Goal: Task Accomplishment & Management: Use online tool/utility

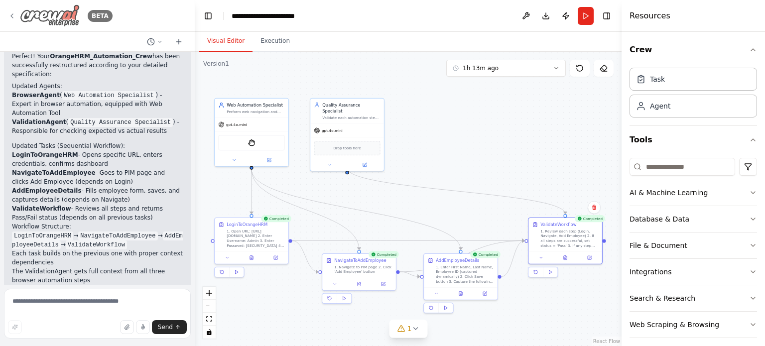
click at [11, 10] on div "BETA" at bounding box center [60, 15] width 105 height 22
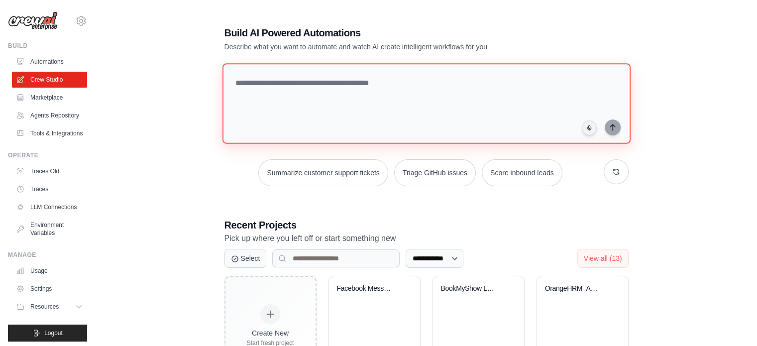
click at [311, 75] on textarea at bounding box center [426, 103] width 408 height 81
paste textarea "**********"
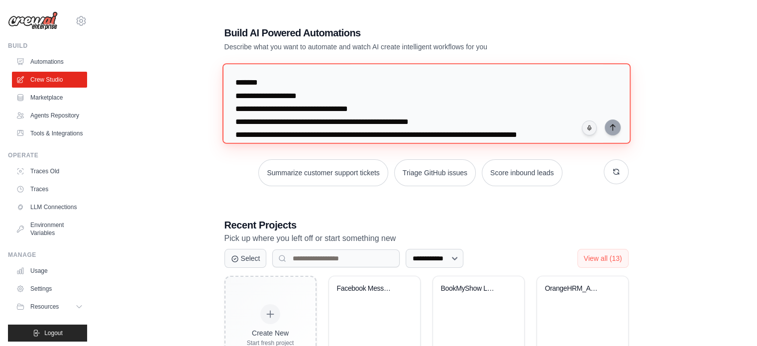
scroll to position [722, 0]
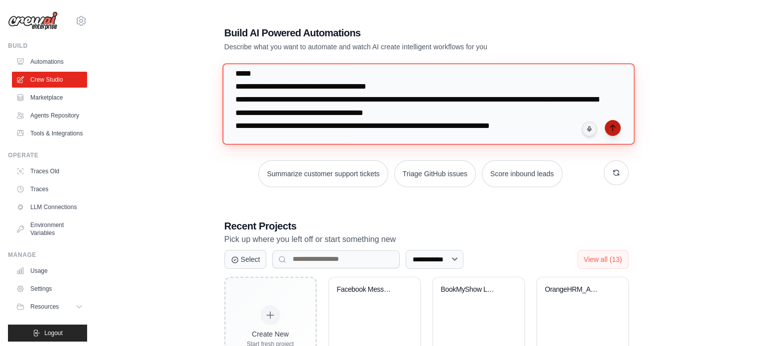
type textarea "**********"
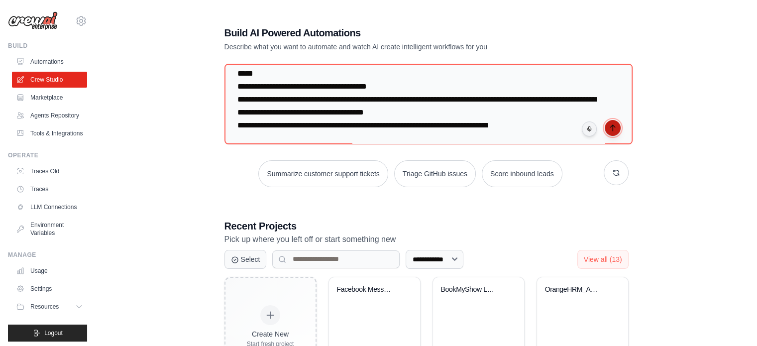
click at [615, 126] on icon "submit" at bounding box center [613, 128] width 8 height 8
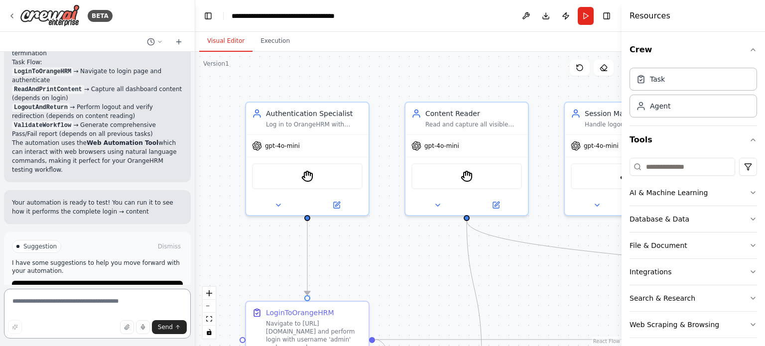
scroll to position [1248, 0]
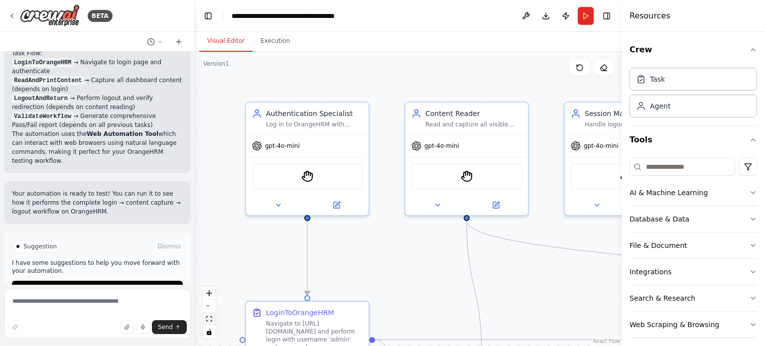
click at [209, 322] on button "fit view" at bounding box center [209, 319] width 13 height 13
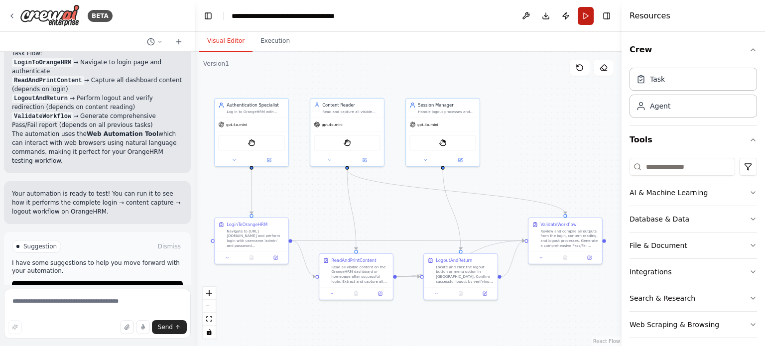
click at [586, 18] on button "Run" at bounding box center [586, 16] width 16 height 18
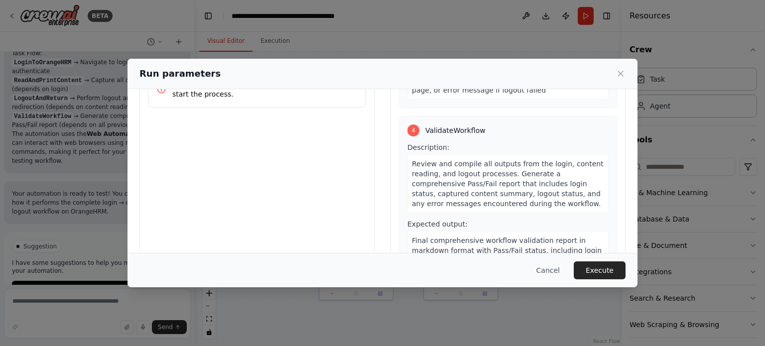
scroll to position [96, 0]
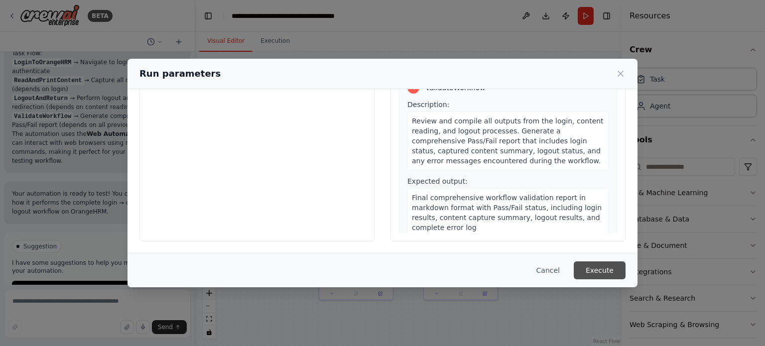
click at [597, 266] on button "Execute" at bounding box center [600, 270] width 52 height 18
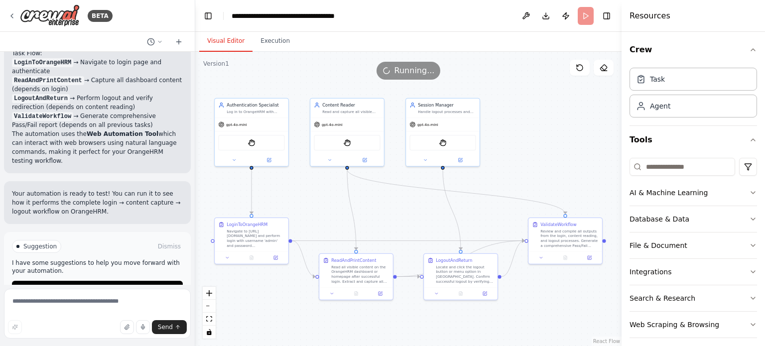
click at [229, 43] on button "Visual Editor" at bounding box center [225, 41] width 53 height 21
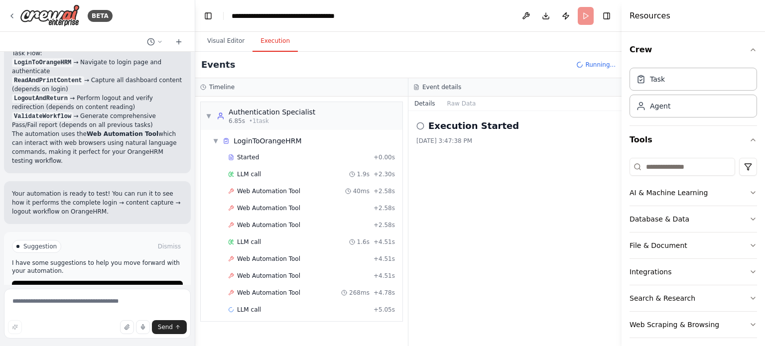
click at [277, 47] on button "Execution" at bounding box center [274, 41] width 45 height 21
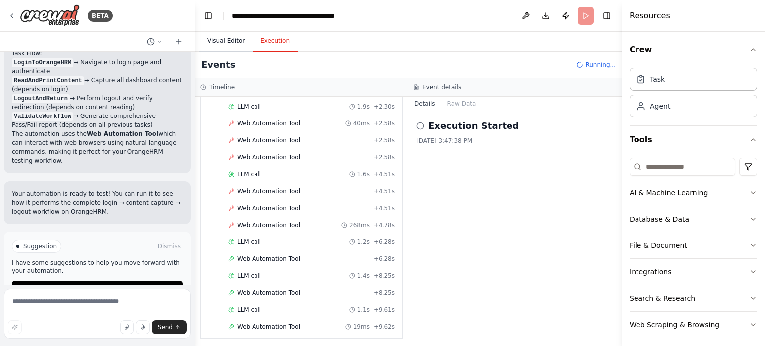
scroll to position [84, 0]
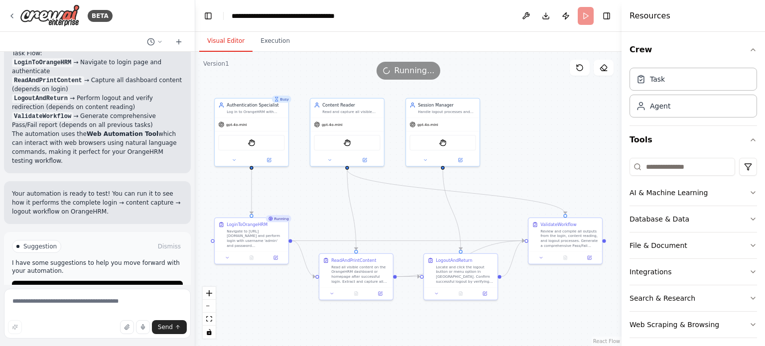
click at [217, 41] on button "Visual Editor" at bounding box center [225, 41] width 53 height 21
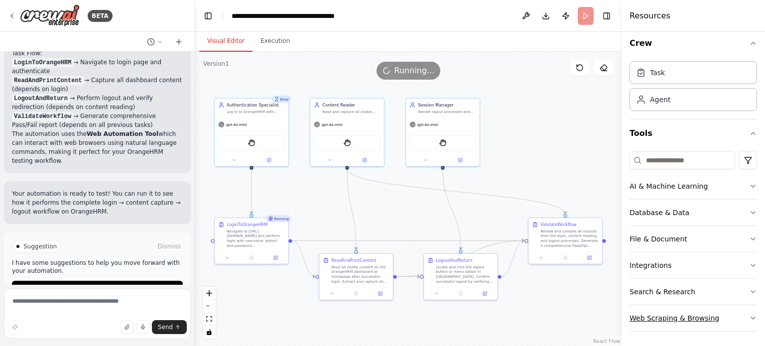
click at [677, 314] on div "Web Scraping & Browsing" at bounding box center [674, 318] width 90 height 10
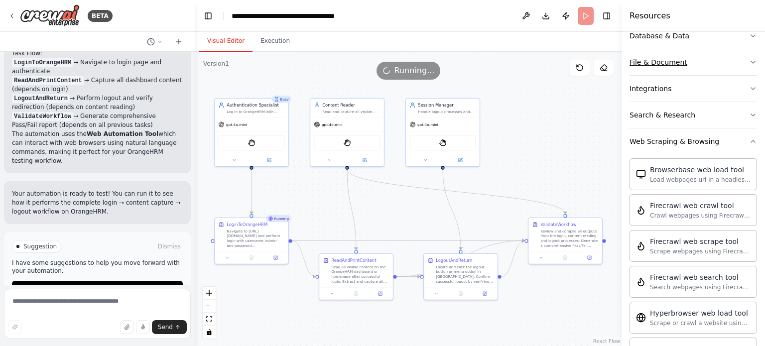
scroll to position [185, 0]
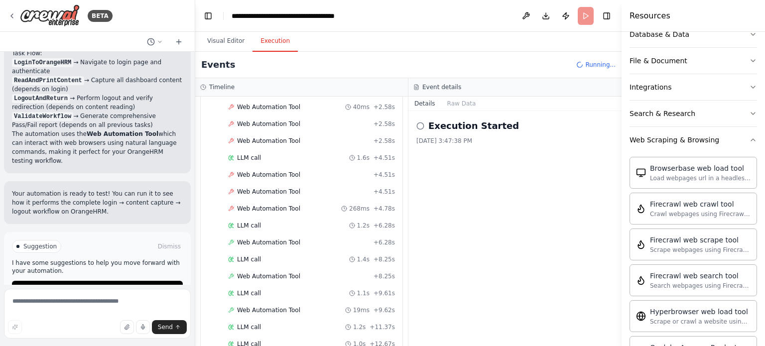
click at [269, 41] on button "Execution" at bounding box center [274, 41] width 45 height 21
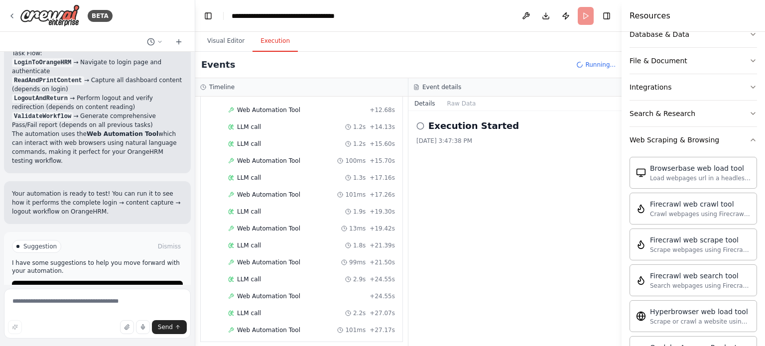
scroll to position [352, 0]
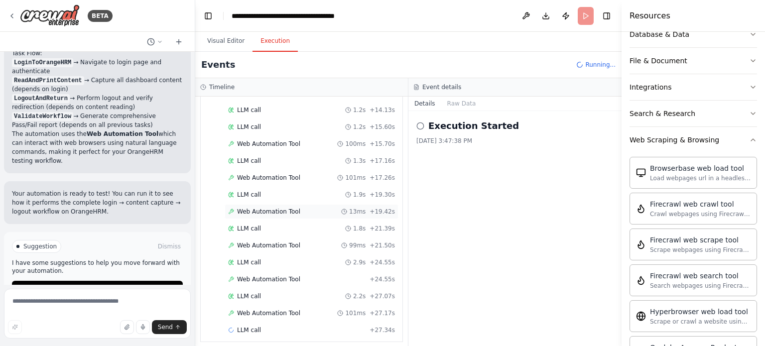
click at [275, 208] on span "Web Automation Tool" at bounding box center [268, 212] width 63 height 8
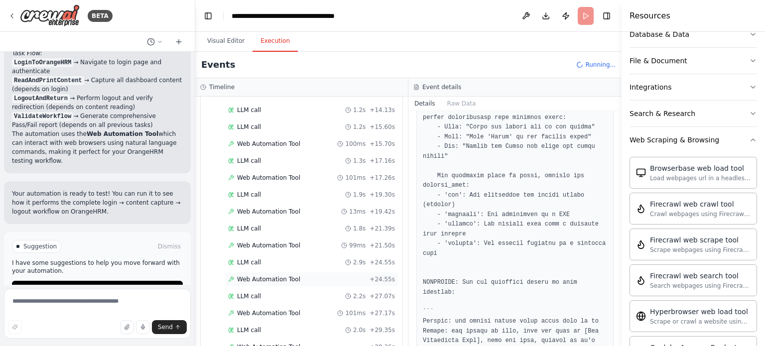
scroll to position [486, 0]
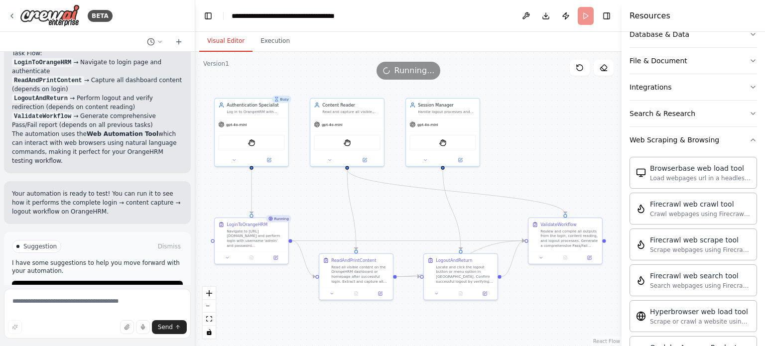
click at [221, 42] on button "Visual Editor" at bounding box center [225, 41] width 53 height 21
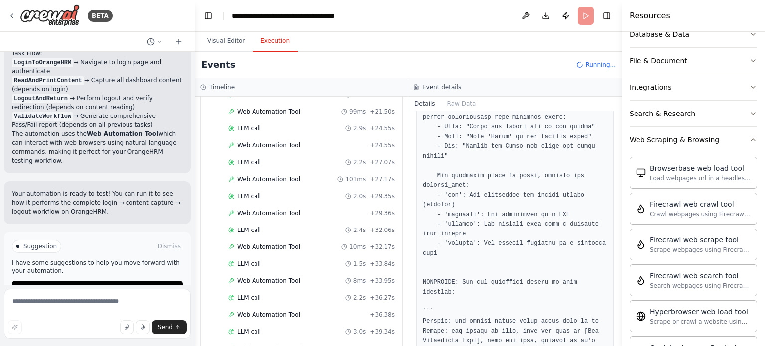
click at [261, 39] on button "Execution" at bounding box center [274, 41] width 45 height 21
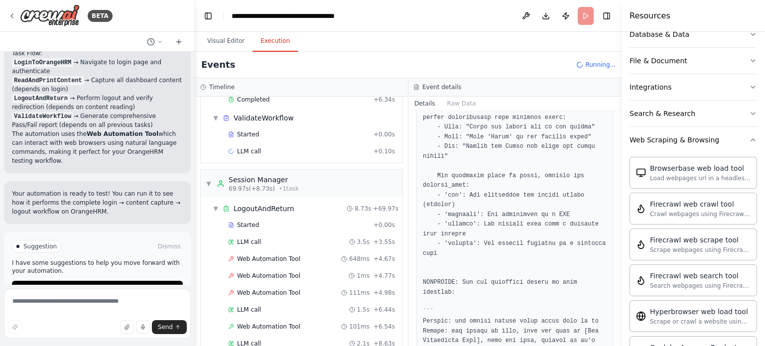
scroll to position [1203, 0]
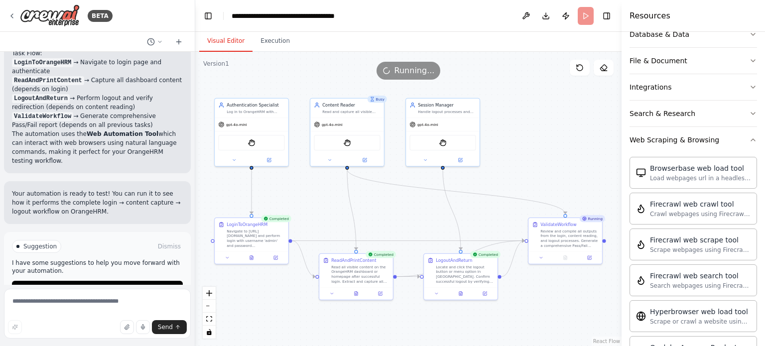
click at [219, 44] on button "Visual Editor" at bounding box center [225, 41] width 53 height 21
click at [254, 255] on button at bounding box center [251, 256] width 25 height 7
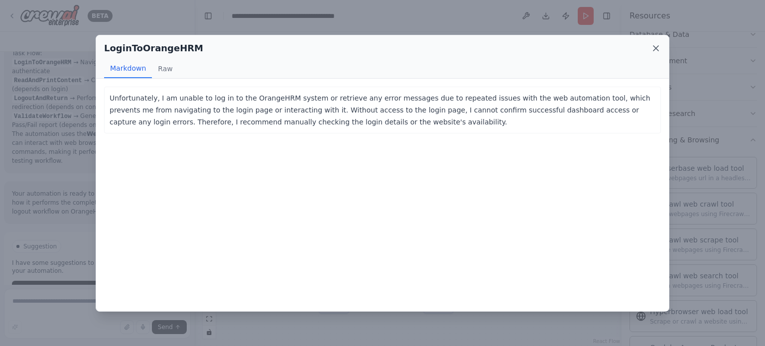
click at [657, 48] on icon at bounding box center [656, 48] width 10 height 10
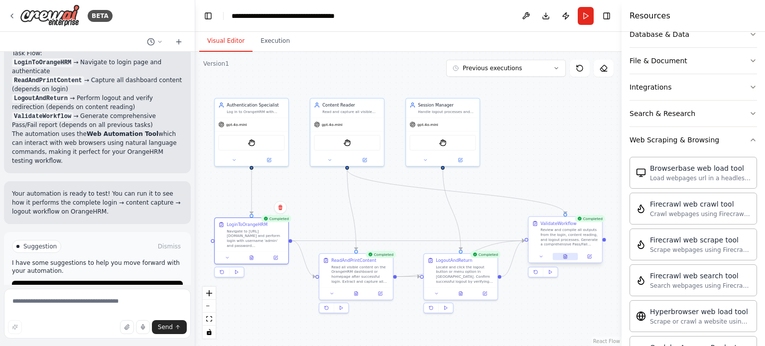
click at [564, 256] on icon at bounding box center [565, 256] width 3 height 4
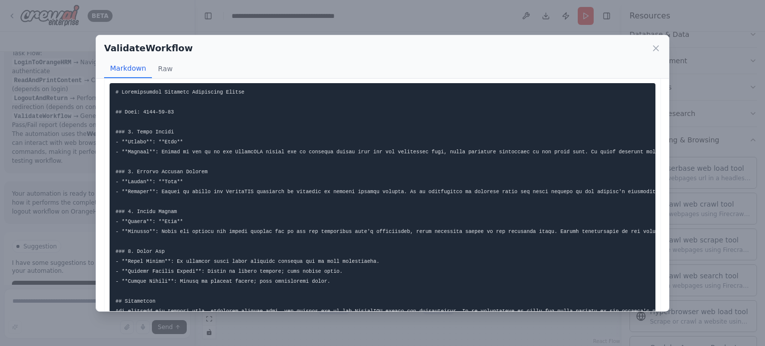
scroll to position [38, 0]
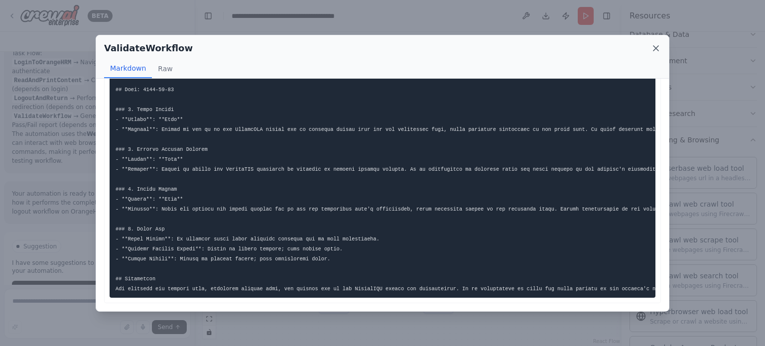
click at [655, 47] on icon at bounding box center [655, 48] width 5 height 5
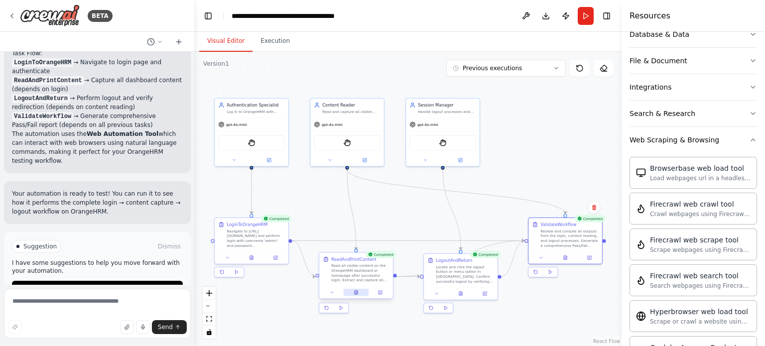
click at [358, 292] on icon at bounding box center [356, 292] width 3 height 4
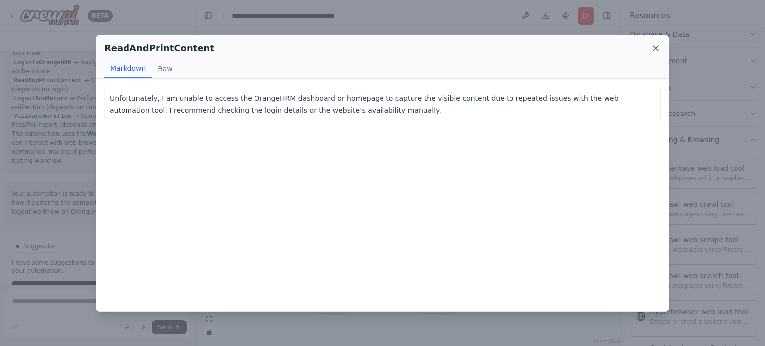
click at [658, 47] on icon at bounding box center [656, 48] width 10 height 10
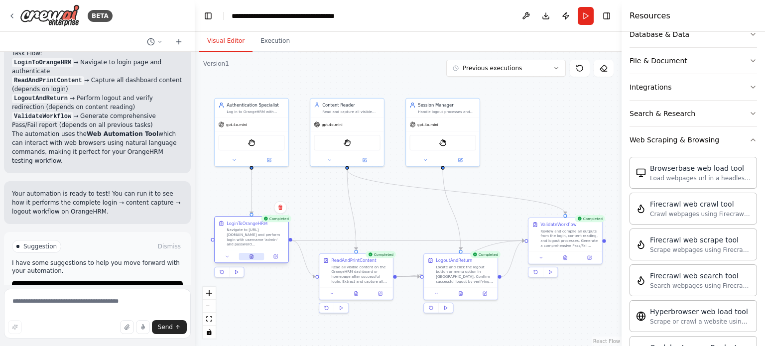
click at [255, 254] on button at bounding box center [251, 256] width 25 height 7
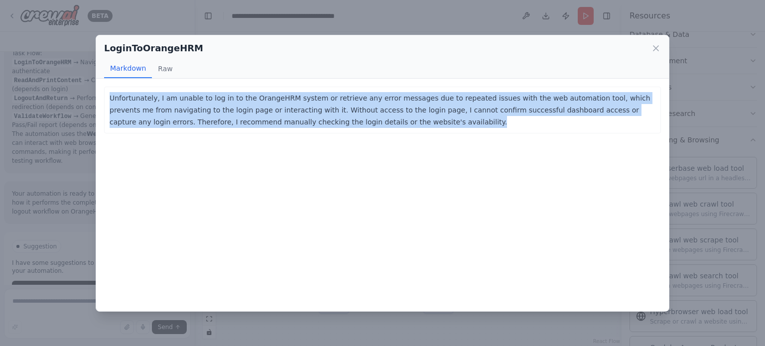
drag, startPoint x: 343, startPoint y: 122, endPoint x: 69, endPoint y: 102, distance: 274.1
click at [69, 102] on div "LoginToOrangeHRM Markdown Raw Unfortunately, I am unable to log in to the Orang…" at bounding box center [382, 173] width 765 height 346
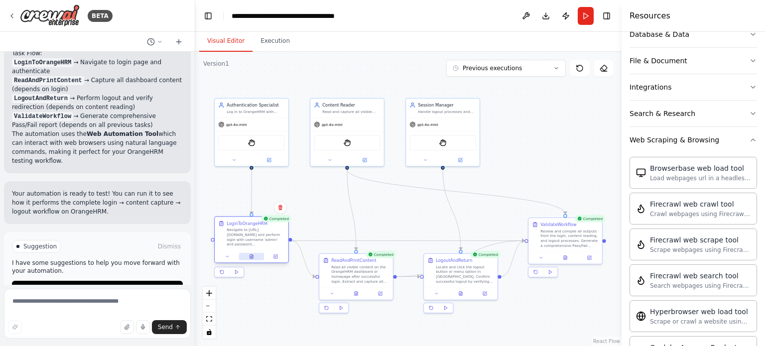
click at [253, 256] on icon at bounding box center [251, 256] width 3 height 4
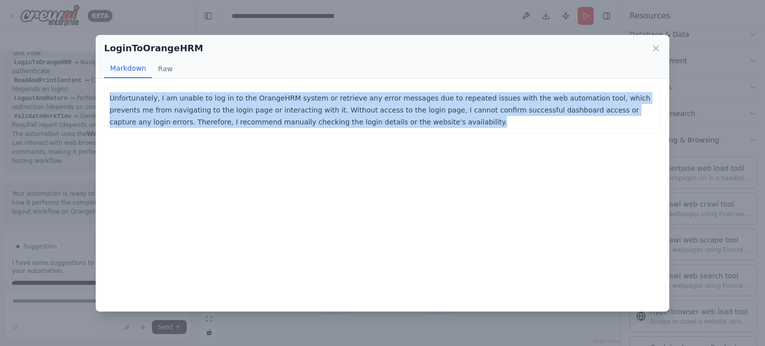
copy p "Unfortunately, I am unable to log in to the OrangeHRM system or retrieve any er…"
drag, startPoint x: 343, startPoint y: 120, endPoint x: 110, endPoint y: 95, distance: 234.9
click at [110, 95] on p "Unfortunately, I am unable to log in to the OrangeHRM system or retrieve any er…" at bounding box center [383, 110] width 546 height 36
click at [654, 46] on icon at bounding box center [655, 48] width 5 height 5
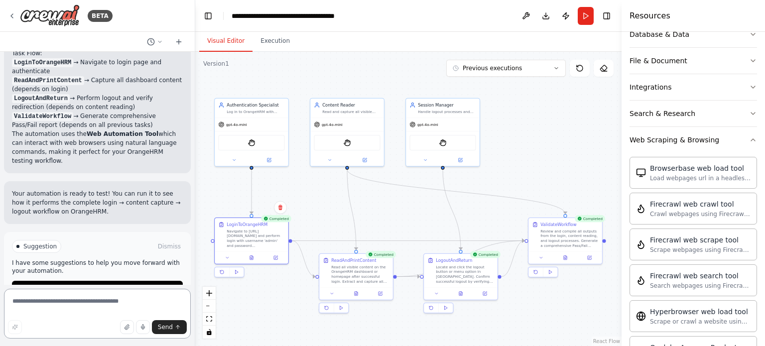
click at [86, 303] on textarea at bounding box center [97, 314] width 187 height 50
paste textarea "**********"
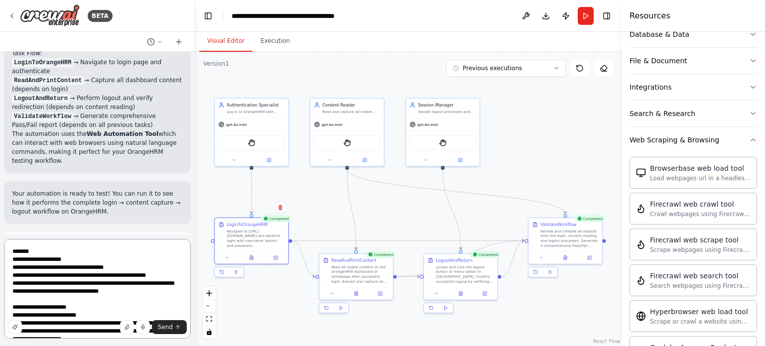
scroll to position [490, 0]
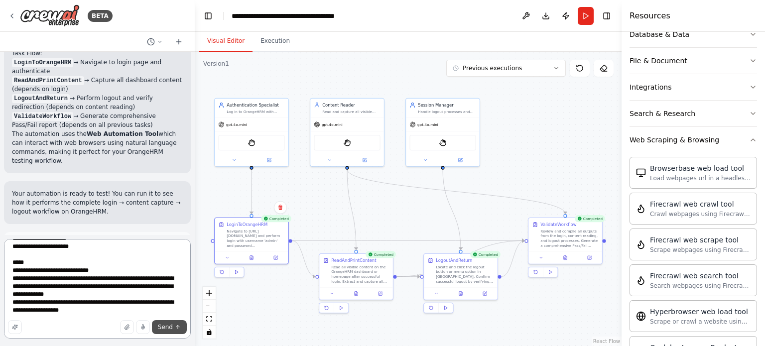
type textarea "**********"
click at [165, 330] on span "Send" at bounding box center [165, 327] width 15 height 8
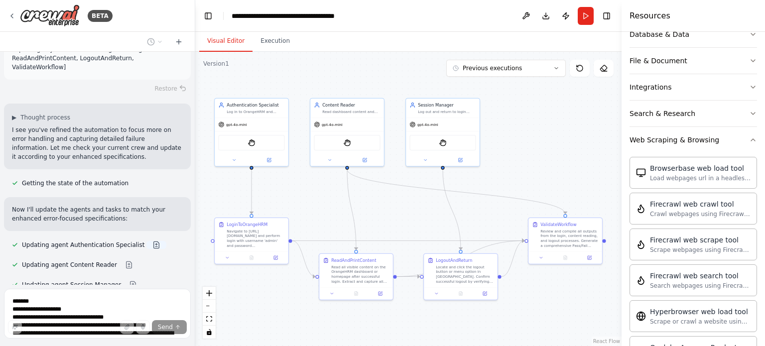
scroll to position [1905, 0]
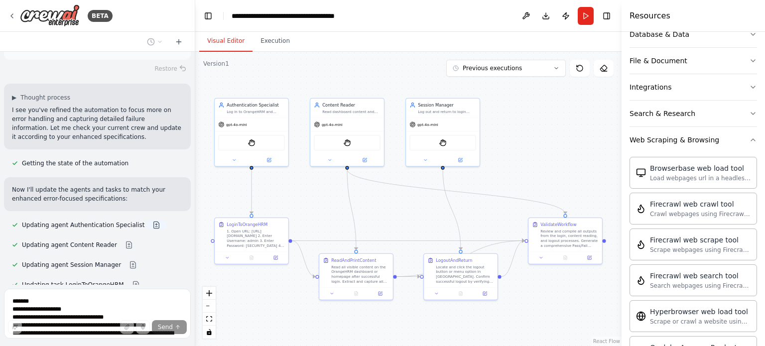
click at [146, 221] on button at bounding box center [156, 225] width 20 height 8
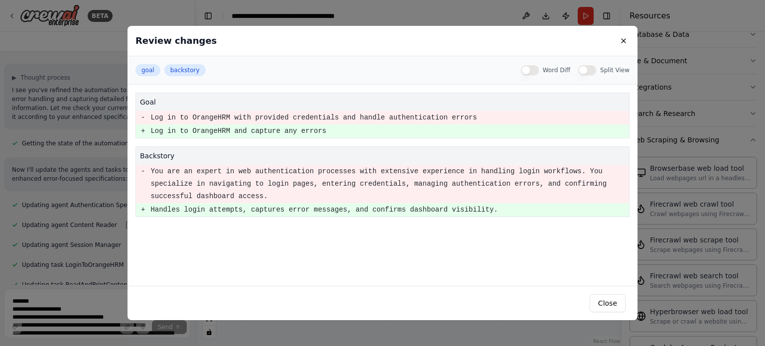
scroll to position [1945, 0]
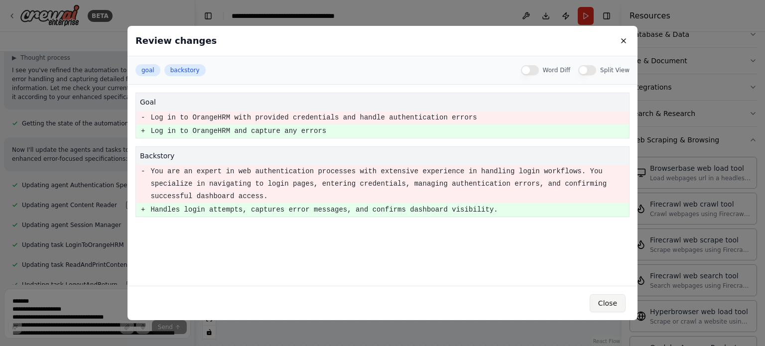
click at [600, 302] on button "Close" at bounding box center [608, 303] width 36 height 18
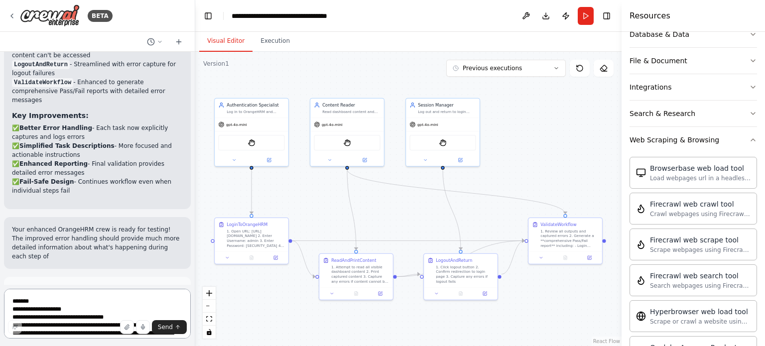
scroll to position [2426, 0]
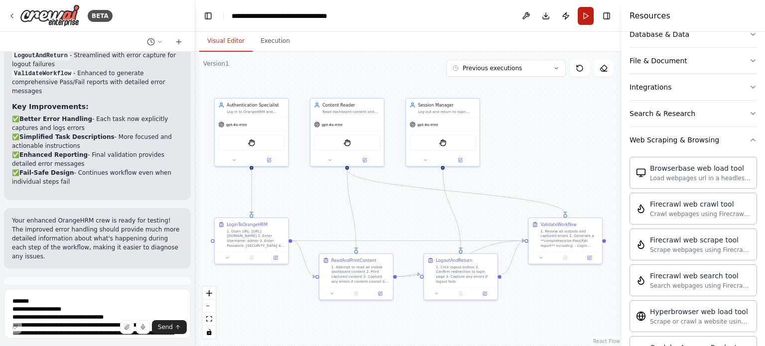
click at [587, 14] on button "Run" at bounding box center [586, 16] width 16 height 18
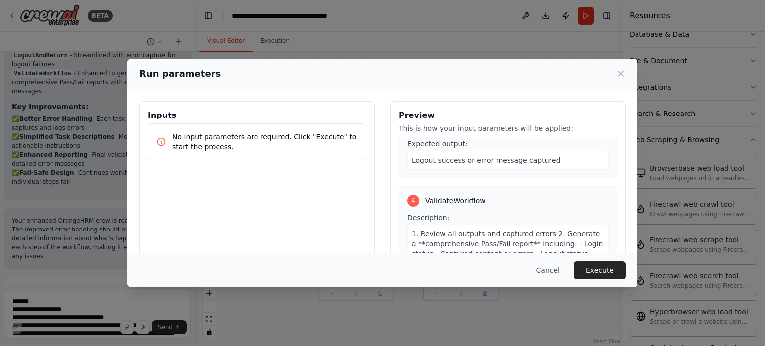
scroll to position [96, 0]
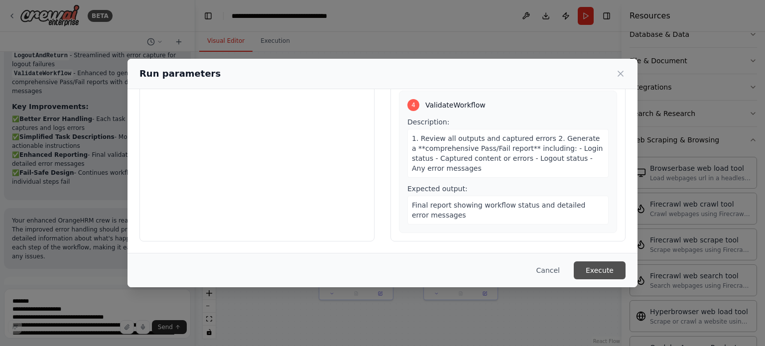
click at [597, 273] on button "Execute" at bounding box center [600, 270] width 52 height 18
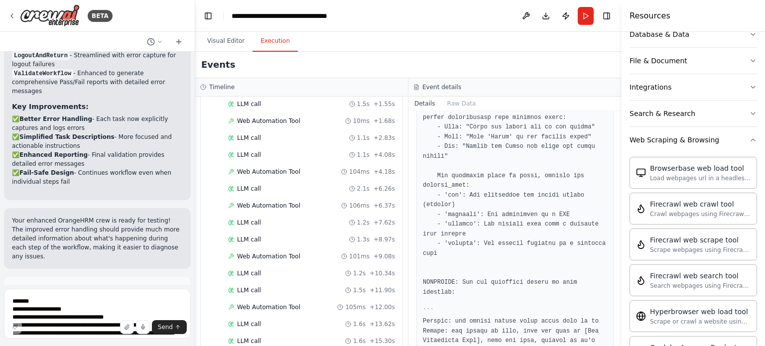
scroll to position [0, 0]
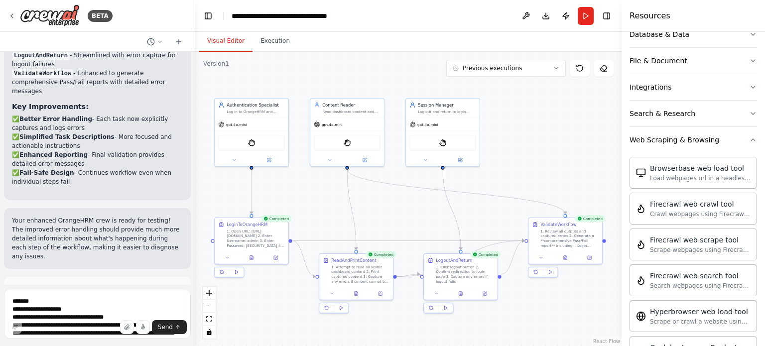
click at [227, 43] on button "Visual Editor" at bounding box center [225, 41] width 53 height 21
click at [566, 258] on button at bounding box center [565, 256] width 25 height 7
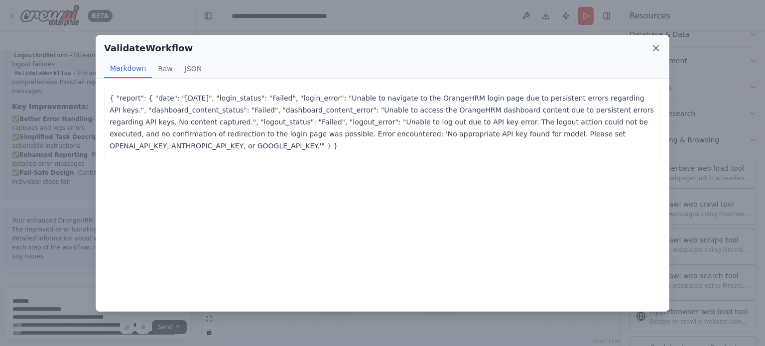
click at [653, 49] on icon at bounding box center [656, 48] width 10 height 10
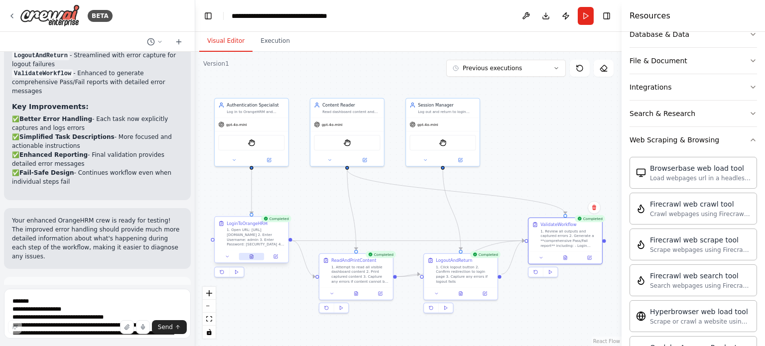
click at [252, 258] on button at bounding box center [251, 256] width 25 height 7
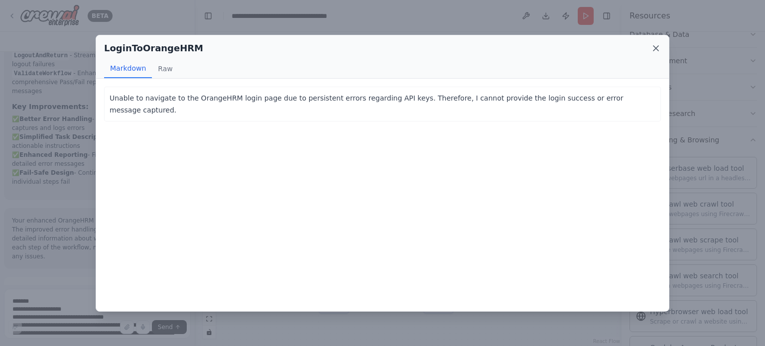
click at [655, 49] on icon at bounding box center [656, 48] width 10 height 10
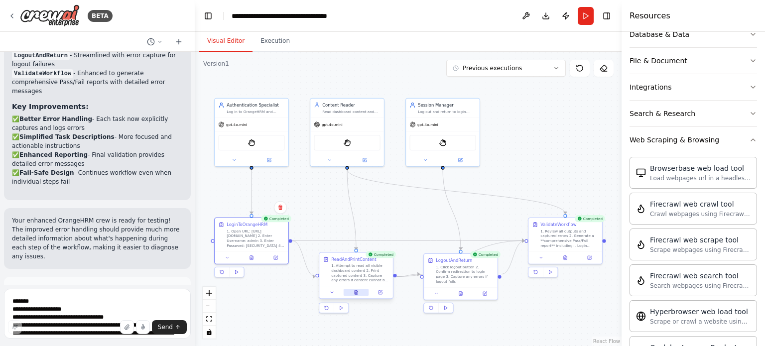
click at [357, 291] on icon at bounding box center [357, 290] width 1 height 1
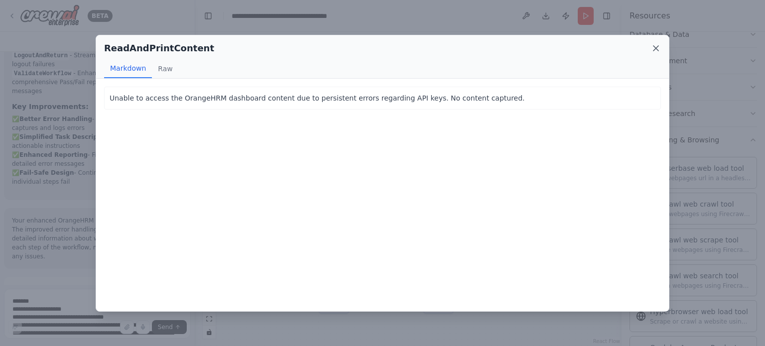
click at [656, 51] on icon at bounding box center [656, 48] width 10 height 10
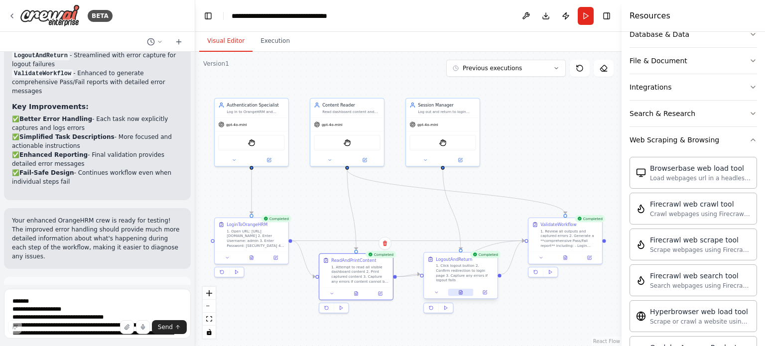
click at [458, 289] on button at bounding box center [460, 292] width 25 height 7
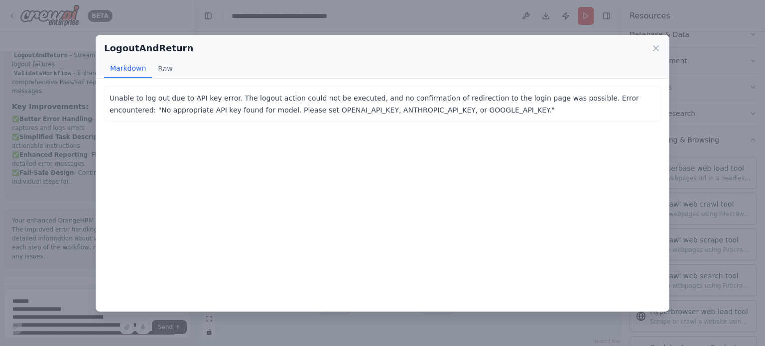
click at [449, 107] on p "Unable to log out due to API key error. The logout action could not be executed…" at bounding box center [383, 104] width 546 height 24
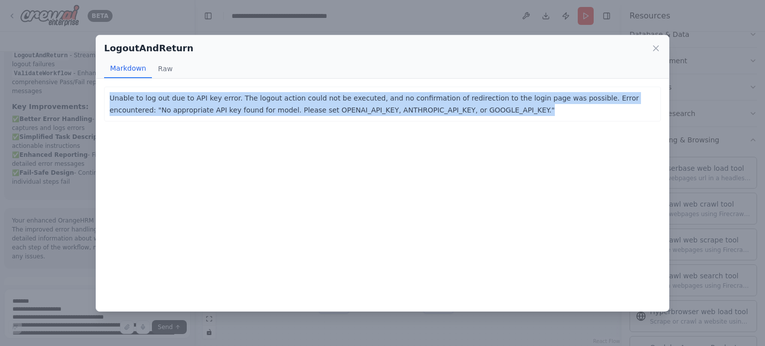
drag, startPoint x: 448, startPoint y: 113, endPoint x: 101, endPoint y: 94, distance: 348.1
click at [101, 94] on div "Unable to log out due to API key error. The logout action could not be executed…" at bounding box center [382, 195] width 573 height 233
copy p "Unable to log out due to API key error. The logout action could not be executed…"
click at [654, 51] on icon at bounding box center [656, 48] width 10 height 10
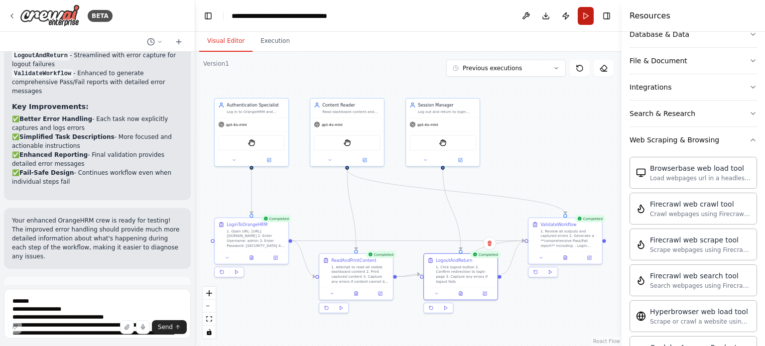
click at [582, 14] on button "Run" at bounding box center [586, 16] width 16 height 18
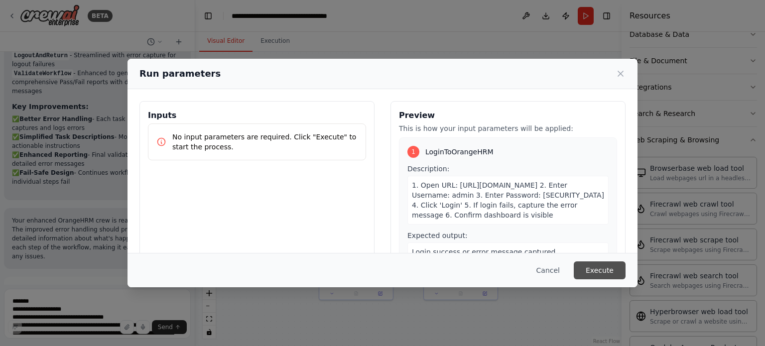
click at [597, 272] on button "Execute" at bounding box center [600, 270] width 52 height 18
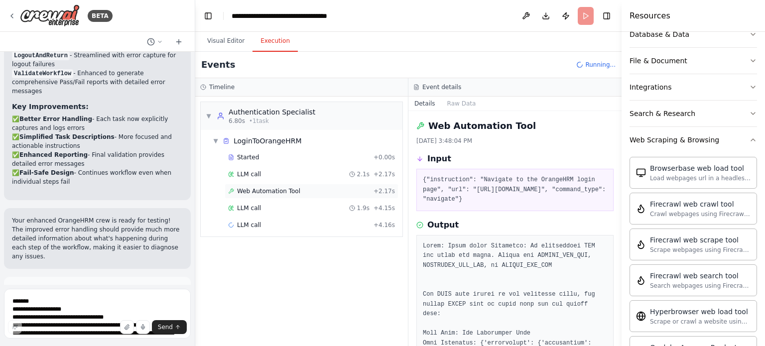
click at [279, 189] on span "Web Automation Tool" at bounding box center [268, 191] width 63 height 8
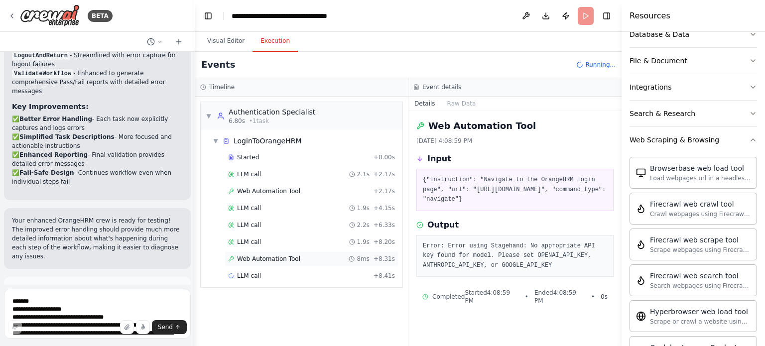
click at [264, 262] on div "Web Automation Tool 8ms + 8.31s" at bounding box center [312, 258] width 174 height 15
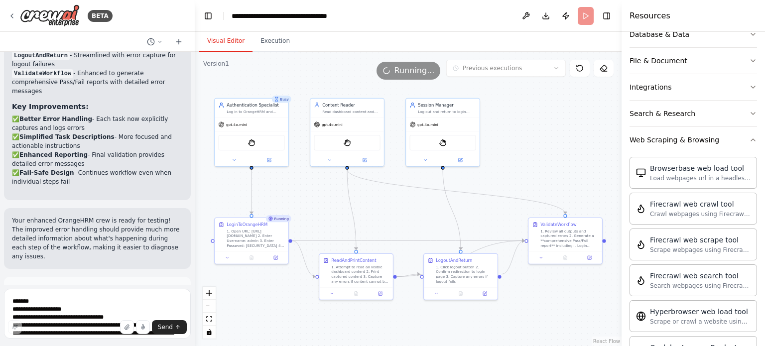
click at [223, 36] on button "Visual Editor" at bounding box center [225, 41] width 53 height 21
click at [275, 39] on button "Execution" at bounding box center [274, 41] width 45 height 21
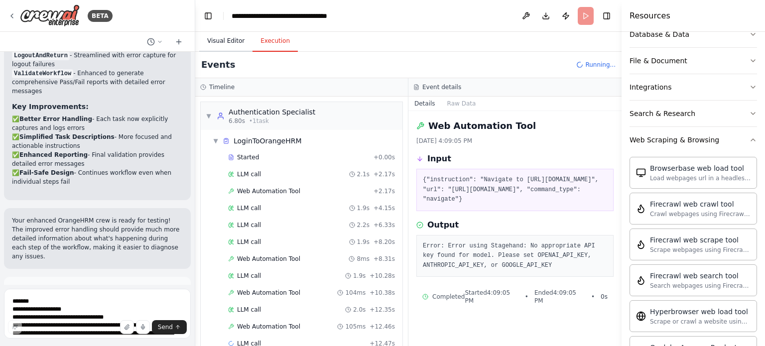
click at [231, 41] on button "Visual Editor" at bounding box center [225, 41] width 53 height 21
click at [261, 39] on button "Execution" at bounding box center [274, 41] width 45 height 21
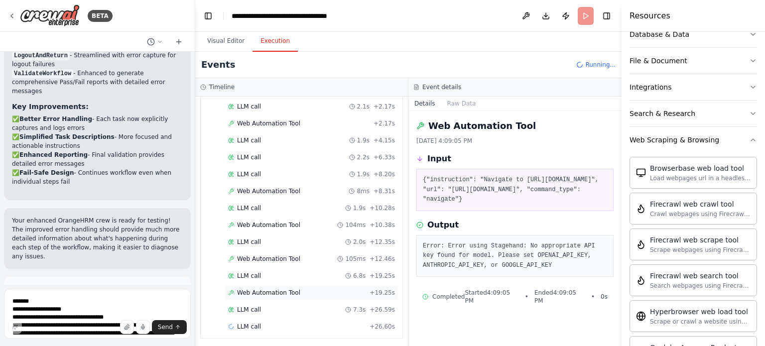
click at [299, 289] on div "Web Automation Tool + 19.25s" at bounding box center [311, 293] width 167 height 8
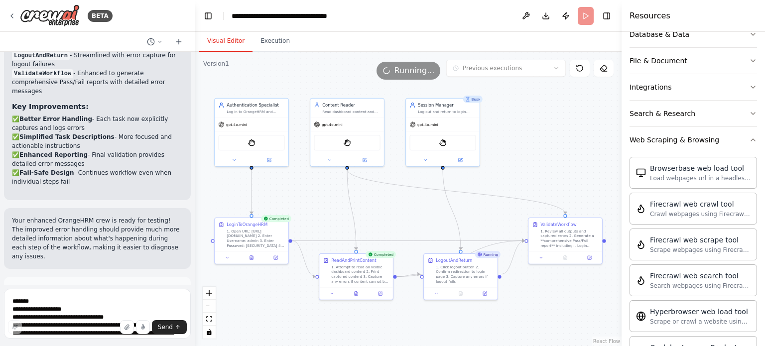
click at [217, 42] on button "Visual Editor" at bounding box center [225, 41] width 53 height 21
click at [252, 257] on icon at bounding box center [251, 256] width 3 height 4
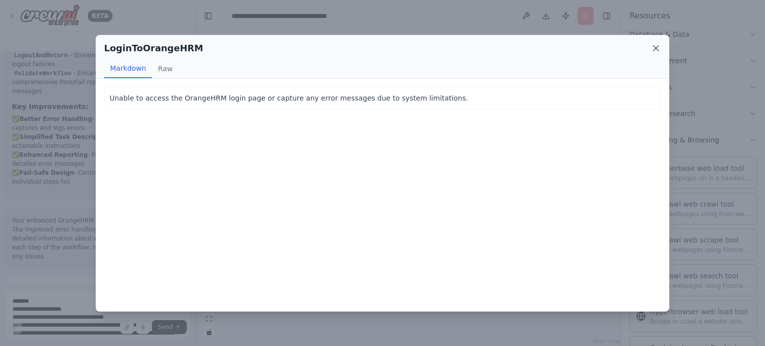
click at [655, 48] on icon at bounding box center [655, 48] width 5 height 5
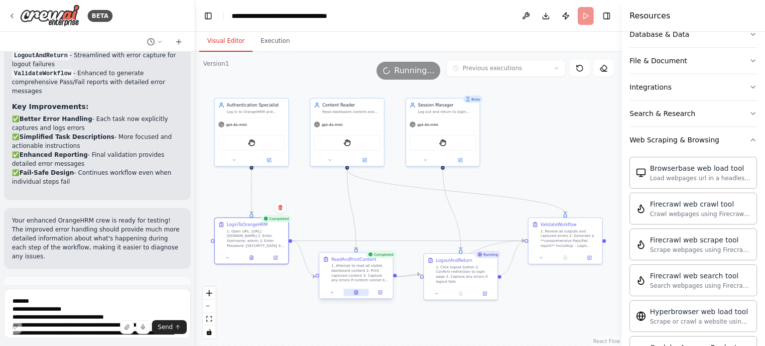
click at [356, 292] on icon at bounding box center [356, 292] width 3 height 4
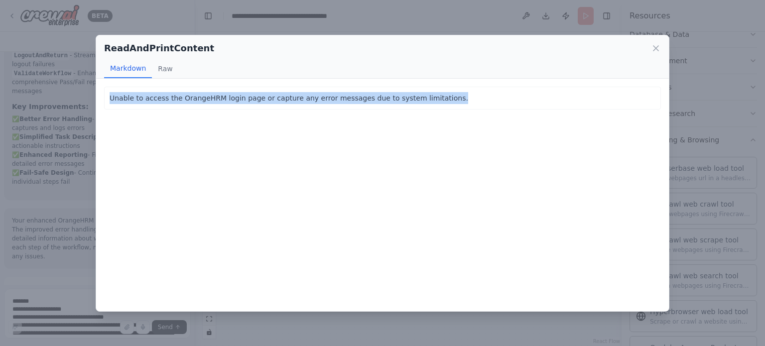
drag, startPoint x: 439, startPoint y: 101, endPoint x: 72, endPoint y: 118, distance: 367.4
click at [72, 118] on div "ReadAndPrintContent Markdown Raw Unable to access the OrangeHRM login page or c…" at bounding box center [382, 173] width 765 height 346
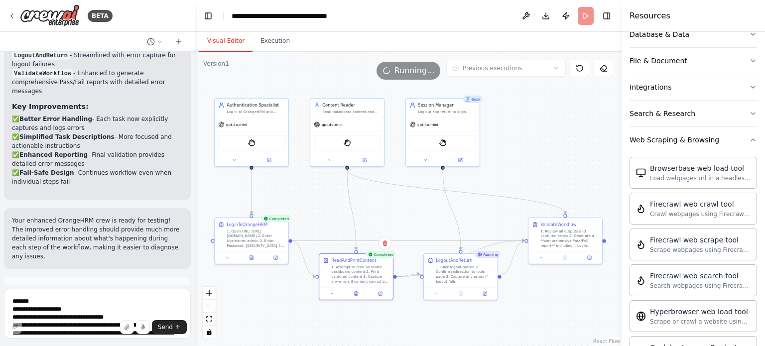
copy p "Unable to access the OrangeHRM login page or capture any error messages due to …"
click at [253, 257] on icon at bounding box center [251, 256] width 3 height 4
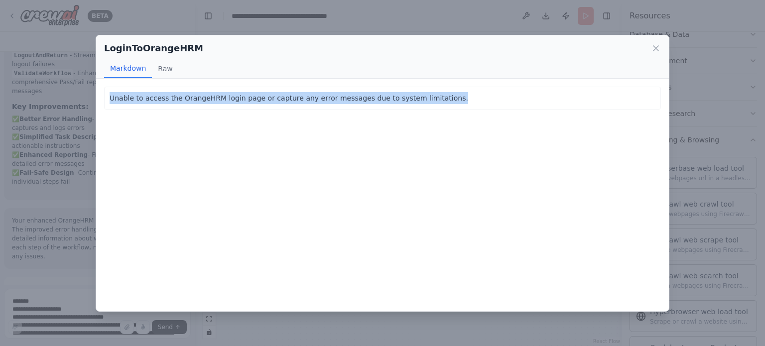
copy p "Unable to access the OrangeHRM login page or capture any error messages due to …"
drag, startPoint x: 426, startPoint y: 93, endPoint x: 110, endPoint y: 96, distance: 316.2
click at [110, 96] on p "Unable to access the OrangeHRM login page or capture any error messages due to …" at bounding box center [383, 98] width 546 height 12
click at [654, 53] on icon at bounding box center [656, 48] width 10 height 10
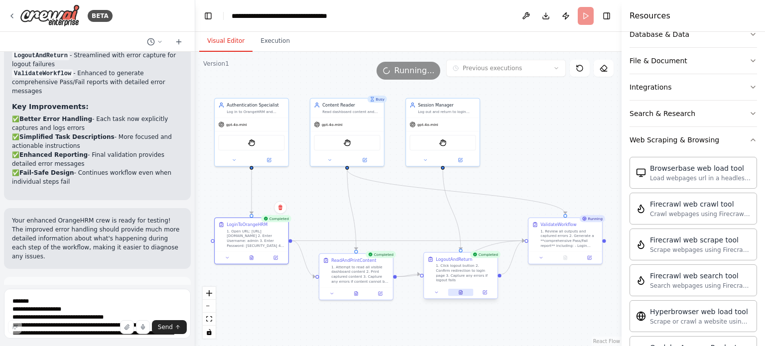
click at [463, 289] on button at bounding box center [460, 292] width 25 height 7
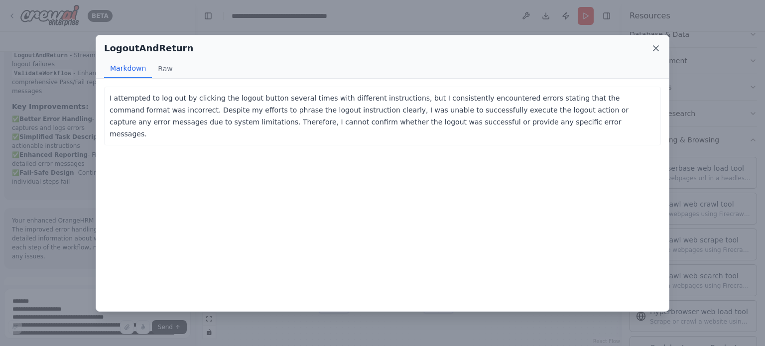
click at [654, 50] on icon at bounding box center [655, 48] width 5 height 5
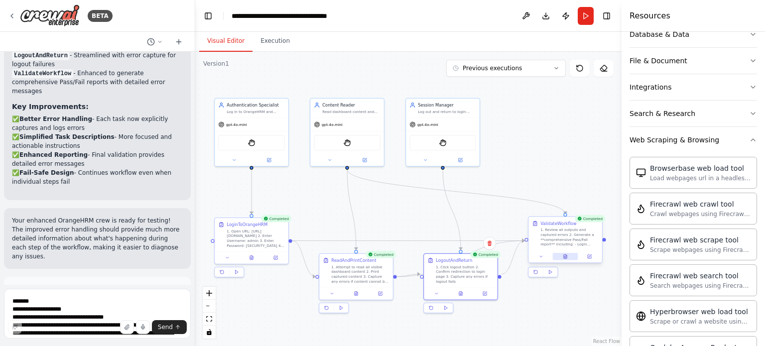
click at [567, 255] on icon at bounding box center [565, 256] width 5 height 5
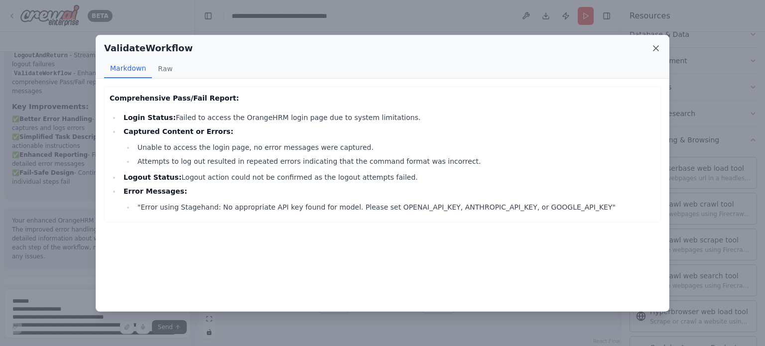
click at [656, 50] on icon at bounding box center [656, 48] width 10 height 10
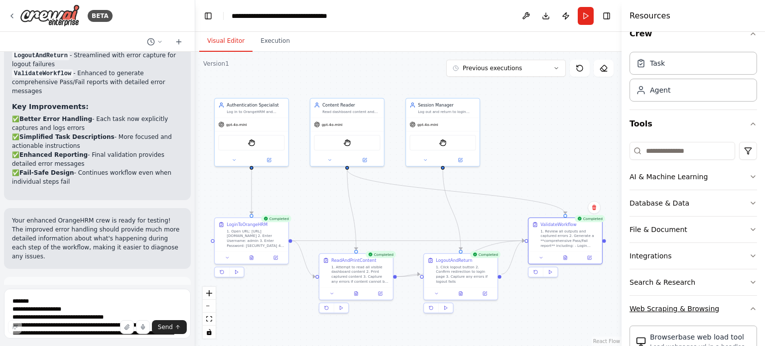
scroll to position [0, 0]
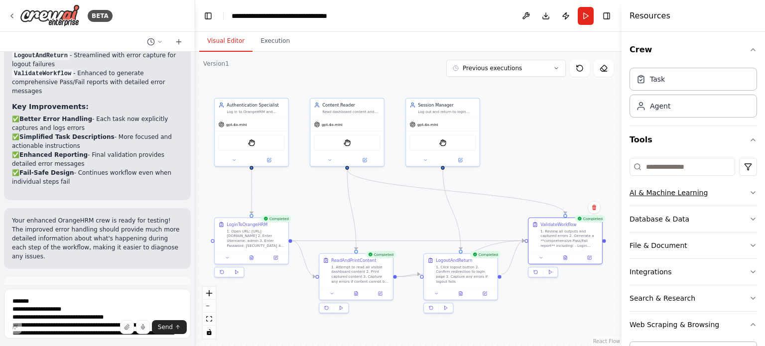
click at [751, 192] on icon "button" at bounding box center [753, 193] width 4 height 2
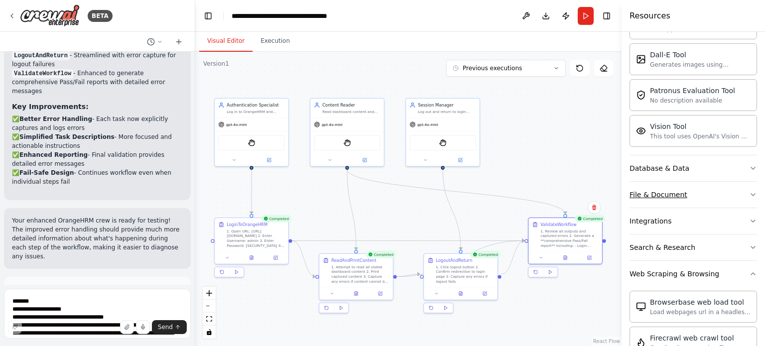
scroll to position [203, 0]
click at [740, 162] on button "Database & Data" at bounding box center [692, 168] width 127 height 26
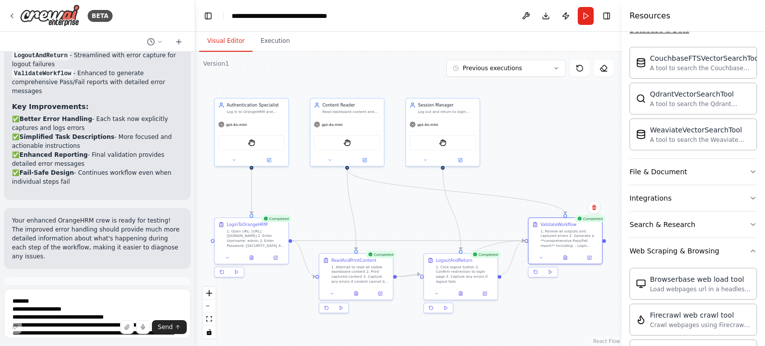
scroll to position [344, 0]
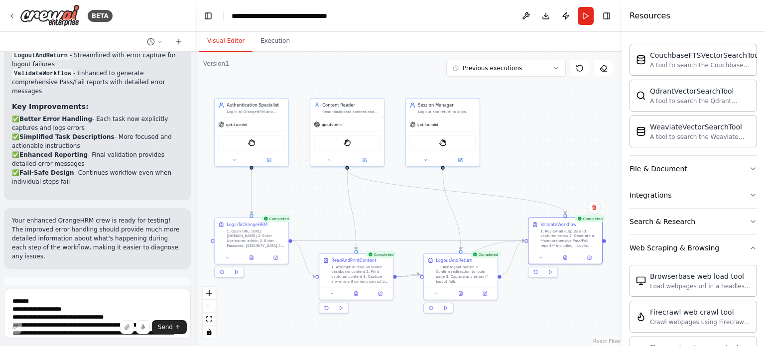
click at [740, 169] on button "File & Document" at bounding box center [692, 169] width 127 height 26
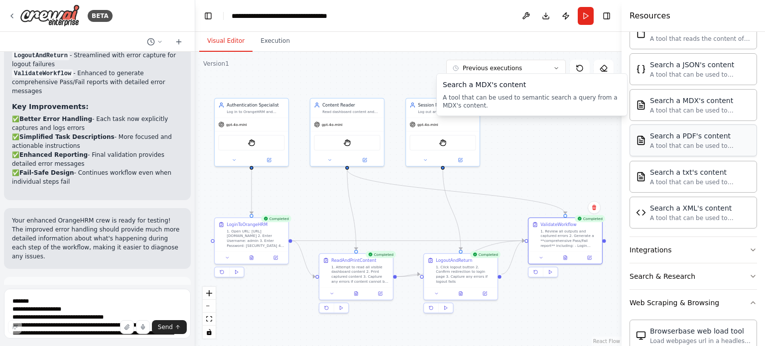
scroll to position [591, 0]
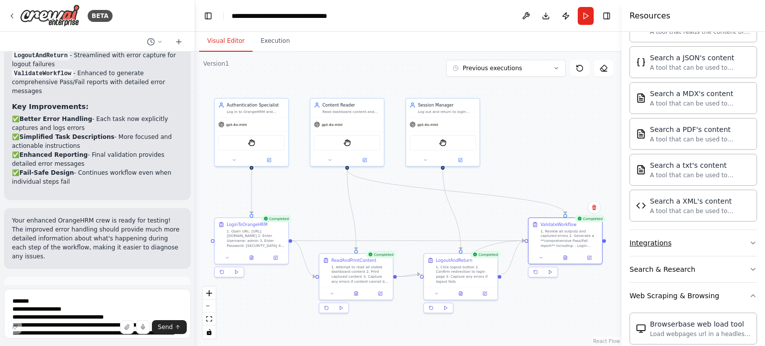
click at [749, 241] on icon "button" at bounding box center [753, 243] width 8 height 8
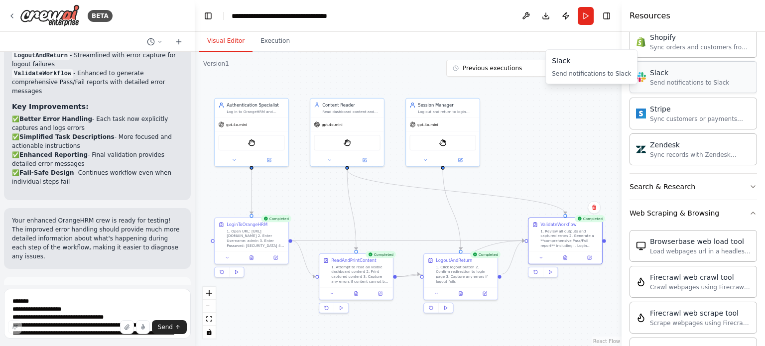
scroll to position [1473, 0]
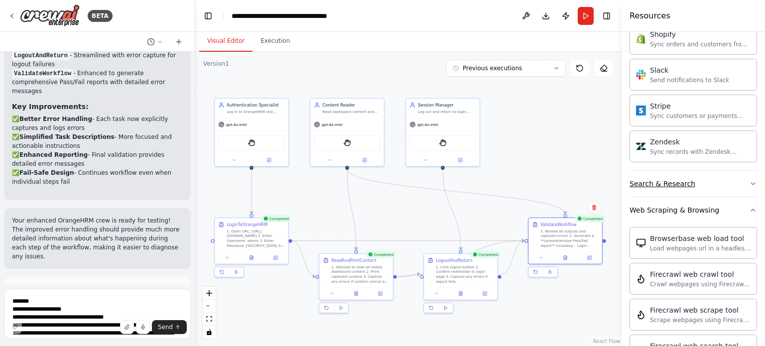
click at [730, 177] on button "Search & Research" at bounding box center [692, 184] width 127 height 26
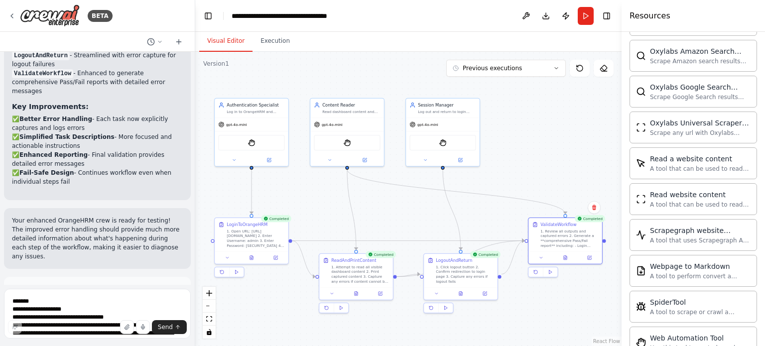
scroll to position [2408, 0]
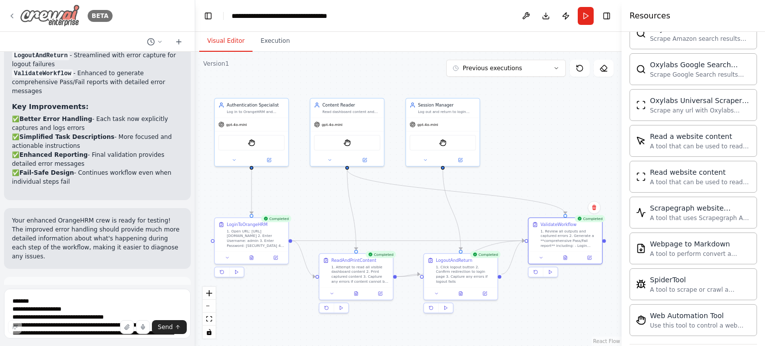
click at [10, 15] on icon at bounding box center [12, 16] width 8 height 8
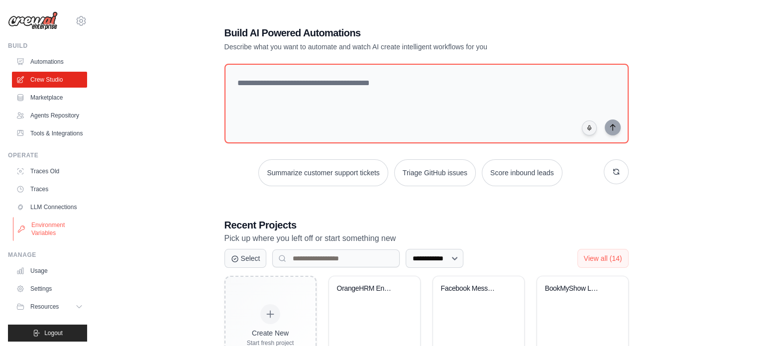
click at [45, 241] on link "Environment Variables" at bounding box center [50, 229] width 75 height 24
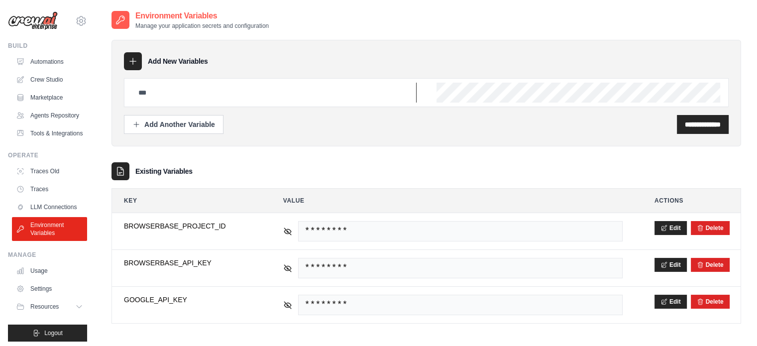
click at [271, 91] on input "text" at bounding box center [274, 93] width 284 height 20
click at [268, 88] on input "text" at bounding box center [274, 93] width 284 height 20
type input "**********"
click at [697, 131] on div "**********" at bounding box center [703, 124] width 52 height 19
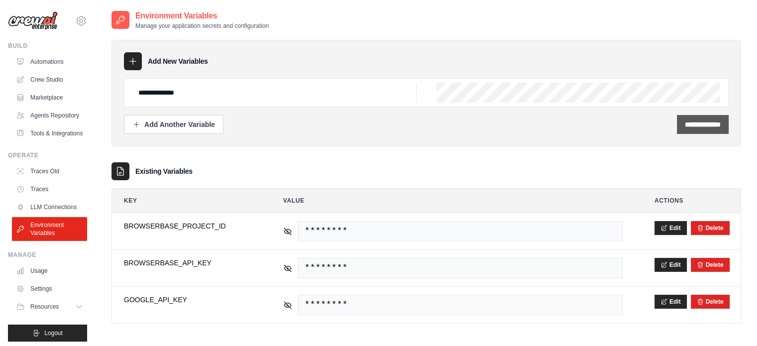
click at [697, 122] on input "**********" at bounding box center [703, 125] width 36 height 10
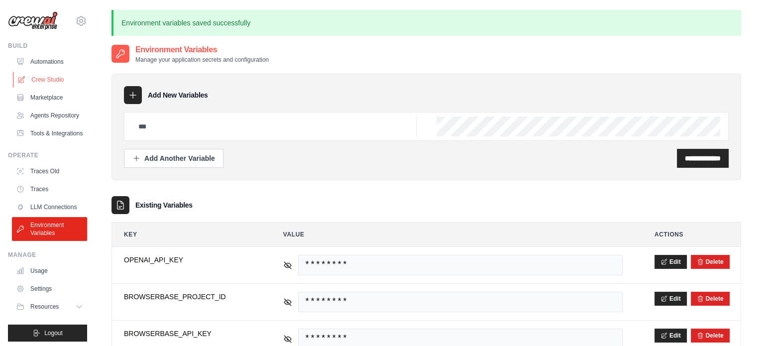
click at [34, 80] on link "Crew Studio" at bounding box center [50, 80] width 75 height 16
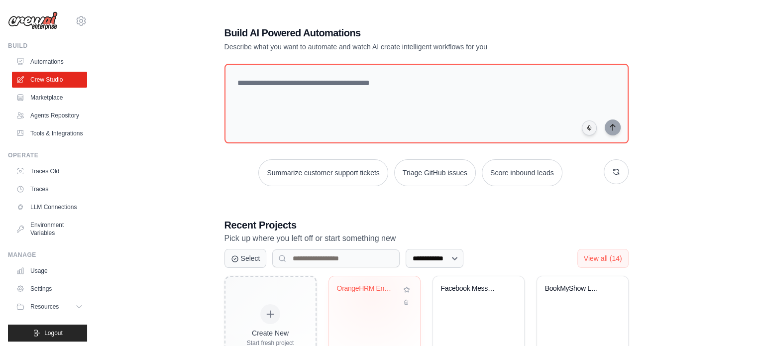
click at [371, 294] on div "OrangeHRM Enhanced Error Handling C..." at bounding box center [367, 290] width 60 height 13
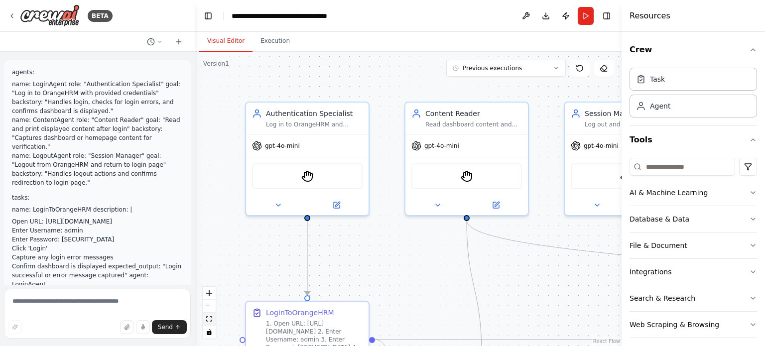
scroll to position [2345, 0]
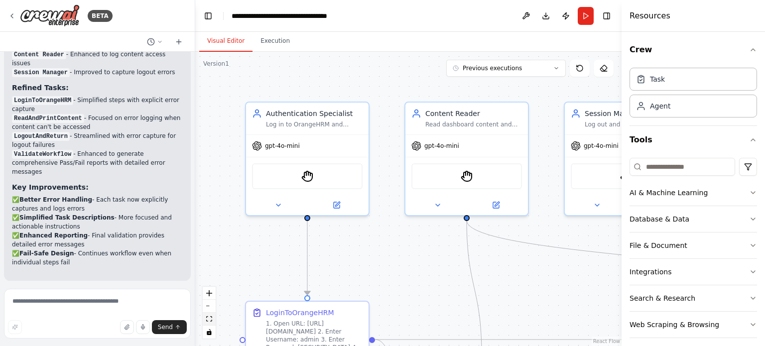
click at [209, 320] on icon "fit view" at bounding box center [209, 318] width 6 height 5
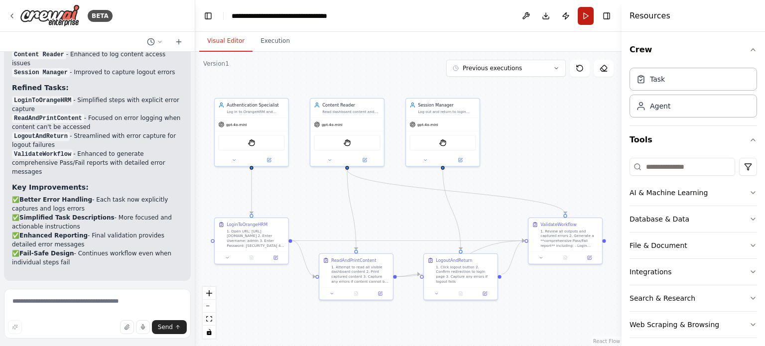
click at [586, 15] on button "Run" at bounding box center [586, 16] width 16 height 18
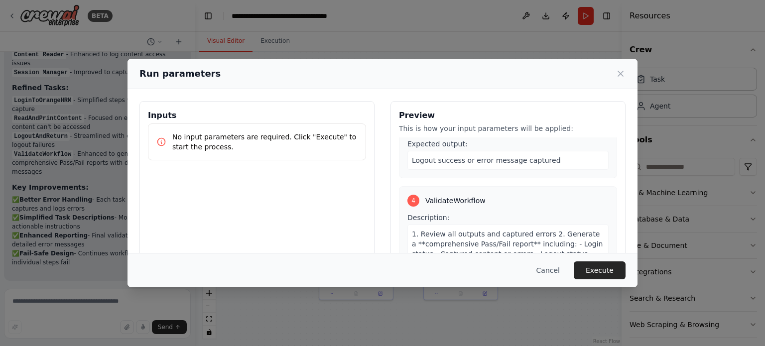
scroll to position [96, 0]
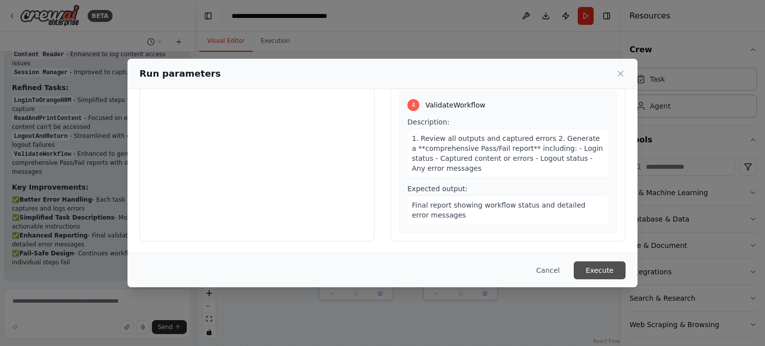
click at [590, 268] on button "Execute" at bounding box center [600, 270] width 52 height 18
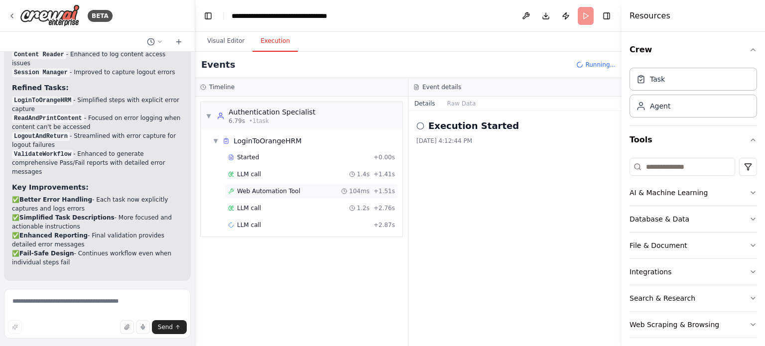
click at [257, 191] on span "Web Automation Tool" at bounding box center [268, 191] width 63 height 8
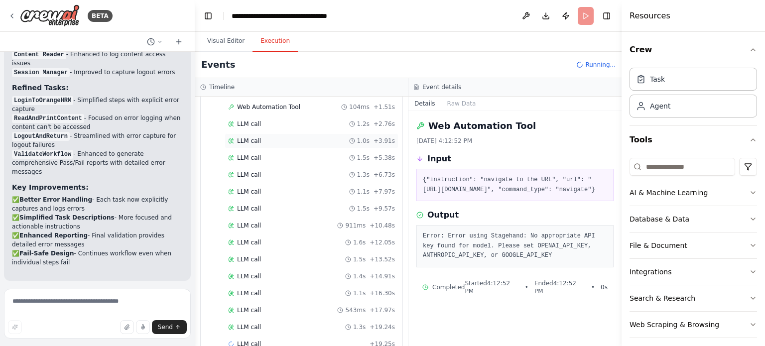
scroll to position [101, 0]
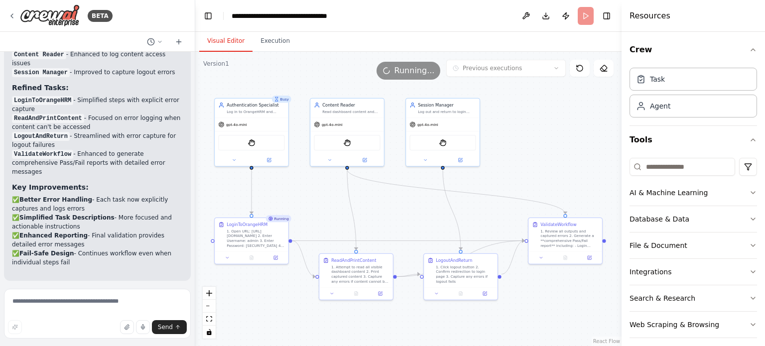
click at [212, 40] on button "Visual Editor" at bounding box center [225, 41] width 53 height 21
click at [278, 254] on button at bounding box center [275, 256] width 20 height 7
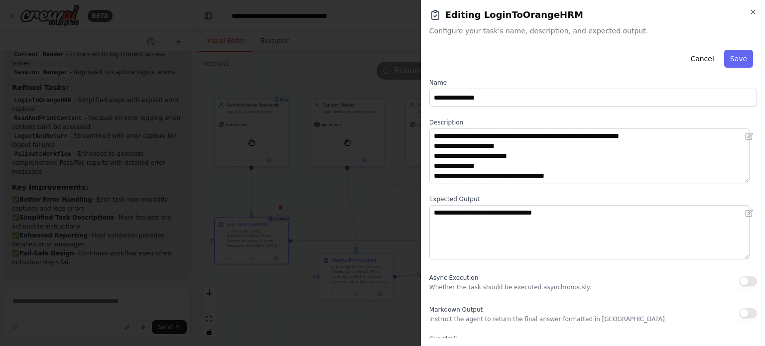
scroll to position [0, 0]
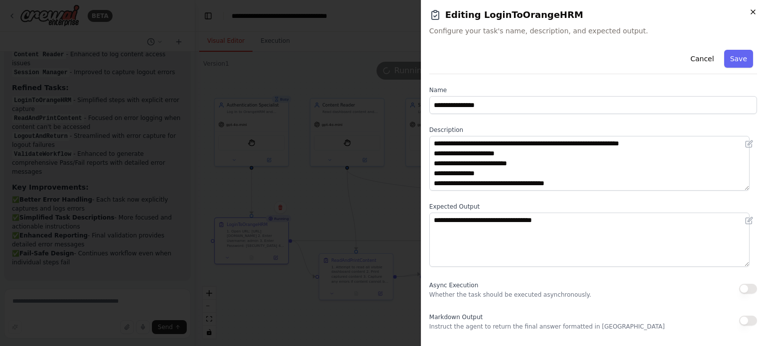
click at [755, 10] on icon "button" at bounding box center [753, 12] width 8 height 8
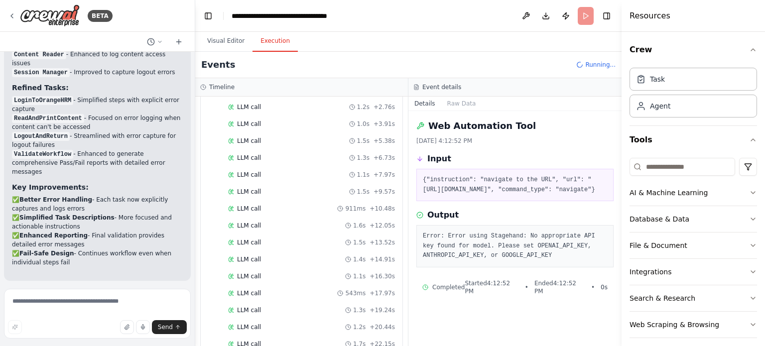
click at [266, 38] on button "Execution" at bounding box center [274, 41] width 45 height 21
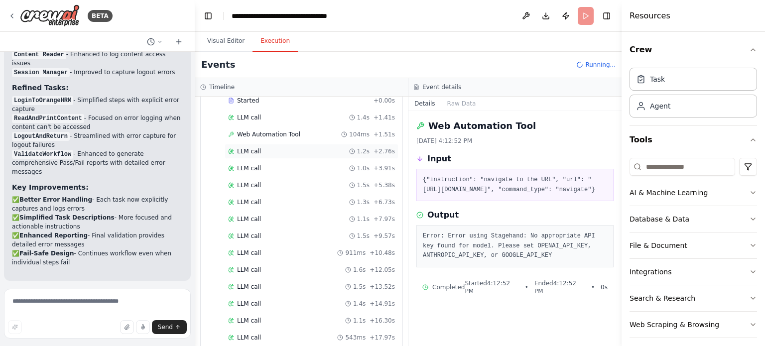
scroll to position [24, 0]
click at [271, 168] on span "Web Automation Tool" at bounding box center [268, 167] width 63 height 8
click at [548, 261] on pre "Error: Error using Stagehand: No appropriate API key found for model. Please se…" at bounding box center [515, 246] width 184 height 29
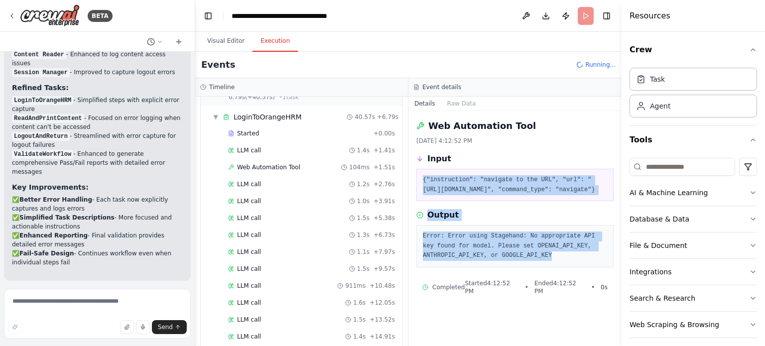
drag, startPoint x: 540, startPoint y: 276, endPoint x: 416, endPoint y: 166, distance: 165.8
click at [416, 166] on div "Web Automation Tool 9/28/2025, 4:12:52 PM Input {"instruction": "navigate to th…" at bounding box center [514, 228] width 213 height 235
copy div "{"instruction": "navigate to the URL", "url": "https://shivapulicheru-trials718…"
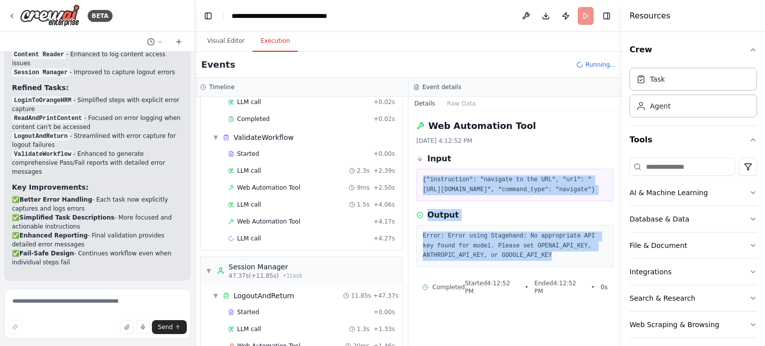
scroll to position [651, 0]
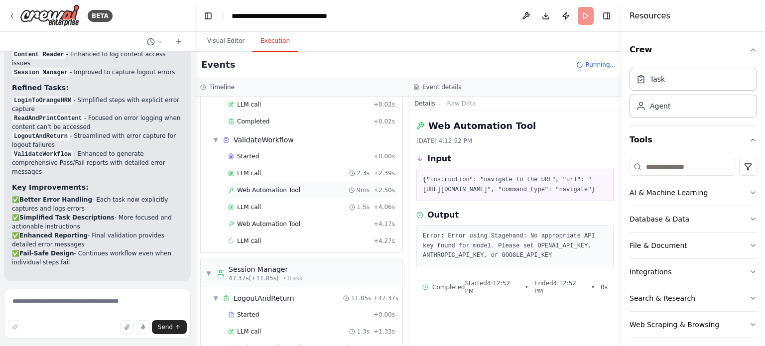
click at [294, 186] on span "Web Automation Tool" at bounding box center [268, 190] width 63 height 8
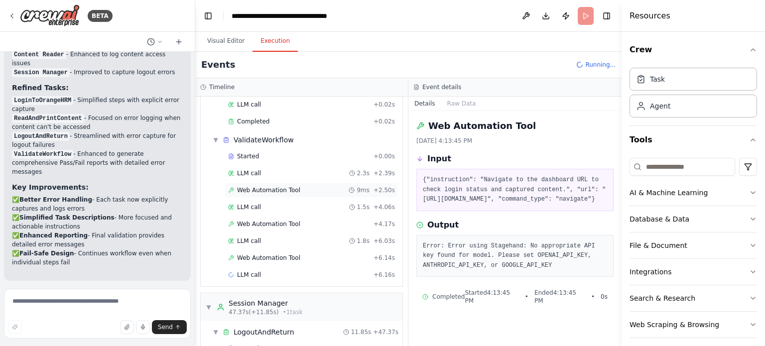
click at [283, 186] on span "Web Automation Tool" at bounding box center [268, 190] width 63 height 8
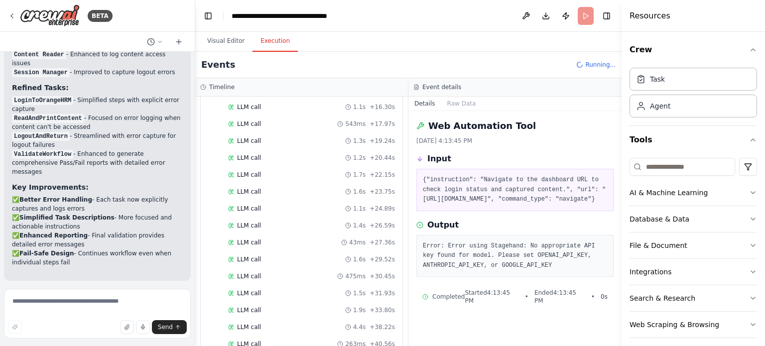
scroll to position [187, 0]
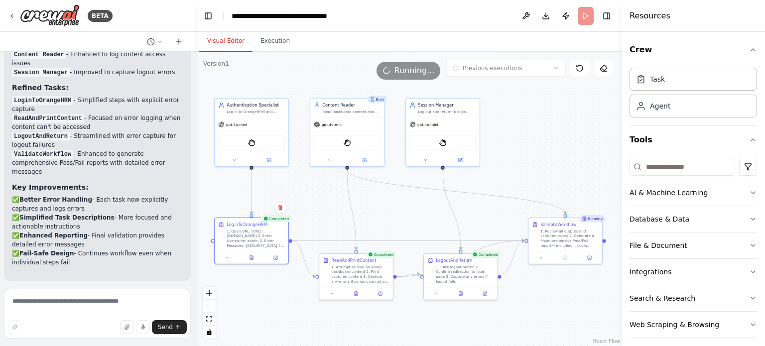
click at [226, 43] on button "Visual Editor" at bounding box center [225, 41] width 53 height 21
click at [563, 254] on icon at bounding box center [565, 256] width 5 height 5
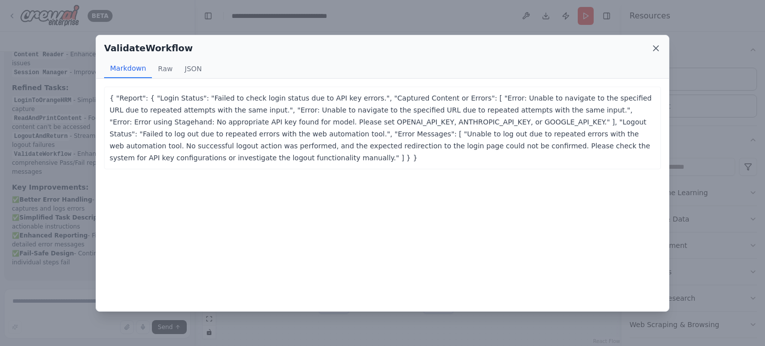
click at [656, 52] on icon at bounding box center [656, 48] width 10 height 10
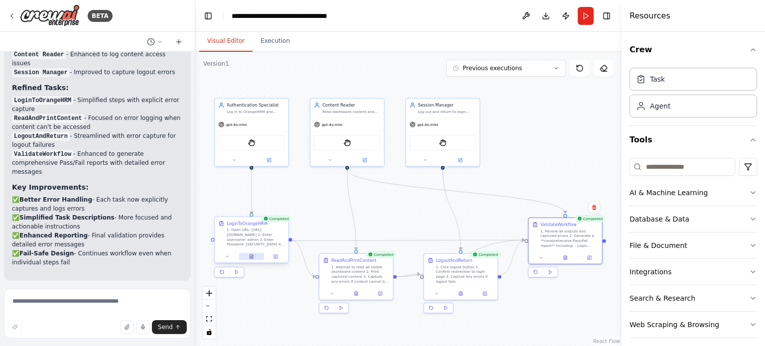
click at [252, 259] on button at bounding box center [251, 256] width 25 height 7
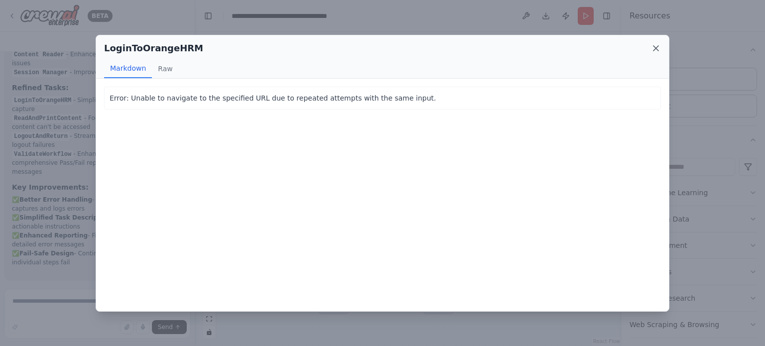
click at [658, 51] on icon at bounding box center [656, 48] width 10 height 10
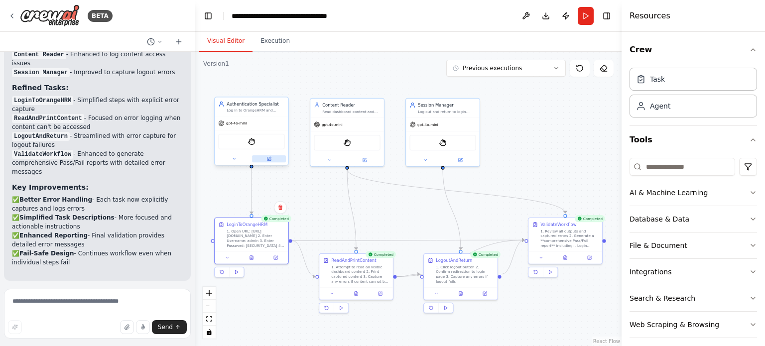
click at [269, 159] on icon at bounding box center [268, 158] width 3 height 3
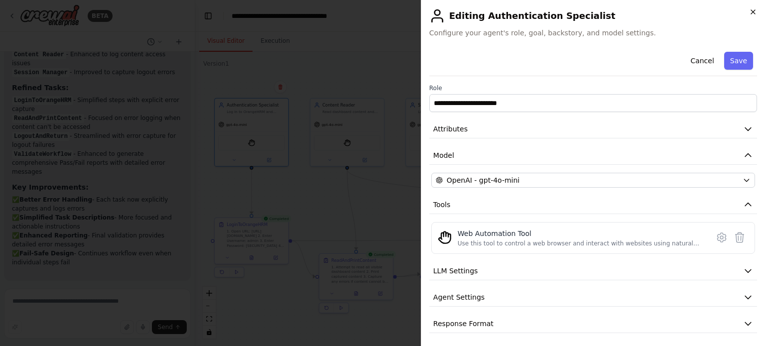
click at [755, 15] on icon "button" at bounding box center [753, 12] width 8 height 8
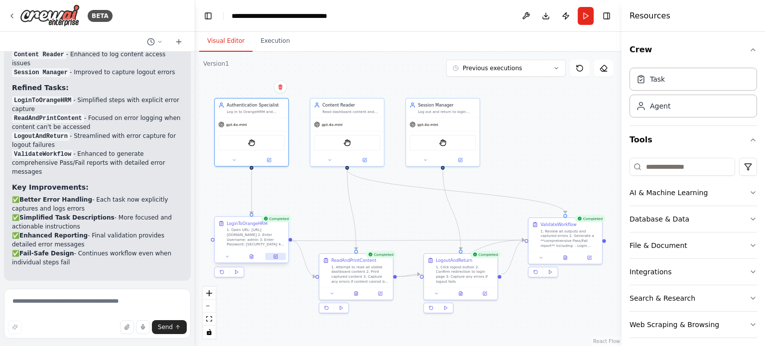
click at [278, 257] on button at bounding box center [275, 256] width 20 height 7
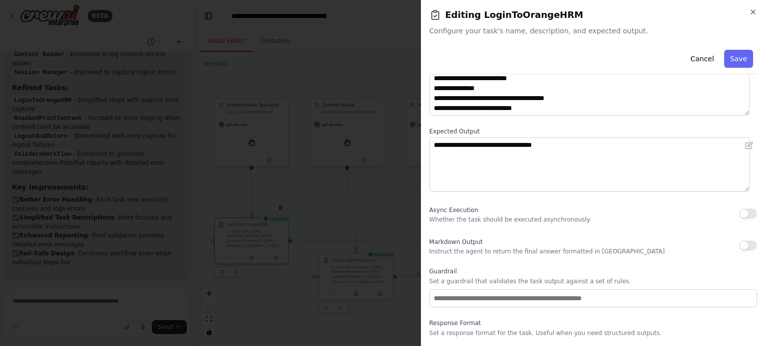
scroll to position [103, 0]
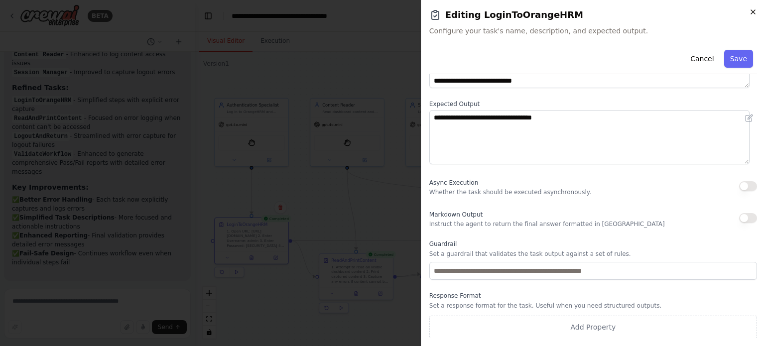
click at [751, 9] on icon "button" at bounding box center [753, 12] width 8 height 8
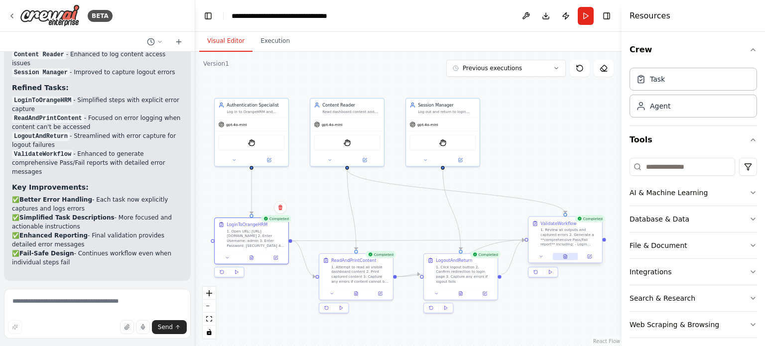
click at [564, 257] on icon at bounding box center [564, 257] width 1 height 0
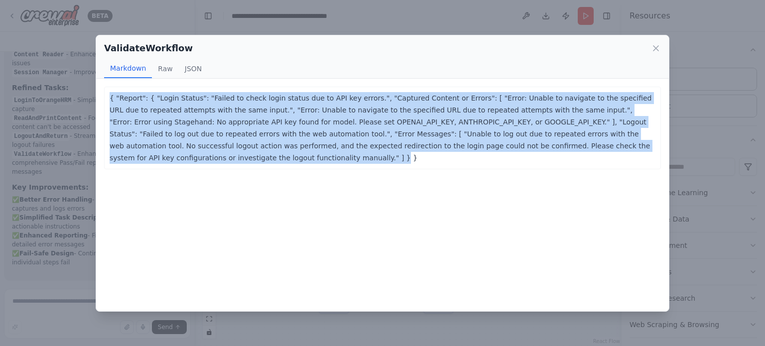
copy p "{ "Report": { "Login Status": "Failed to check login status due to API key erro…"
drag, startPoint x: 590, startPoint y: 151, endPoint x: 560, endPoint y: 85, distance: 72.4
click at [560, 85] on div "{ "Report": { "Login Status": "Failed to check login status due to API key erro…" at bounding box center [382, 195] width 573 height 233
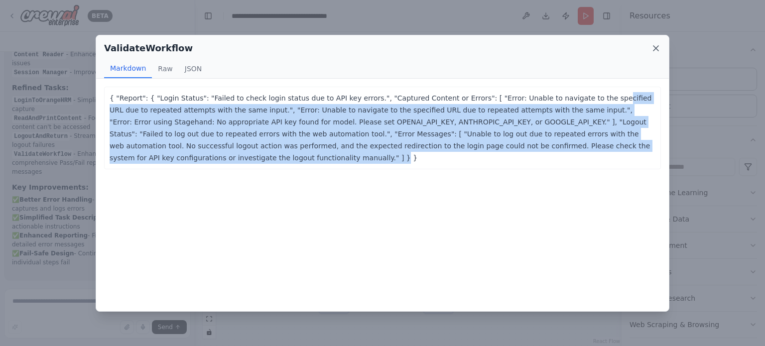
click at [657, 47] on icon at bounding box center [656, 48] width 10 height 10
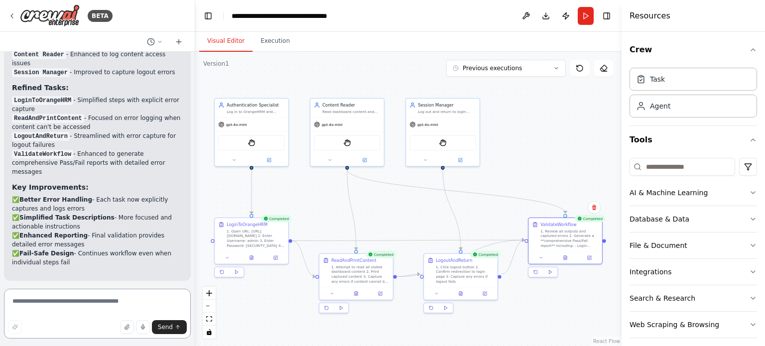
click at [104, 298] on textarea at bounding box center [97, 314] width 187 height 50
paste textarea "**********"
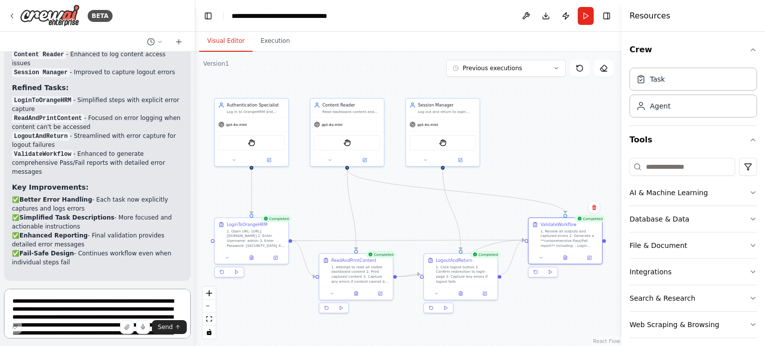
scroll to position [28, 0]
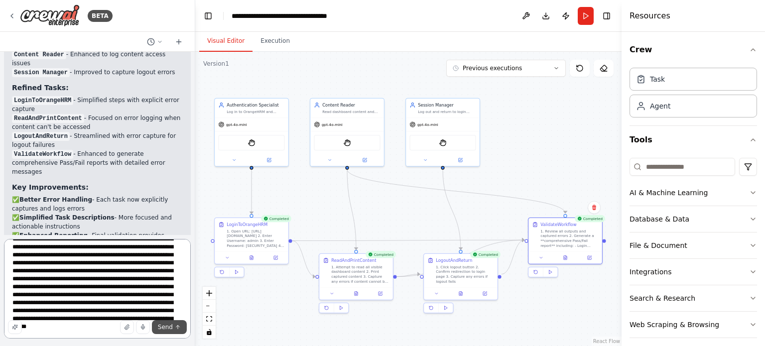
type textarea "**********"
click at [176, 326] on icon "submit" at bounding box center [178, 327] width 6 height 6
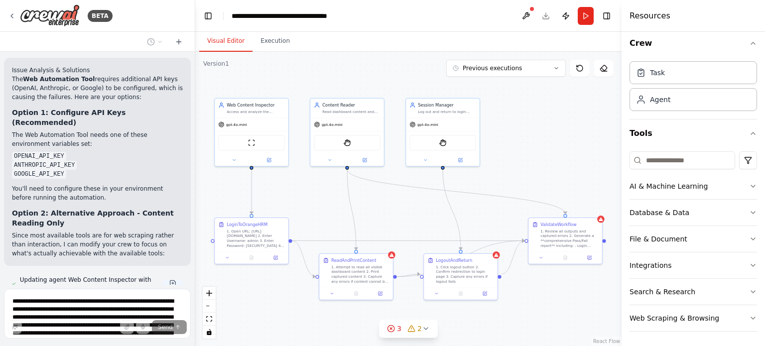
scroll to position [3134, 0]
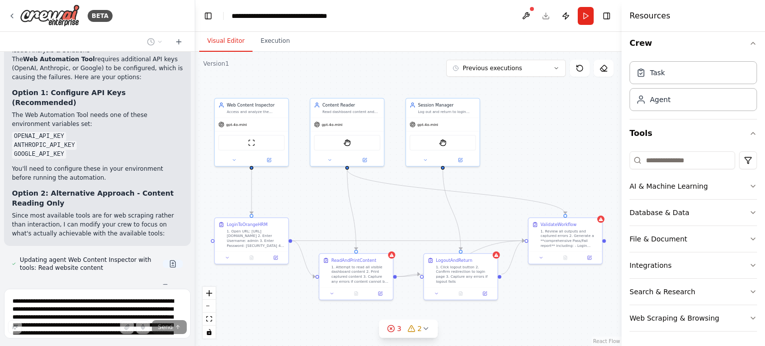
click at [159, 177] on div "agents: name: LoginAgent role: "Authentication Specialist" goal: "Log in to Ora…" at bounding box center [97, 168] width 195 height 233
click at [165, 260] on button at bounding box center [173, 264] width 20 height 8
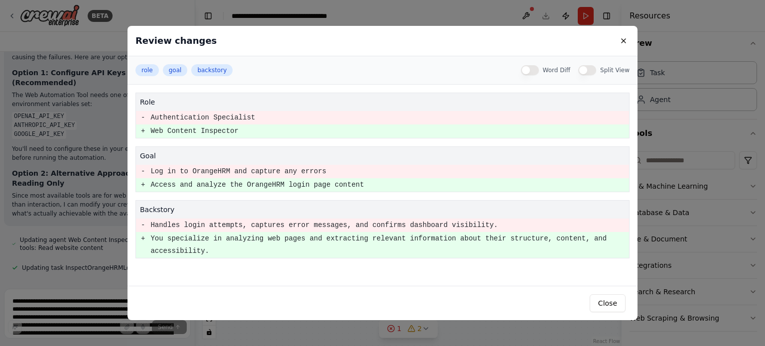
scroll to position [3174, 0]
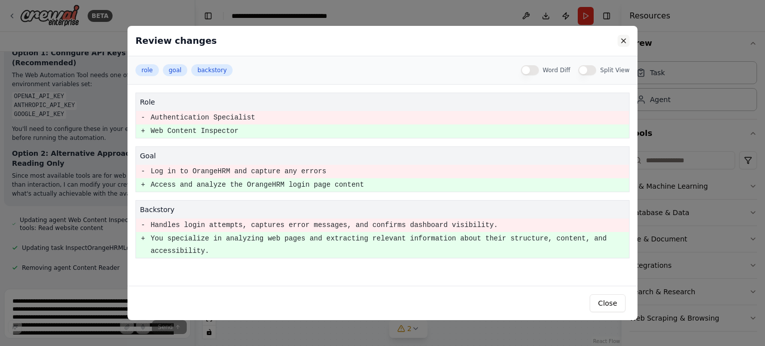
click at [627, 43] on button at bounding box center [623, 41] width 12 height 12
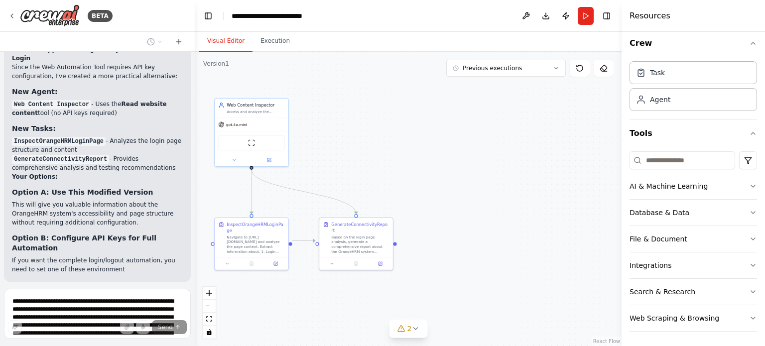
scroll to position [3595, 0]
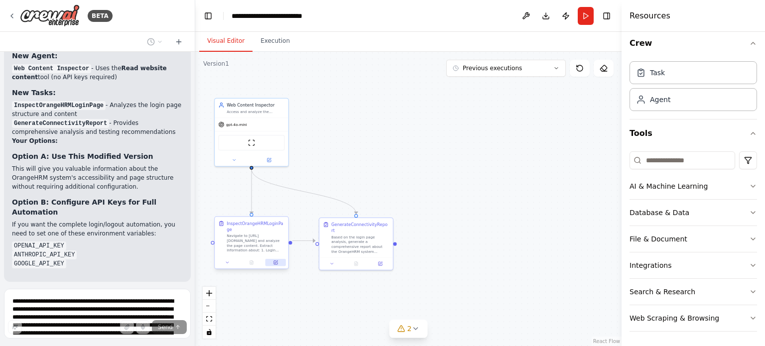
click at [277, 260] on icon at bounding box center [275, 262] width 5 height 5
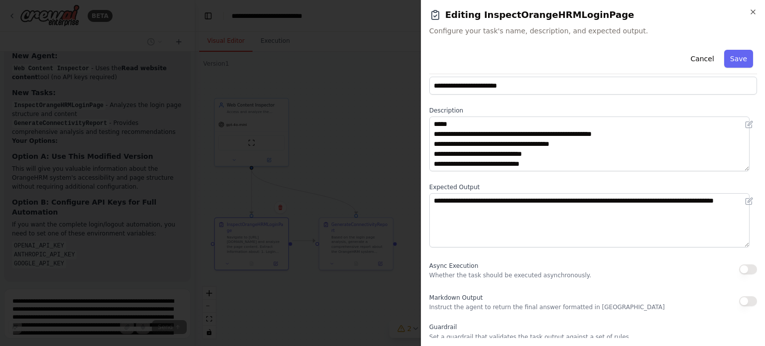
scroll to position [22, 0]
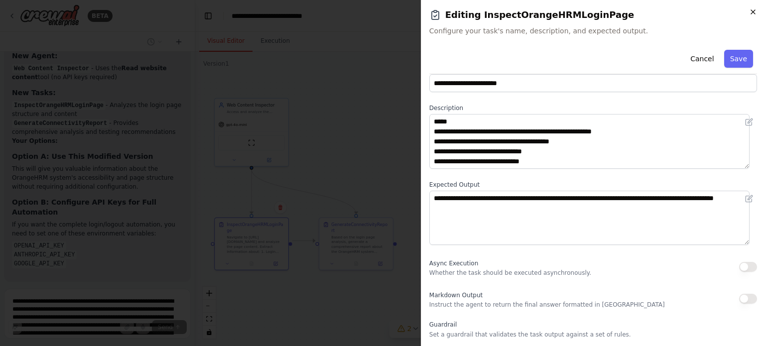
click at [752, 12] on icon "button" at bounding box center [753, 12] width 8 height 8
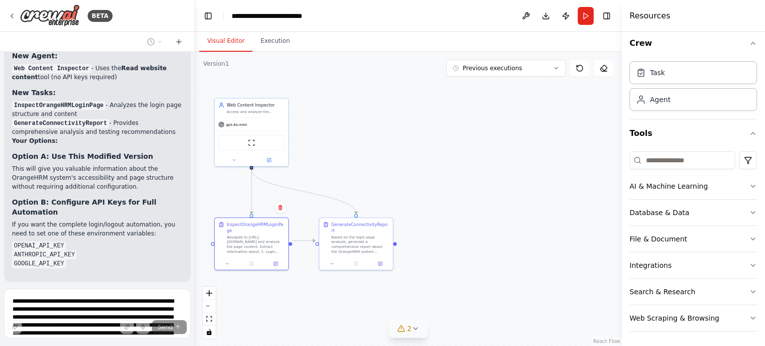
click at [410, 330] on span "2" at bounding box center [409, 329] width 4 height 10
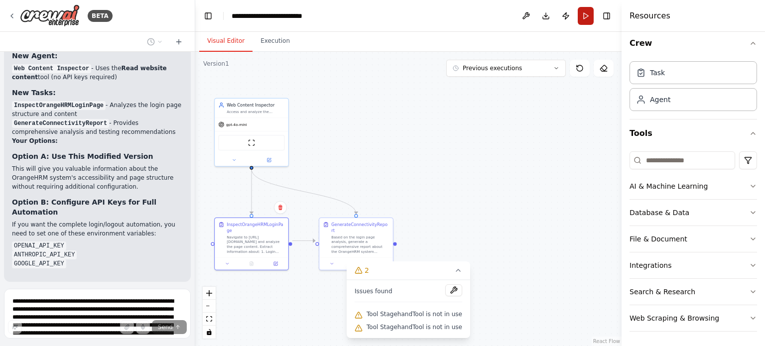
click at [585, 15] on button "Run" at bounding box center [586, 16] width 16 height 18
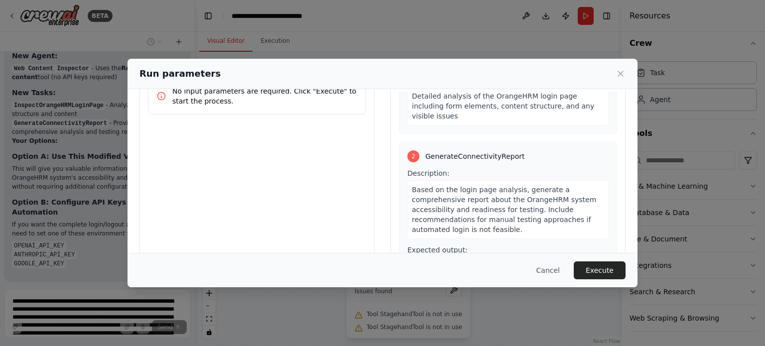
scroll to position [96, 0]
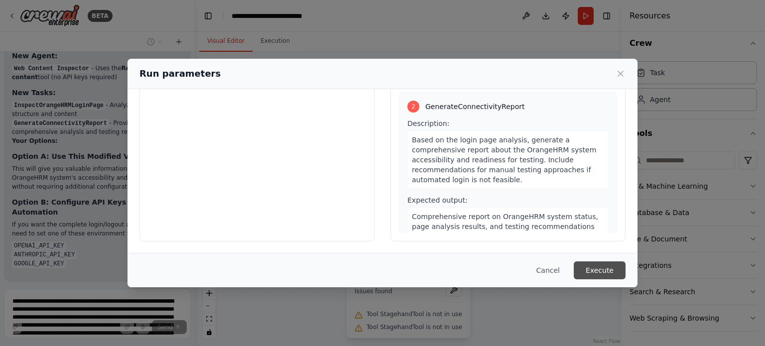
click at [596, 265] on button "Execute" at bounding box center [600, 270] width 52 height 18
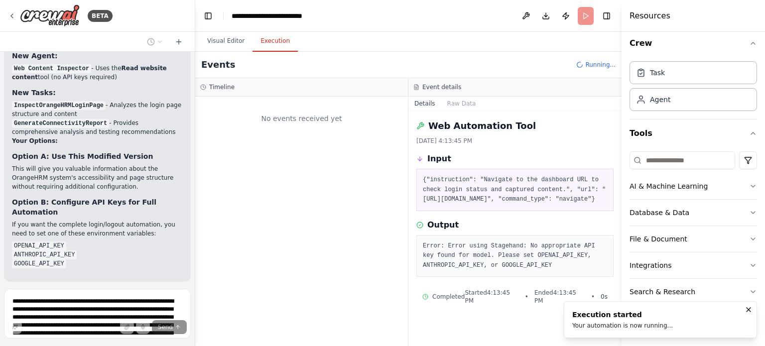
scroll to position [0, 0]
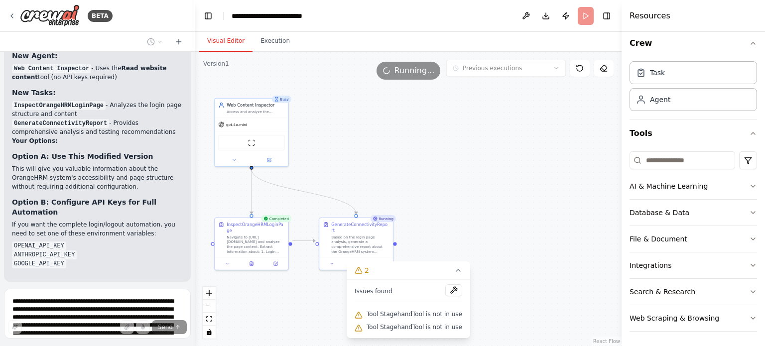
click at [226, 41] on button "Visual Editor" at bounding box center [225, 41] width 53 height 21
click at [253, 260] on icon at bounding box center [251, 262] width 3 height 4
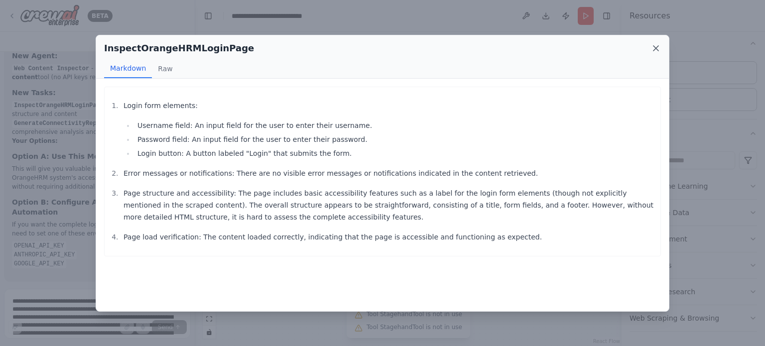
click at [654, 49] on icon at bounding box center [655, 48] width 5 height 5
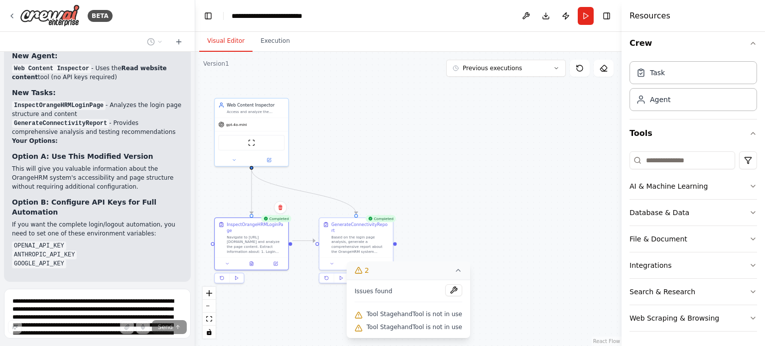
click at [454, 272] on icon at bounding box center [458, 270] width 8 height 8
click at [356, 263] on icon at bounding box center [355, 263] width 1 height 0
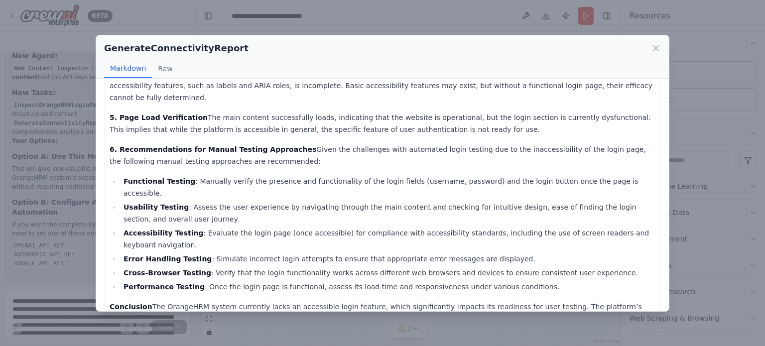
scroll to position [200, 0]
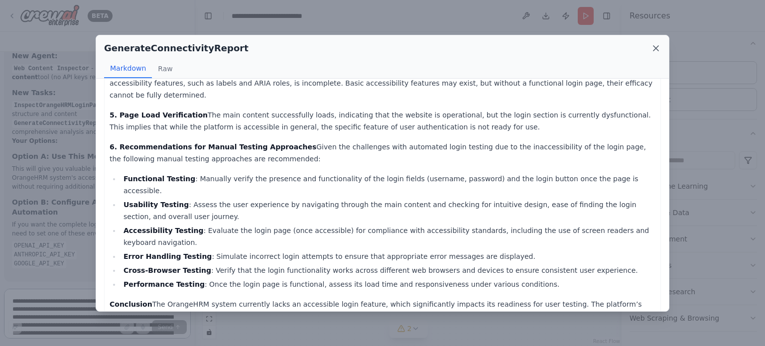
click at [657, 48] on icon at bounding box center [656, 48] width 10 height 10
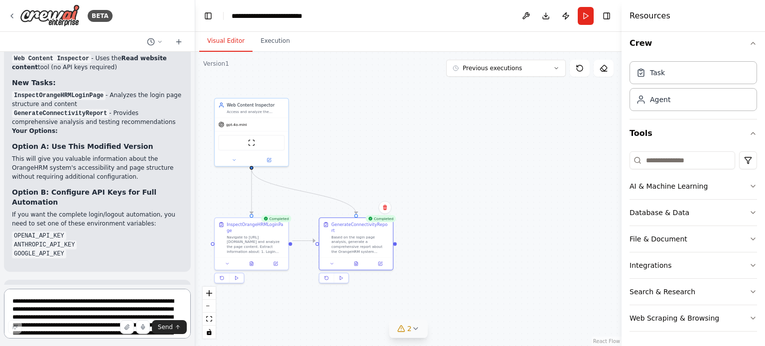
scroll to position [3614, 0]
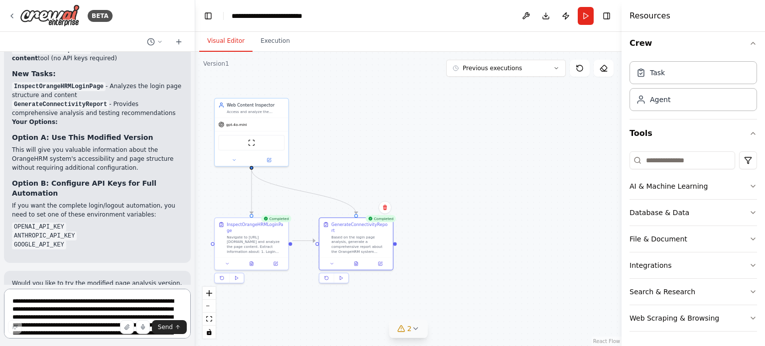
click at [98, 308] on textarea "**********" at bounding box center [97, 314] width 187 height 50
click at [92, 300] on textarea "**********" at bounding box center [97, 314] width 187 height 50
click at [90, 304] on textarea "**********" at bounding box center [97, 314] width 187 height 50
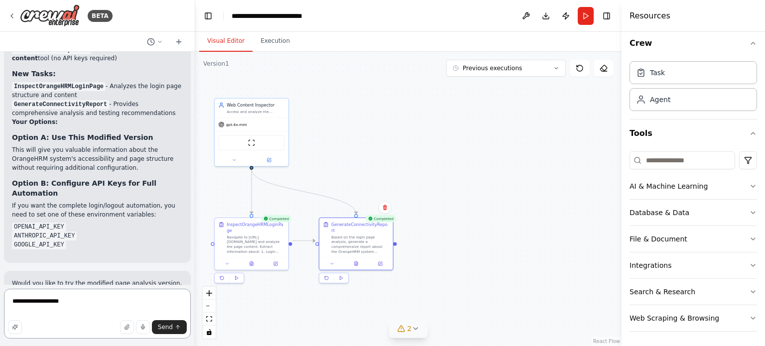
paste textarea "**********"
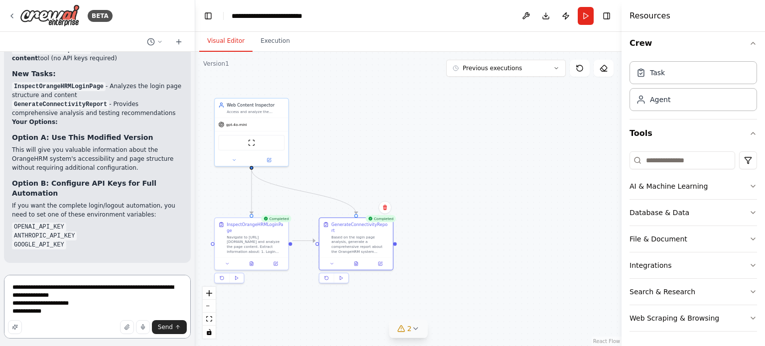
paste textarea "**********"
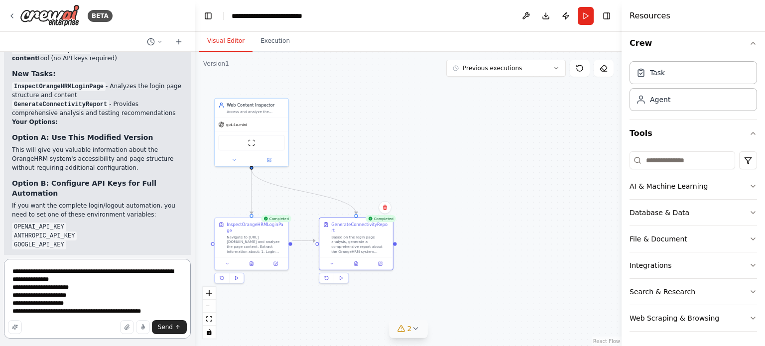
click at [96, 310] on textarea "**********" at bounding box center [97, 299] width 187 height 80
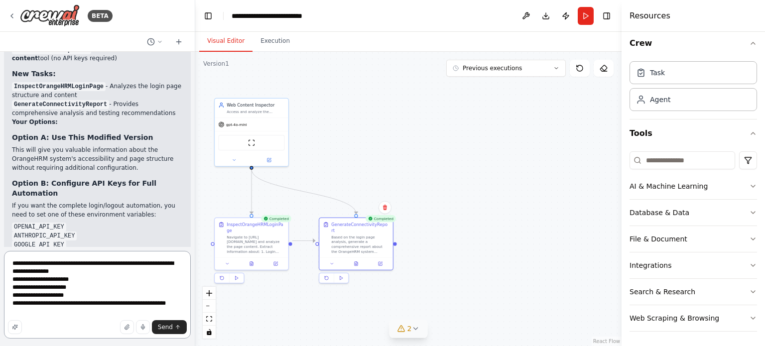
click at [62, 312] on textarea "**********" at bounding box center [97, 295] width 187 height 88
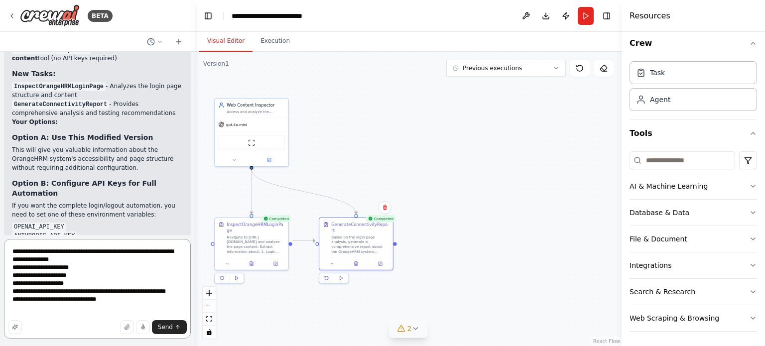
click at [94, 307] on textarea "**********" at bounding box center [97, 289] width 187 height 100
type textarea "**********"
click at [171, 326] on span "Send" at bounding box center [165, 327] width 15 height 8
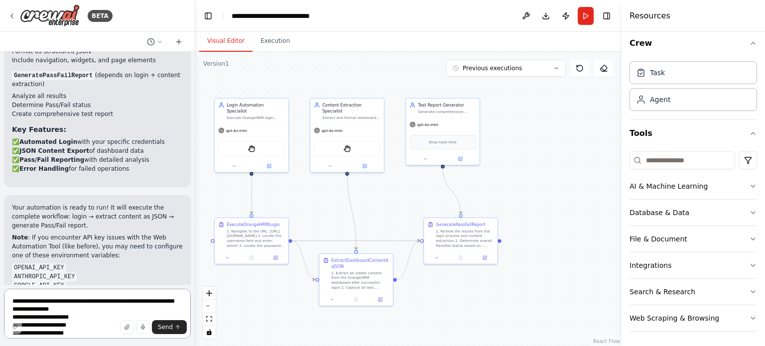
scroll to position [4869, 0]
click at [74, 298] on textarea "**********" at bounding box center [97, 314] width 187 height 50
click at [12, 14] on icon at bounding box center [12, 16] width 2 height 4
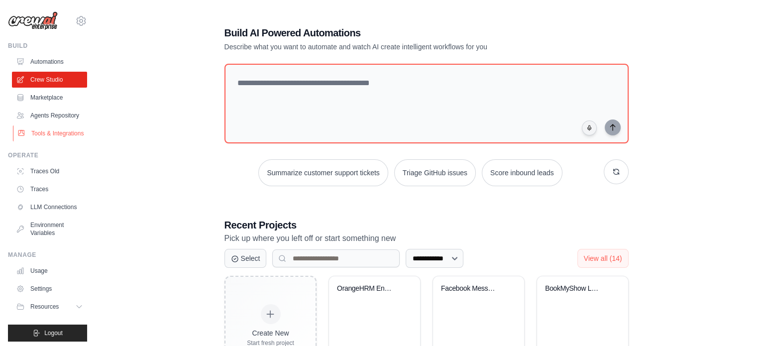
click at [45, 141] on link "Tools & Integrations" at bounding box center [50, 133] width 75 height 16
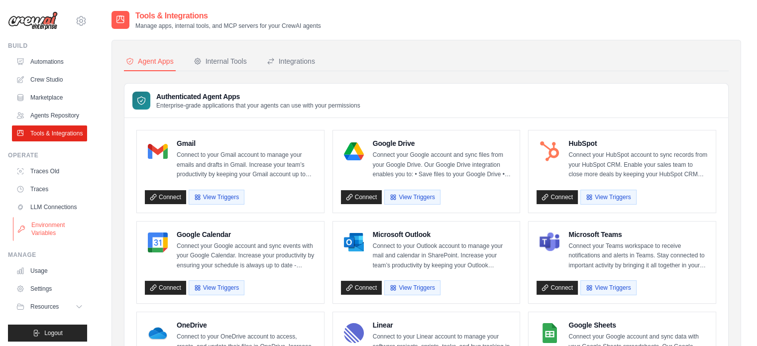
click at [39, 241] on link "Environment Variables" at bounding box center [50, 229] width 75 height 24
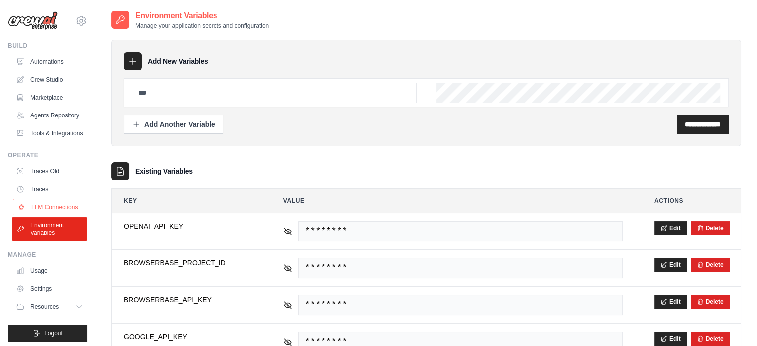
click at [40, 215] on link "LLM Connections" at bounding box center [50, 207] width 75 height 16
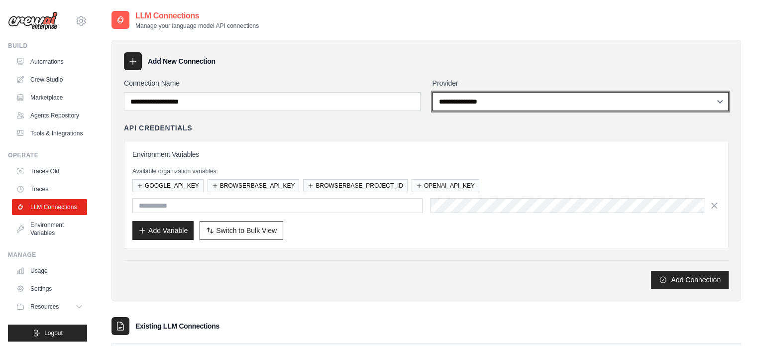
click at [718, 99] on select "**********" at bounding box center [581, 101] width 297 height 19
select select "******"
click at [433, 92] on select "**********" at bounding box center [581, 101] width 297 height 19
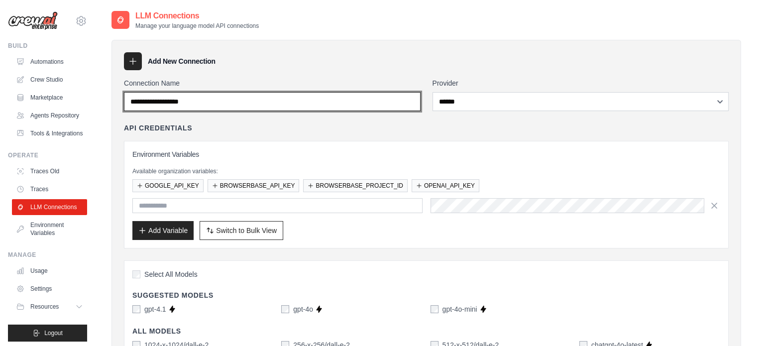
click at [245, 105] on input "Connection Name" at bounding box center [272, 101] width 297 height 19
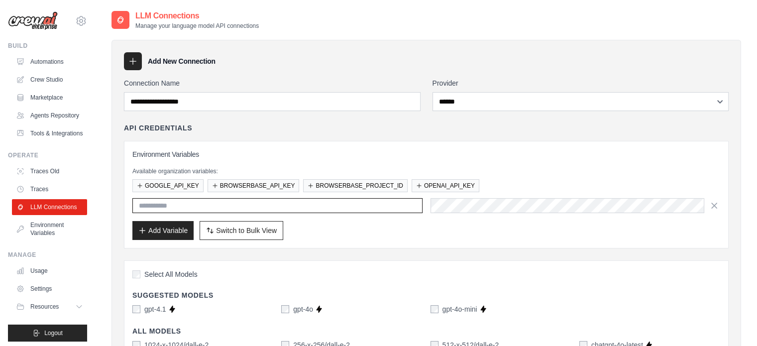
click at [281, 206] on input "text" at bounding box center [277, 205] width 290 height 15
click at [179, 205] on input "text" at bounding box center [277, 205] width 290 height 15
click at [421, 241] on div "Environment Variables Available organization variables: GOOGLE_API_KEY BROWSERB…" at bounding box center [426, 195] width 605 height 108
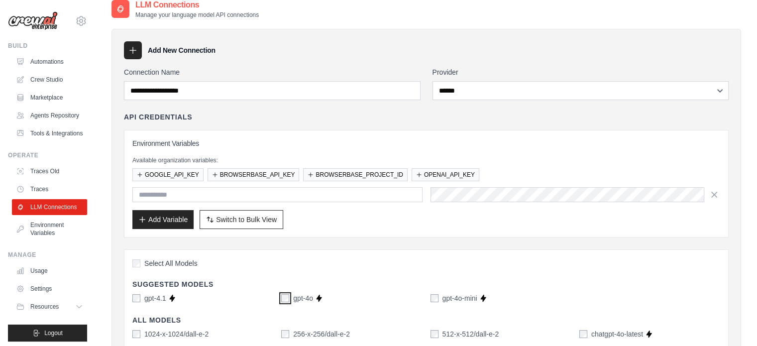
scroll to position [7, 0]
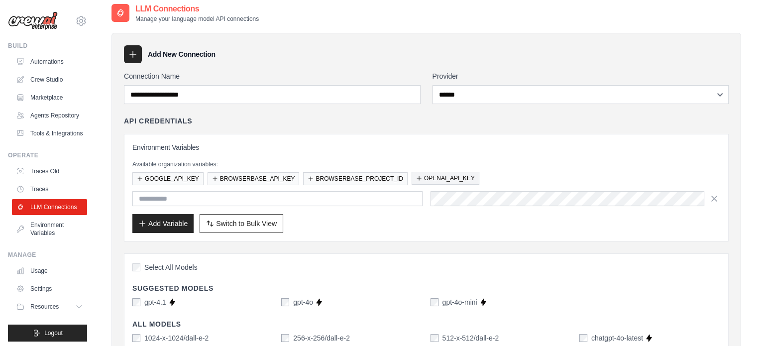
click at [438, 176] on button "OPENAI_API_KEY" at bounding box center [446, 178] width 68 height 13
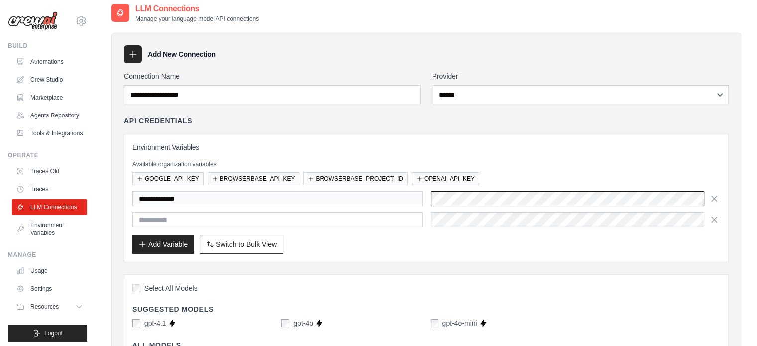
click at [414, 195] on div "**********" at bounding box center [426, 198] width 588 height 15
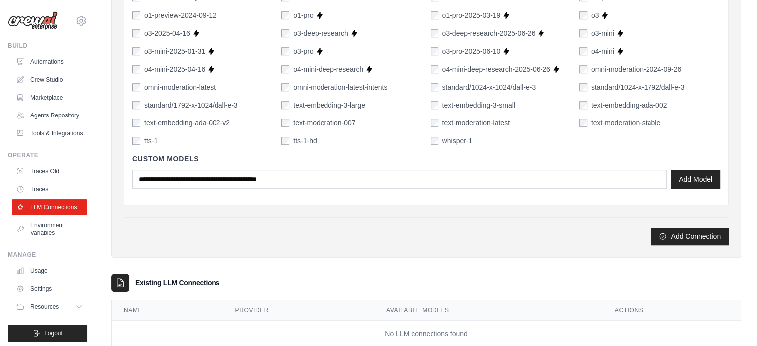
scroll to position [787, 0]
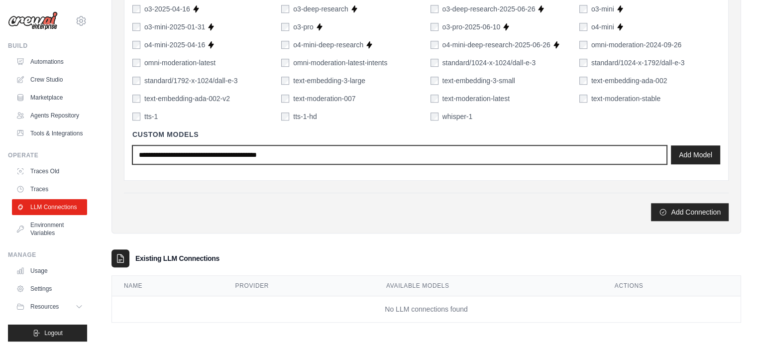
click at [445, 154] on input "text" at bounding box center [399, 154] width 535 height 19
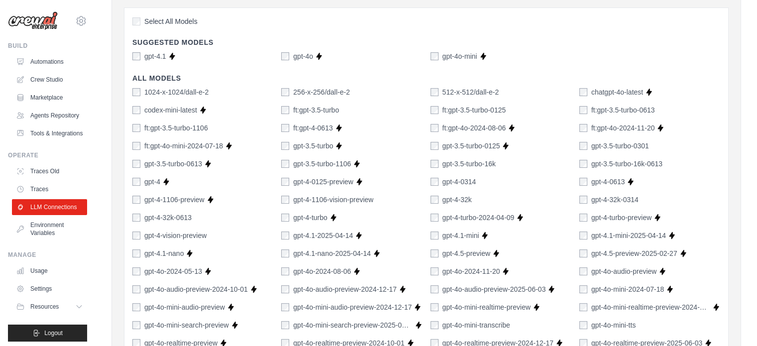
scroll to position [255, 0]
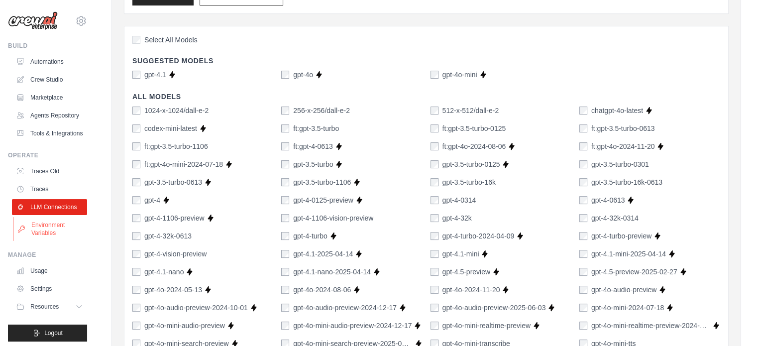
click at [44, 241] on link "Environment Variables" at bounding box center [50, 229] width 75 height 24
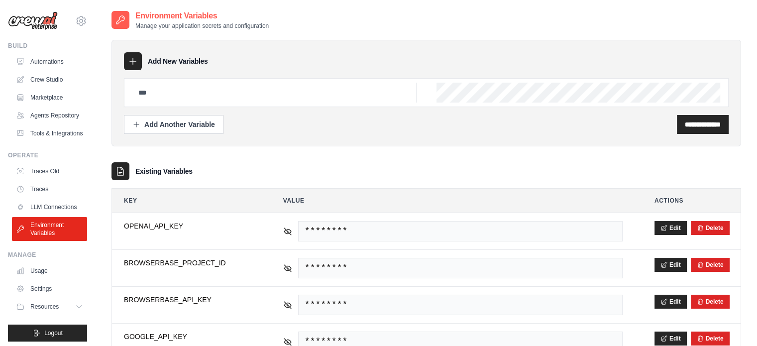
scroll to position [0, 392]
click at [193, 89] on input "text" at bounding box center [274, 93] width 284 height 20
type input "**********"
click at [685, 125] on input "**********" at bounding box center [703, 125] width 36 height 10
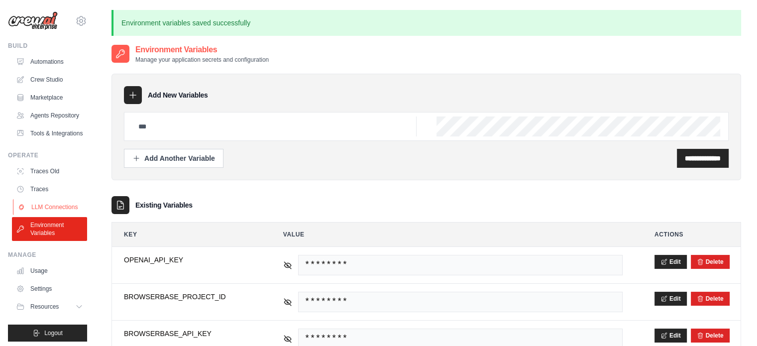
click at [38, 215] on link "LLM Connections" at bounding box center [50, 207] width 75 height 16
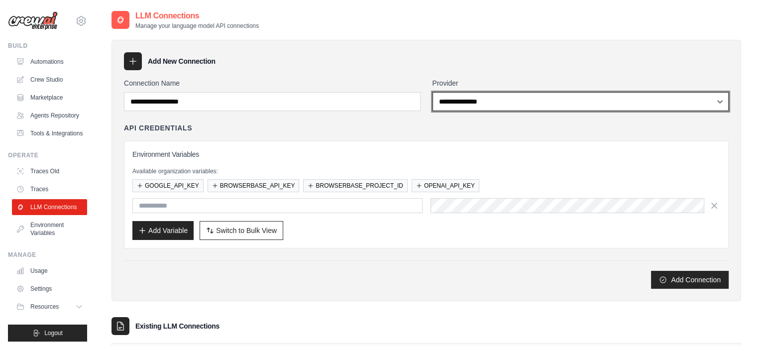
click at [472, 102] on select "**********" at bounding box center [581, 101] width 297 height 19
select select "******"
click at [433, 92] on select "**********" at bounding box center [581, 101] width 297 height 19
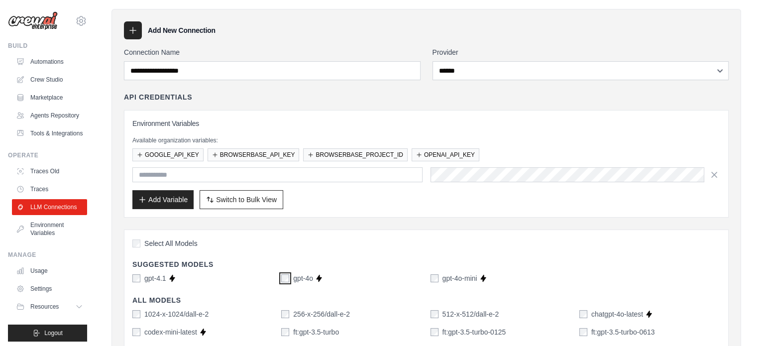
scroll to position [29, 0]
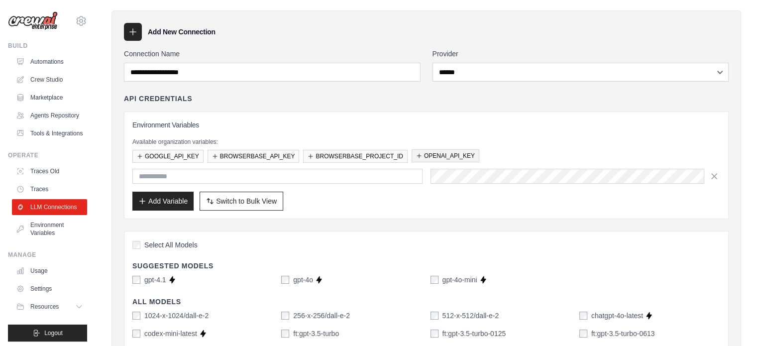
click at [443, 159] on button "OPENAI_API_KEY" at bounding box center [446, 155] width 68 height 13
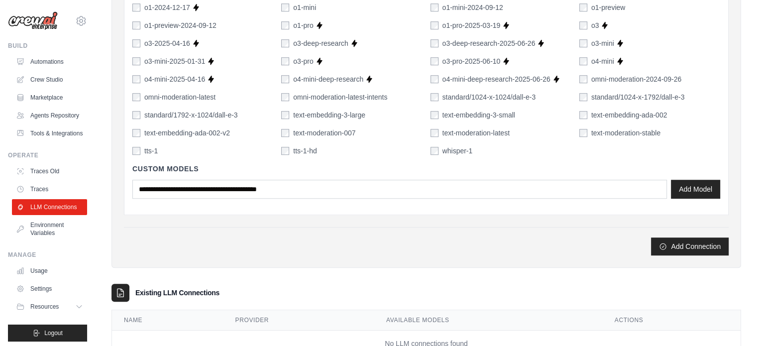
scroll to position [787, 0]
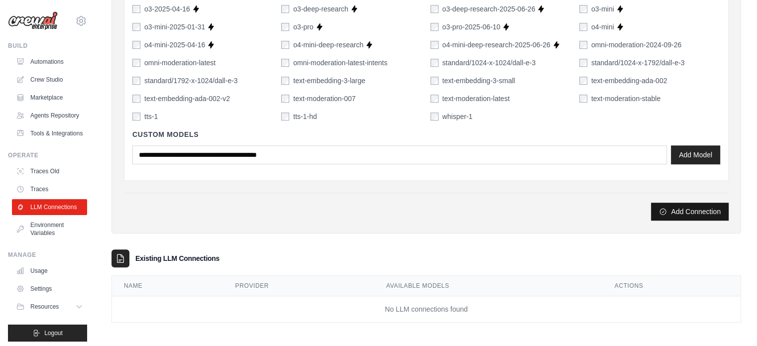
click at [696, 211] on button "Add Connection" at bounding box center [690, 212] width 78 height 18
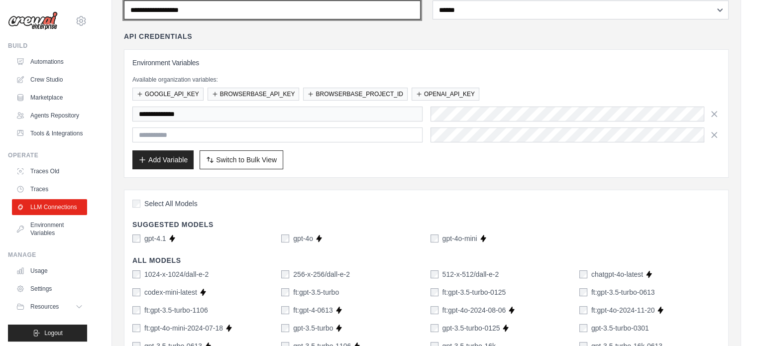
click at [228, 9] on input "Connection Name" at bounding box center [272, 9] width 297 height 19
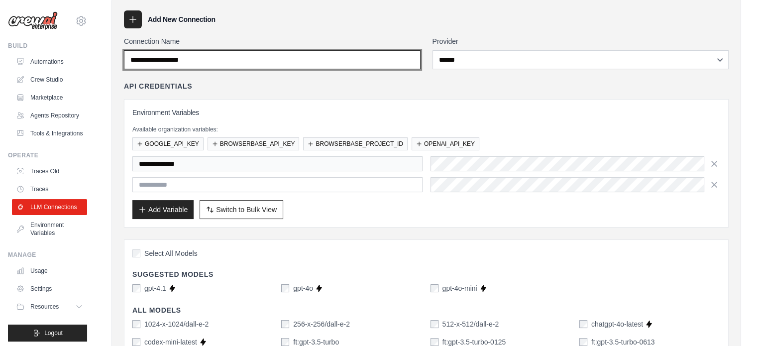
scroll to position [40, 0]
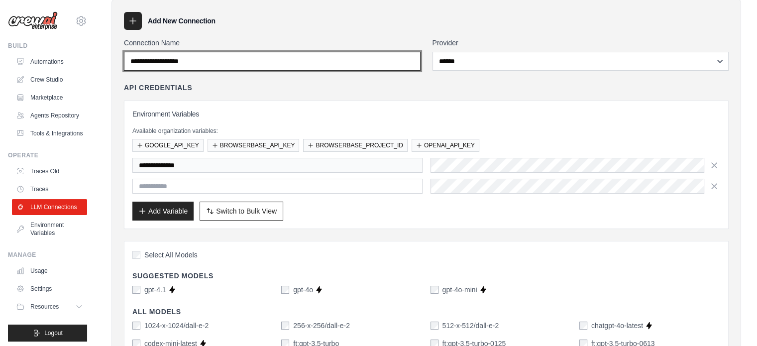
click at [195, 64] on input "Connection Name" at bounding box center [272, 61] width 297 height 19
type input "*"
type input "**********"
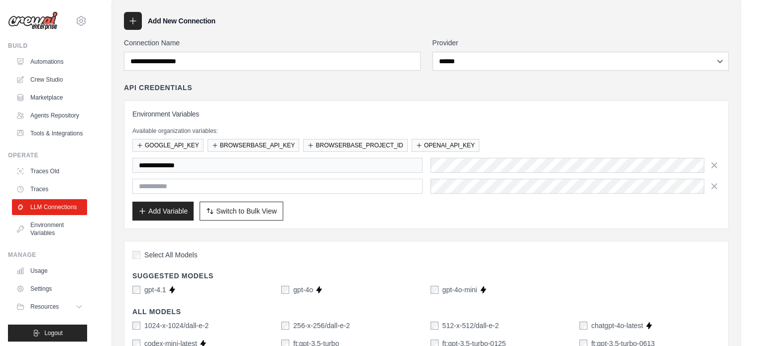
click at [601, 125] on div "**********" at bounding box center [426, 165] width 588 height 112
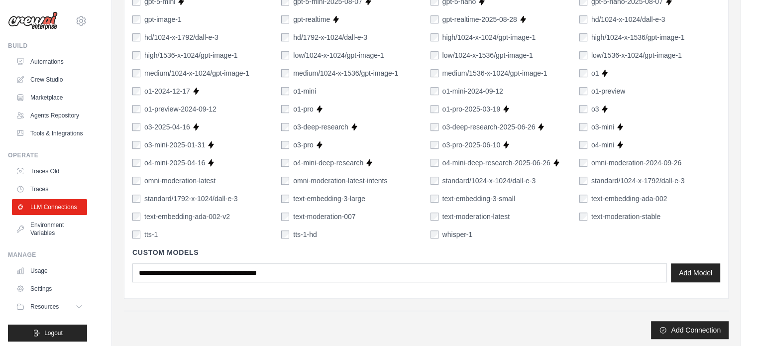
scroll to position [707, 0]
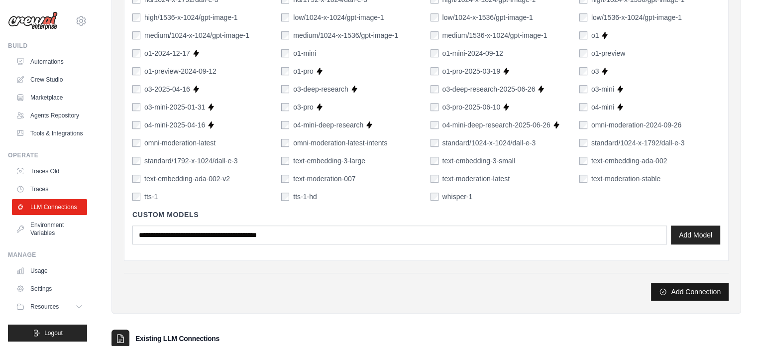
click at [671, 288] on button "Add Connection" at bounding box center [690, 292] width 78 height 18
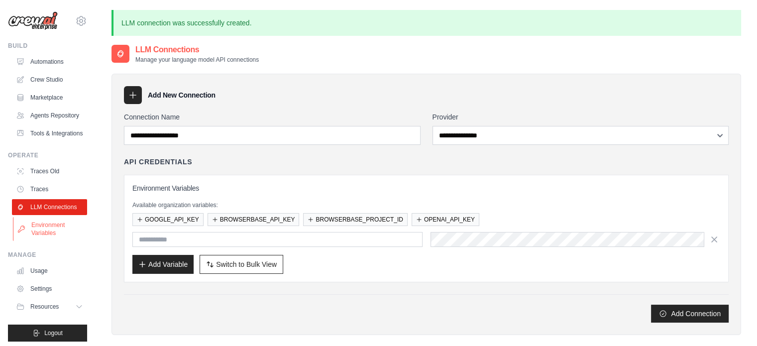
click at [43, 241] on link "Environment Variables" at bounding box center [50, 229] width 75 height 24
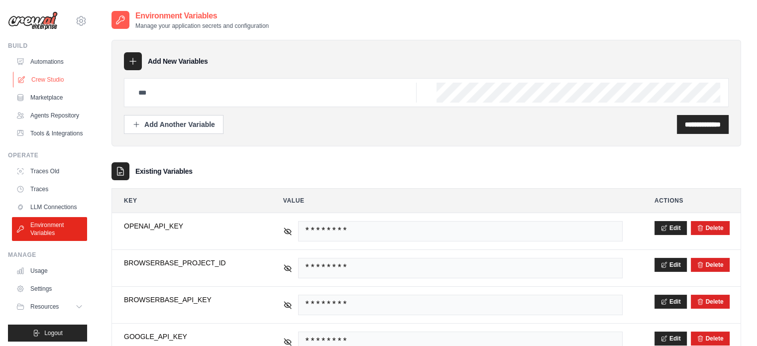
click at [48, 76] on link "Crew Studio" at bounding box center [50, 80] width 75 height 16
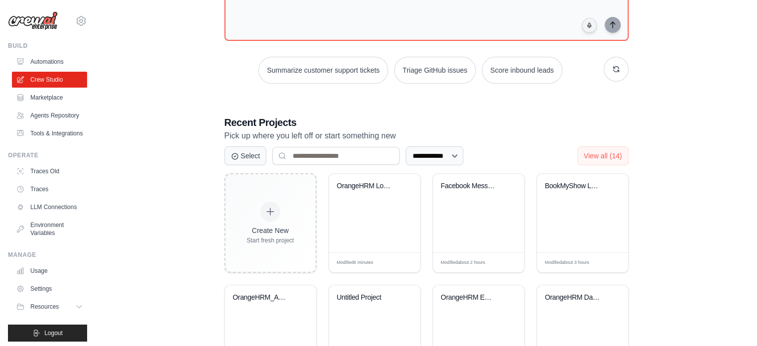
scroll to position [109, 0]
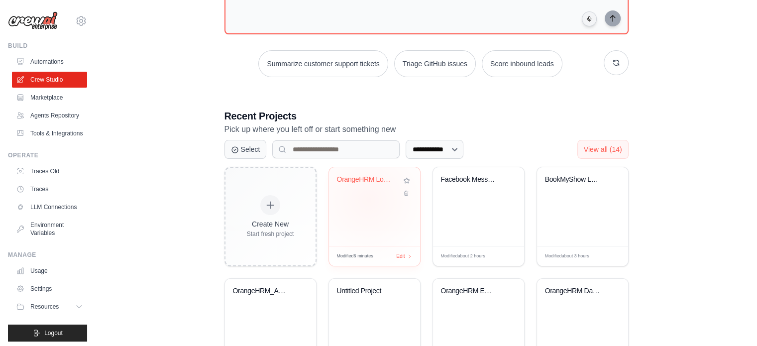
click at [368, 199] on div "OrangeHRM Login Test Automation" at bounding box center [374, 206] width 91 height 79
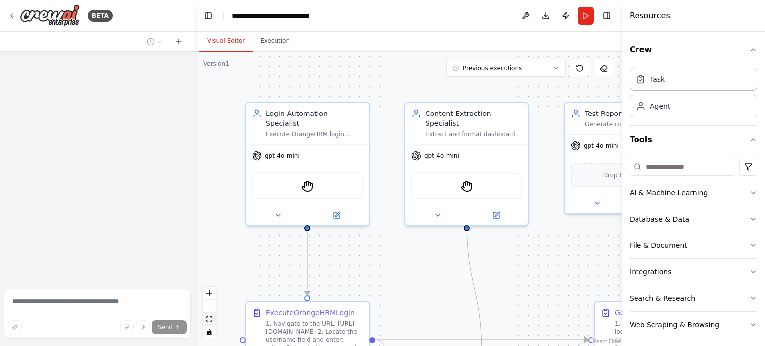
click at [208, 318] on icon "fit view" at bounding box center [209, 318] width 6 height 5
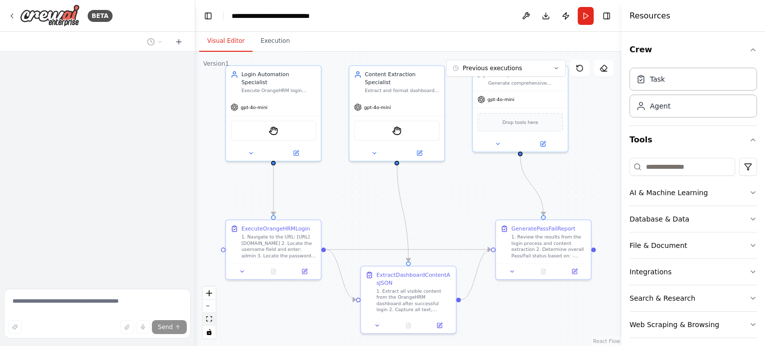
click at [209, 318] on icon "fit view" at bounding box center [209, 318] width 6 height 5
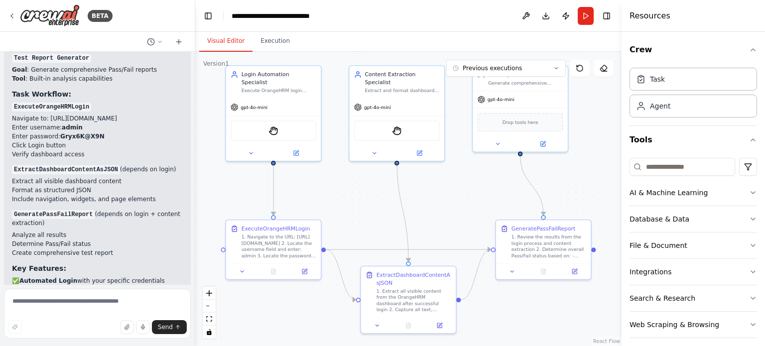
scroll to position [4788, 0]
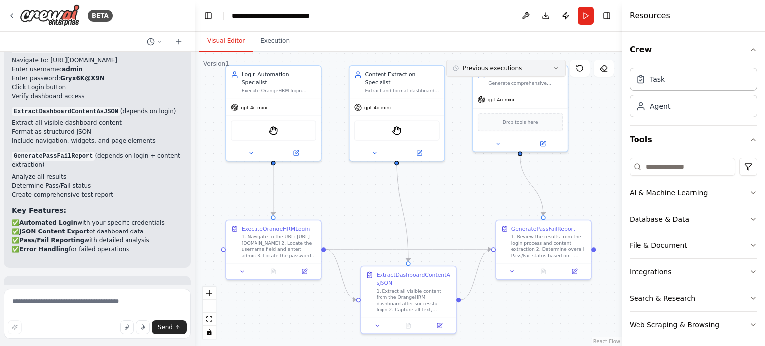
click at [556, 67] on icon at bounding box center [556, 68] width 6 height 6
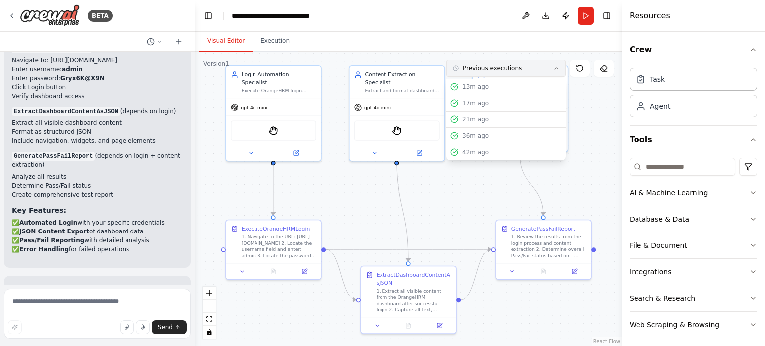
click at [556, 67] on icon at bounding box center [556, 68] width 6 height 6
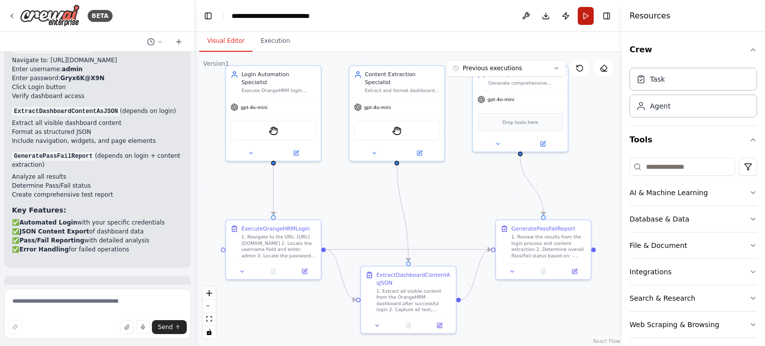
click at [586, 22] on button "Run" at bounding box center [586, 16] width 16 height 18
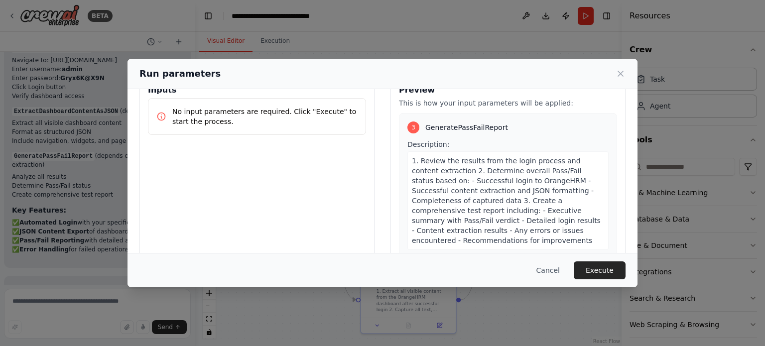
scroll to position [96, 0]
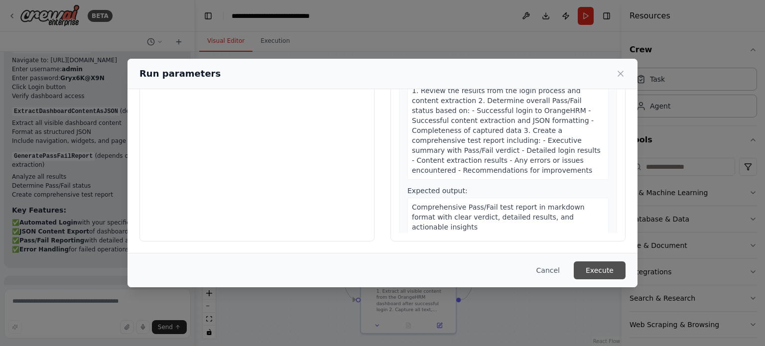
click at [600, 266] on button "Execute" at bounding box center [600, 270] width 52 height 18
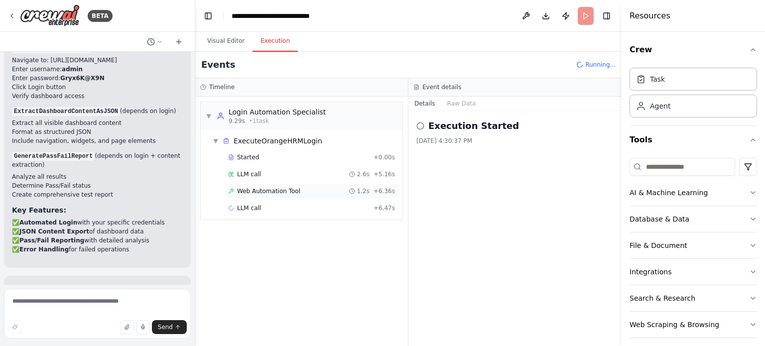
click at [277, 194] on span "Web Automation Tool" at bounding box center [268, 191] width 63 height 8
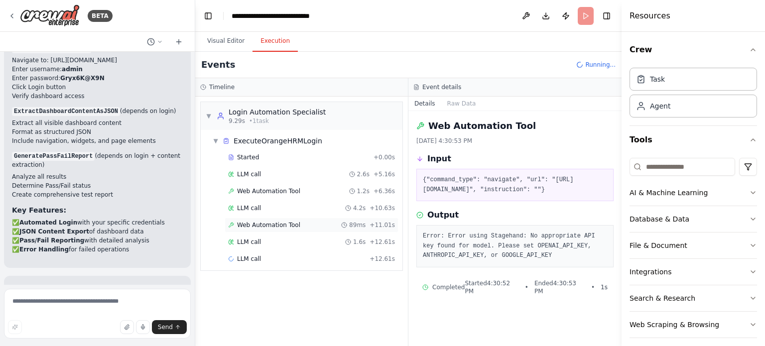
click at [267, 223] on span "Web Automation Tool" at bounding box center [268, 225] width 63 height 8
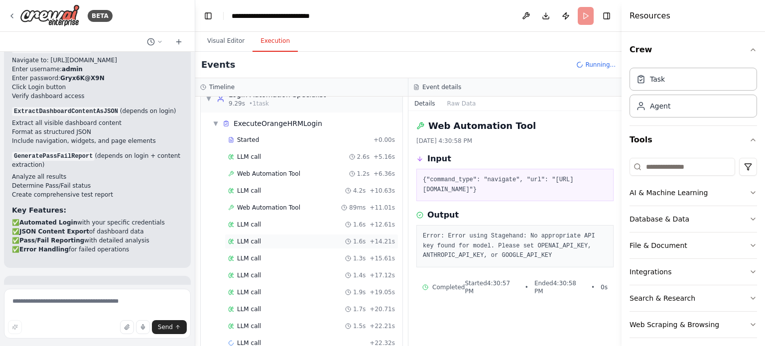
scroll to position [34, 0]
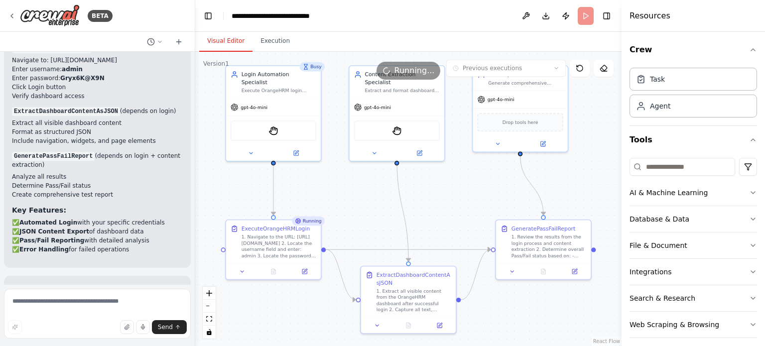
click at [226, 35] on button "Visual Editor" at bounding box center [225, 41] width 53 height 21
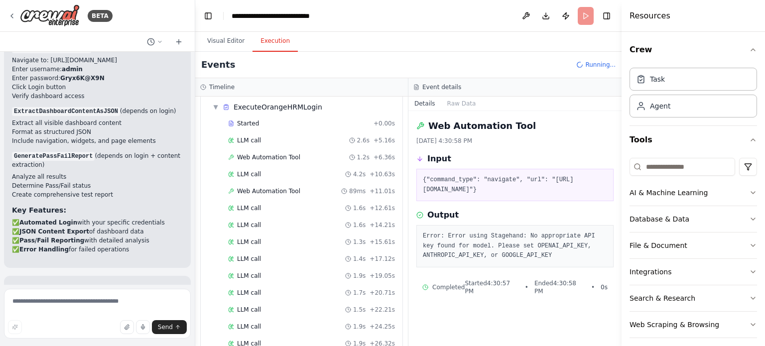
click at [278, 45] on button "Execution" at bounding box center [274, 41] width 45 height 21
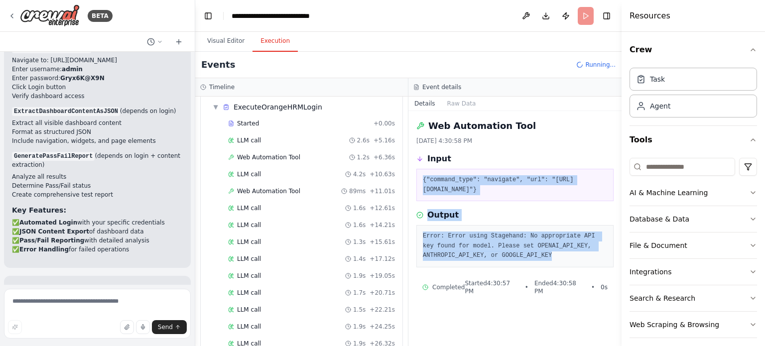
drag, startPoint x: 552, startPoint y: 261, endPoint x: 409, endPoint y: 169, distance: 169.9
click at [409, 169] on div "Web Automation Tool [DATE] 4:30:58 PM Input {"command_type": "navigate", "url":…" at bounding box center [514, 228] width 213 height 235
copy div "{"command_type": "navigate", "url": "[URL][DOMAIN_NAME]"} Output Error: Error u…"
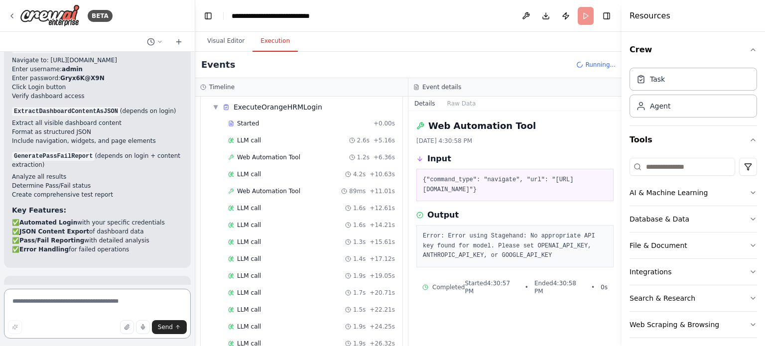
click at [50, 303] on textarea at bounding box center [97, 314] width 187 height 50
paste textarea "**********"
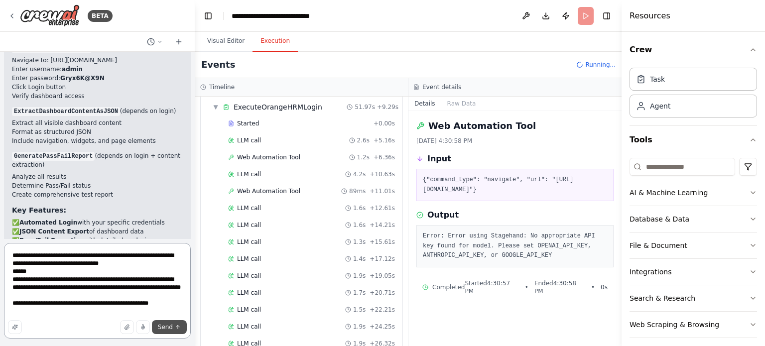
type textarea "**********"
click at [173, 327] on button "Send" at bounding box center [169, 327] width 35 height 14
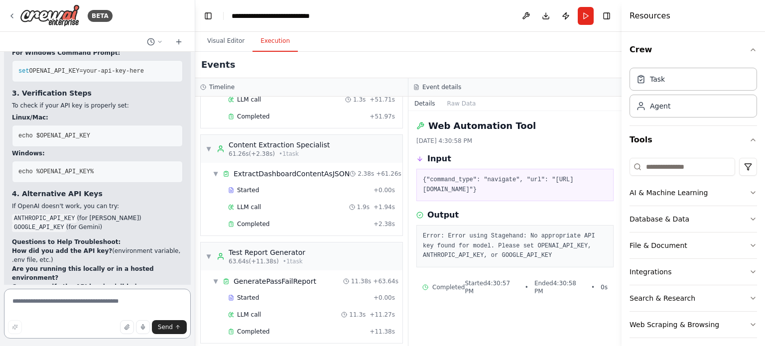
scroll to position [5496, 0]
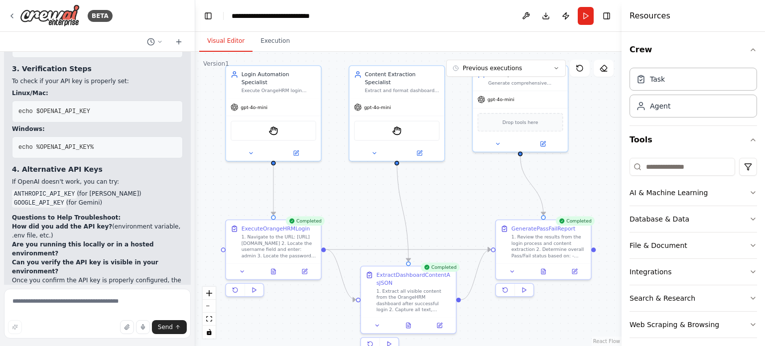
click at [230, 38] on button "Visual Editor" at bounding box center [225, 41] width 53 height 21
click at [277, 268] on button at bounding box center [273, 269] width 33 height 9
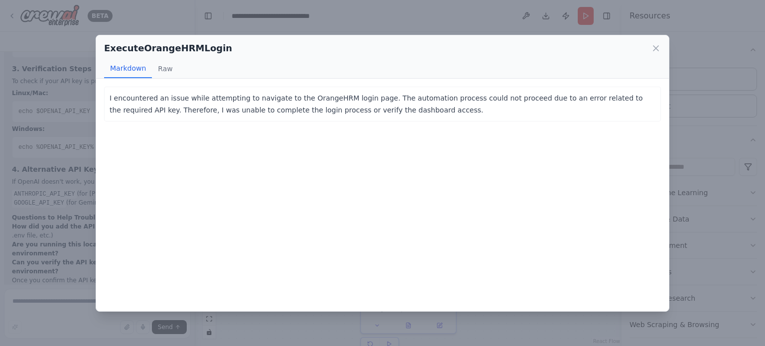
click at [650, 47] on div "ExecuteOrangeHRMLogin" at bounding box center [382, 48] width 557 height 14
click at [653, 51] on icon at bounding box center [656, 48] width 10 height 10
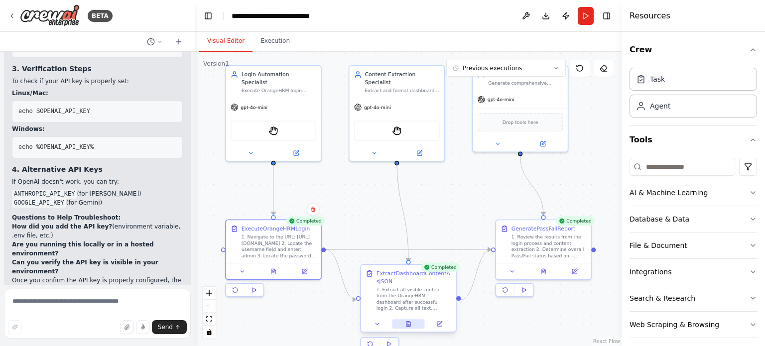
click at [414, 323] on button at bounding box center [408, 323] width 33 height 9
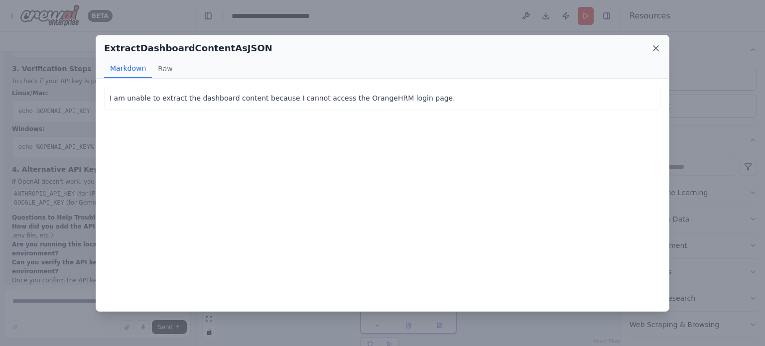
click at [653, 51] on icon at bounding box center [656, 48] width 10 height 10
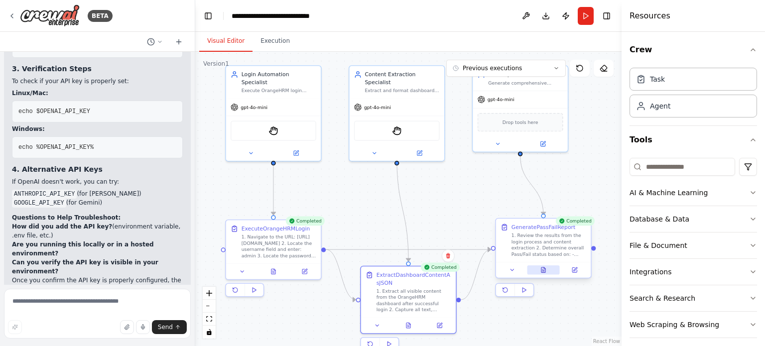
click at [548, 266] on button at bounding box center [543, 269] width 33 height 9
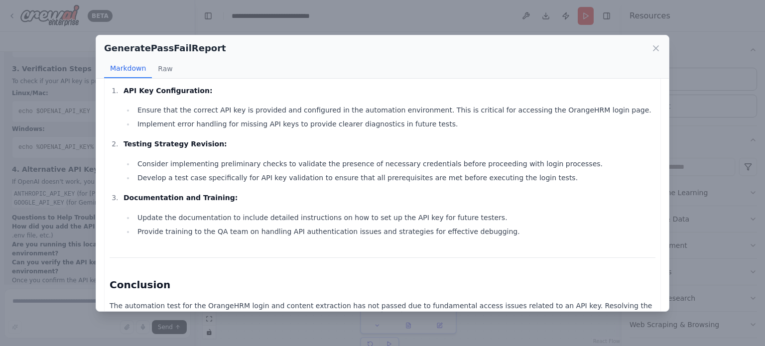
scroll to position [634, 0]
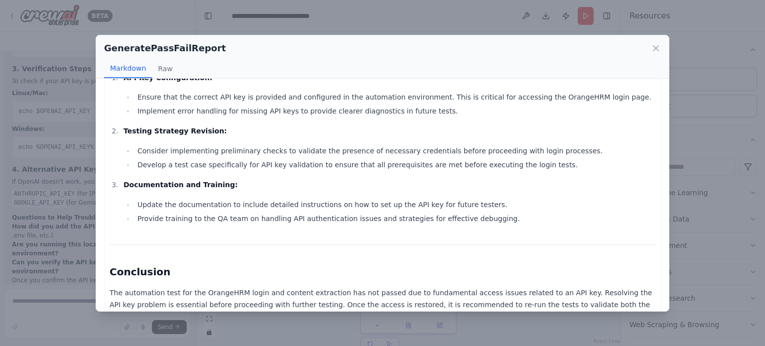
click at [661, 47] on div "GeneratePassFailReport Markdown Raw" at bounding box center [382, 56] width 573 height 43
click at [658, 48] on icon at bounding box center [656, 48] width 10 height 10
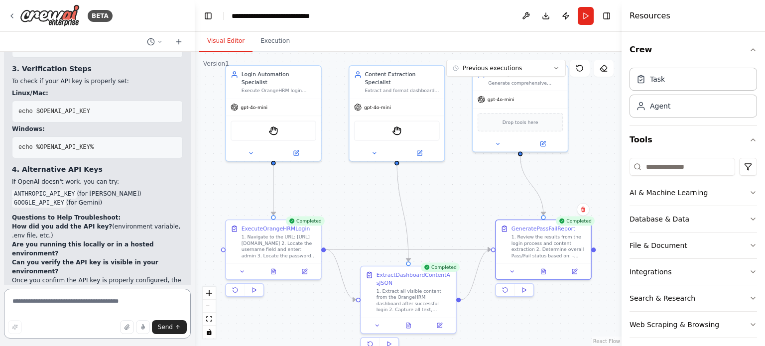
click at [83, 297] on textarea at bounding box center [97, 314] width 187 height 50
click at [545, 272] on icon at bounding box center [543, 269] width 4 height 5
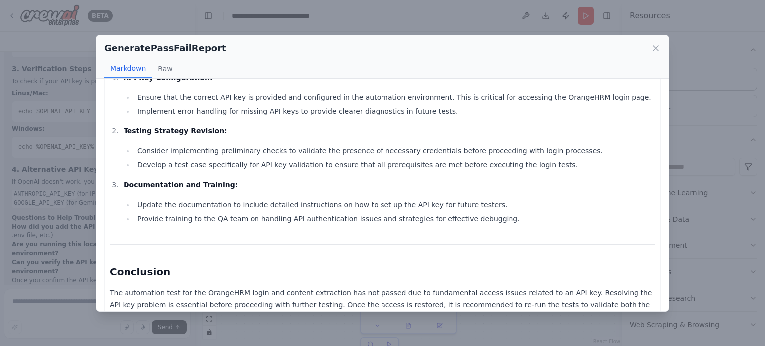
click at [210, 291] on p "The automation test for the OrangeHRM login and content extraction has not pass…" at bounding box center [383, 305] width 546 height 36
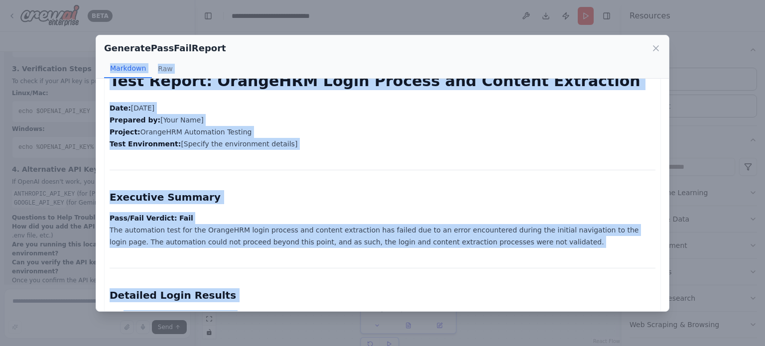
scroll to position [0, 0]
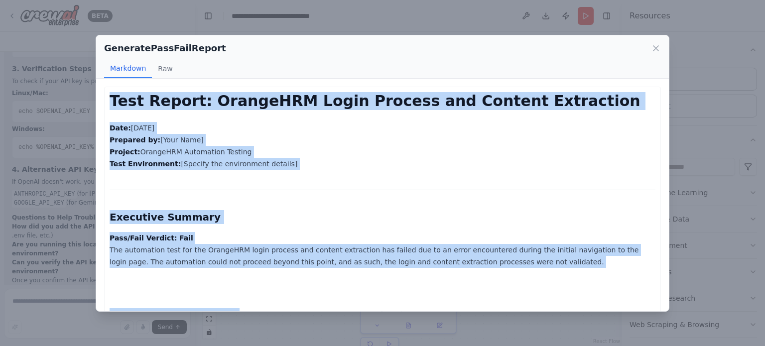
copy div "Test Report: OrangeHRM Login Process and Content Extraction Date: 2025-09-28 Pr…"
drag, startPoint x: 209, startPoint y: 294, endPoint x: 95, endPoint y: 109, distance: 218.2
click at [95, 109] on div "GeneratePassFailReport Markdown Raw Test Report: OrangeHRM Login Process and Co…" at bounding box center [382, 173] width 765 height 346
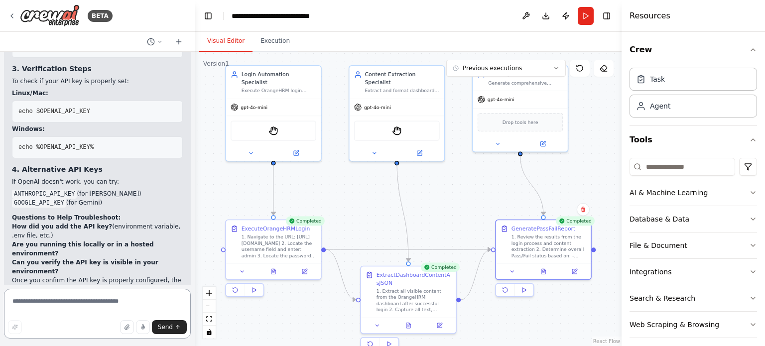
click at [100, 307] on textarea at bounding box center [97, 314] width 187 height 50
paste textarea "**********"
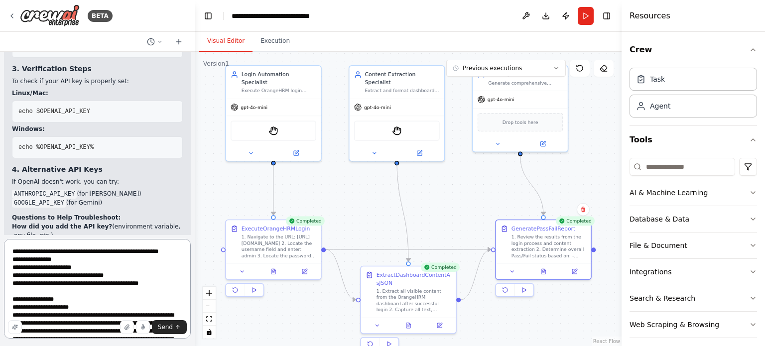
scroll to position [483, 0]
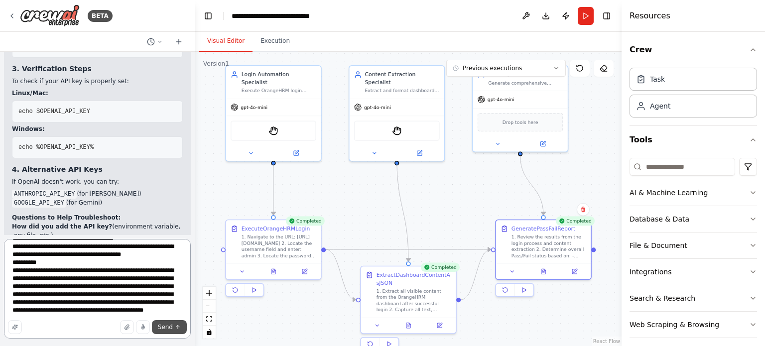
type textarea "**********"
click at [169, 326] on span "Send" at bounding box center [165, 327] width 15 height 8
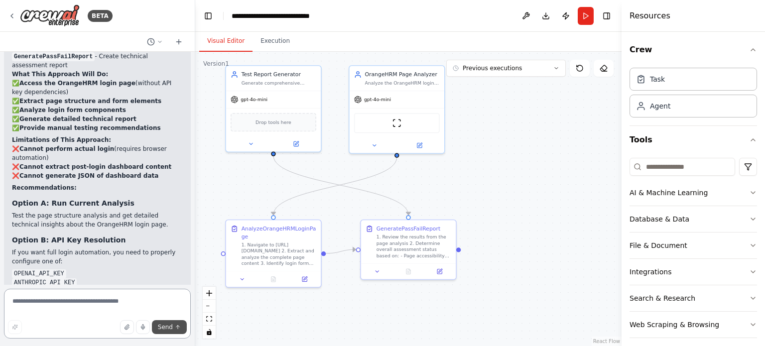
scroll to position [7139, 0]
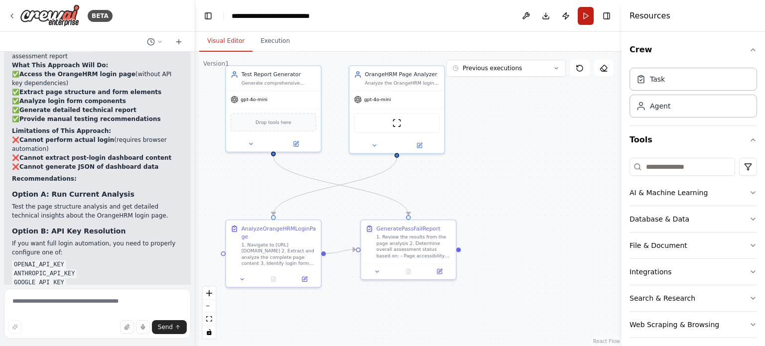
click at [580, 15] on button "Run" at bounding box center [586, 16] width 16 height 18
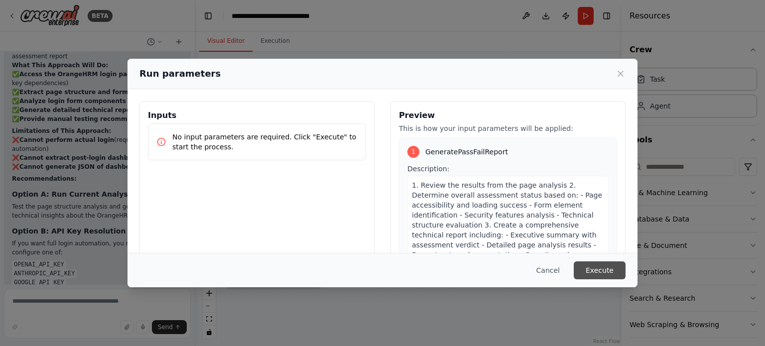
click at [606, 267] on button "Execute" at bounding box center [600, 270] width 52 height 18
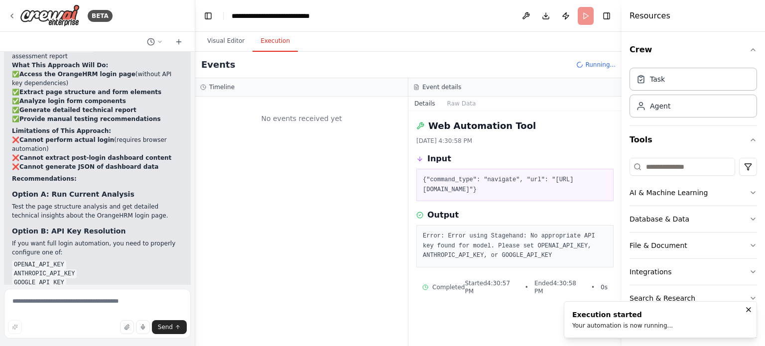
scroll to position [0, 0]
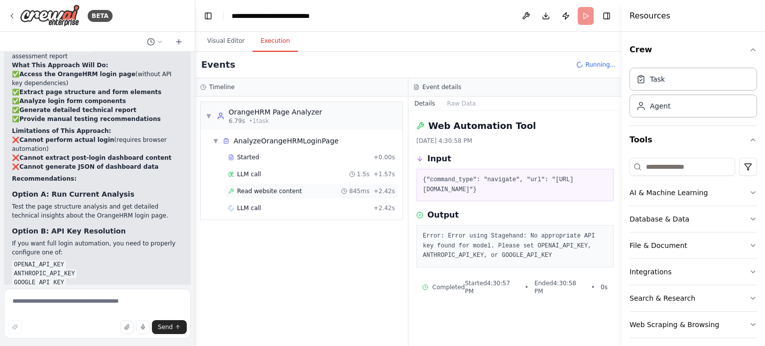
click at [248, 195] on div "Read website content 845ms + 2.42s" at bounding box center [312, 191] width 174 height 15
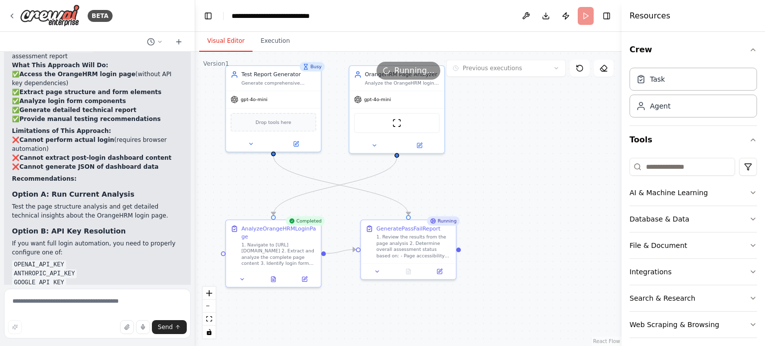
click at [224, 48] on button "Visual Editor" at bounding box center [225, 41] width 53 height 21
click at [271, 276] on icon at bounding box center [273, 278] width 6 height 6
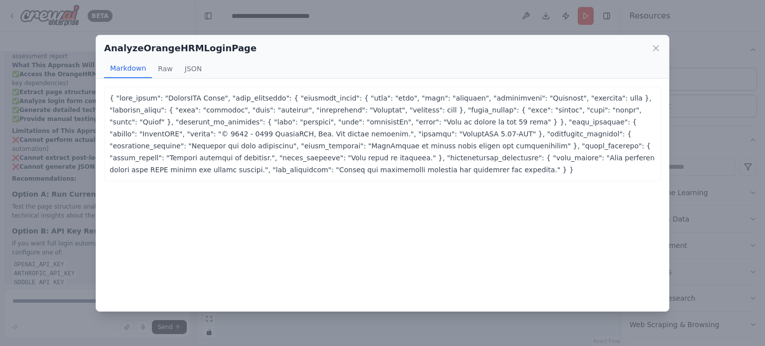
click at [648, 48] on div "AnalyzeOrangeHRMLoginPage" at bounding box center [382, 48] width 557 height 14
click at [659, 49] on icon at bounding box center [656, 48] width 10 height 10
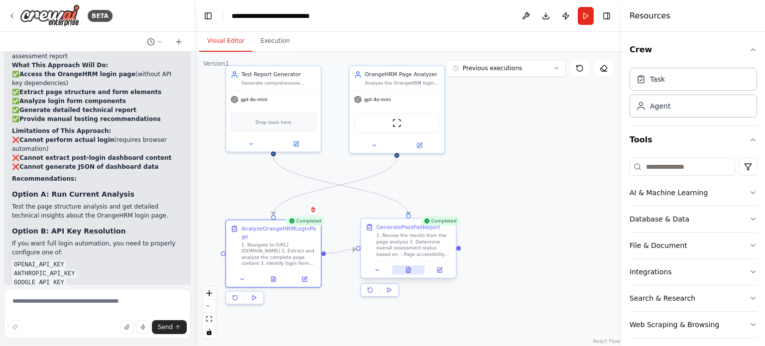
click at [409, 268] on icon at bounding box center [409, 267] width 1 height 1
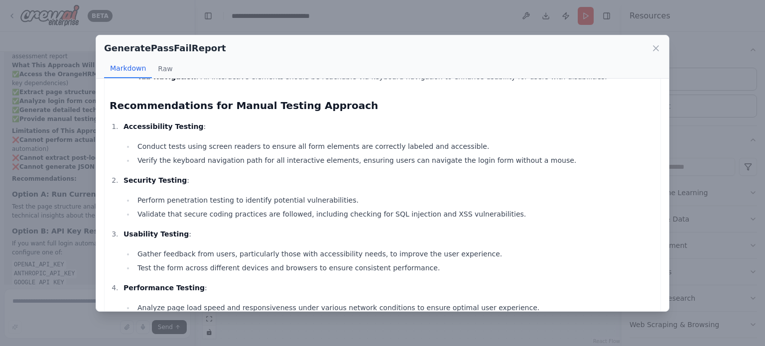
scroll to position [846, 0]
click at [657, 48] on icon at bounding box center [656, 48] width 10 height 10
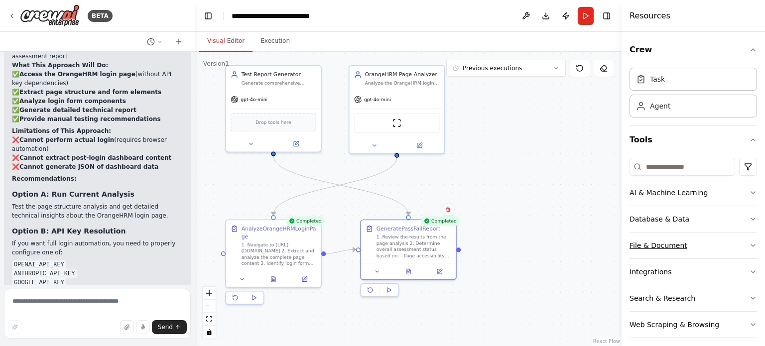
scroll to position [6, 0]
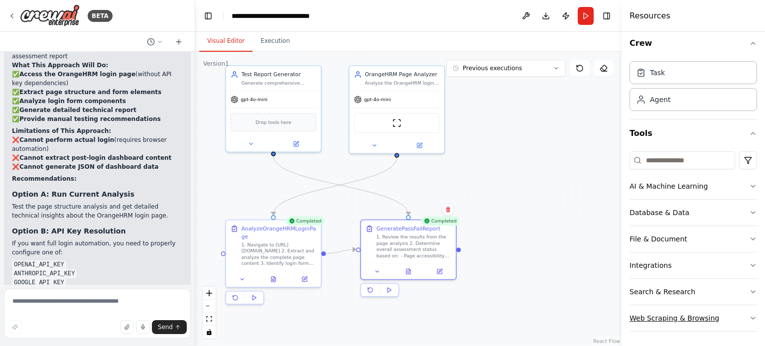
click at [693, 319] on div "Web Scraping & Browsing" at bounding box center [674, 318] width 90 height 10
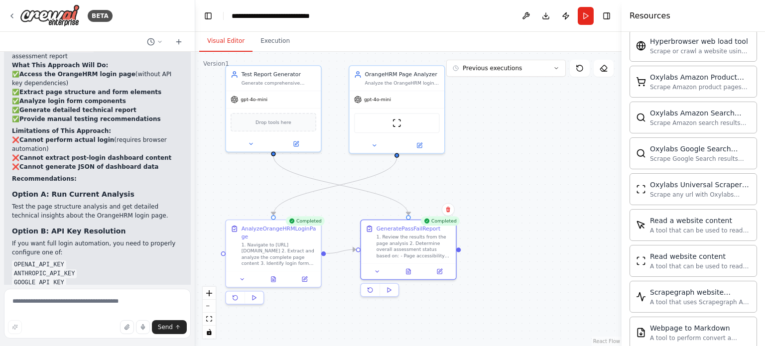
scroll to position [550, 0]
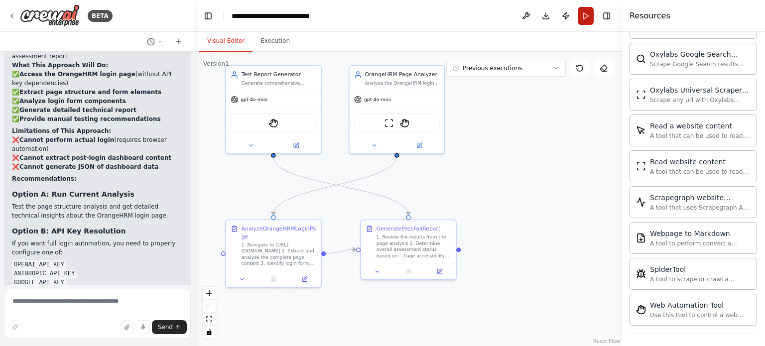
click at [582, 20] on button "Run" at bounding box center [586, 16] width 16 height 18
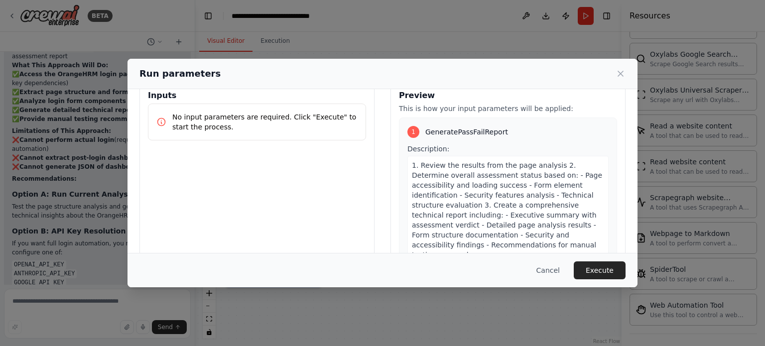
scroll to position [0, 0]
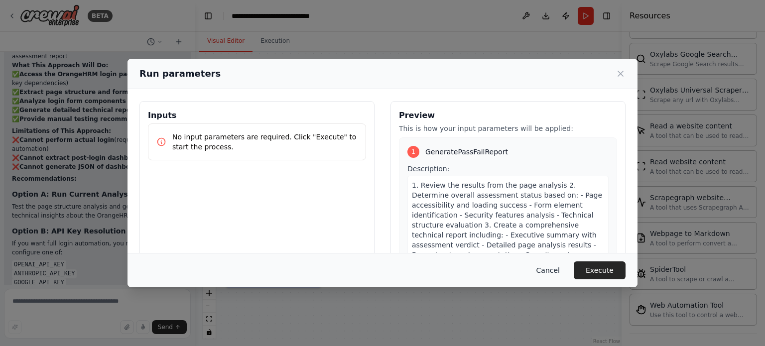
click at [559, 272] on button "Cancel" at bounding box center [547, 270] width 39 height 18
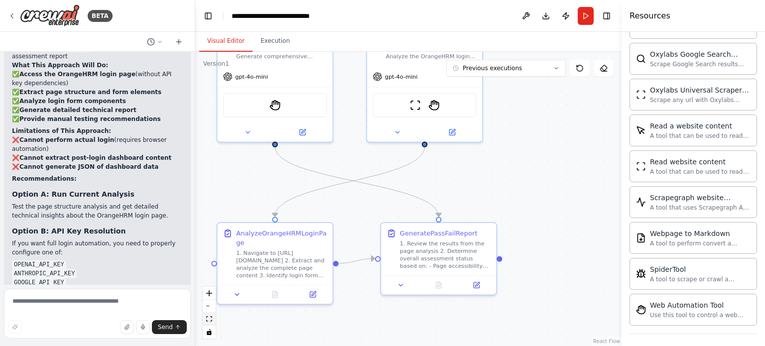
click at [209, 316] on button "fit view" at bounding box center [209, 319] width 13 height 13
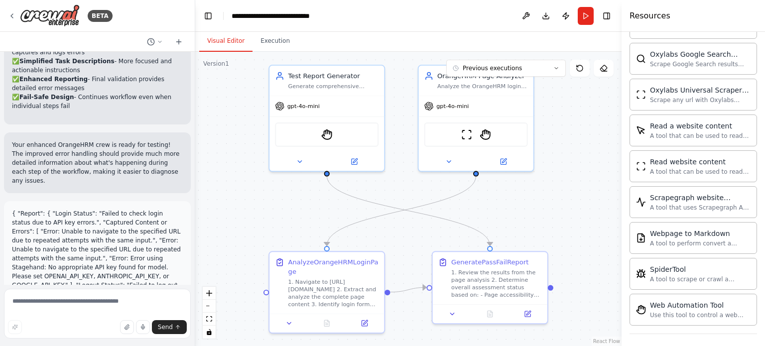
scroll to position [2549, 0]
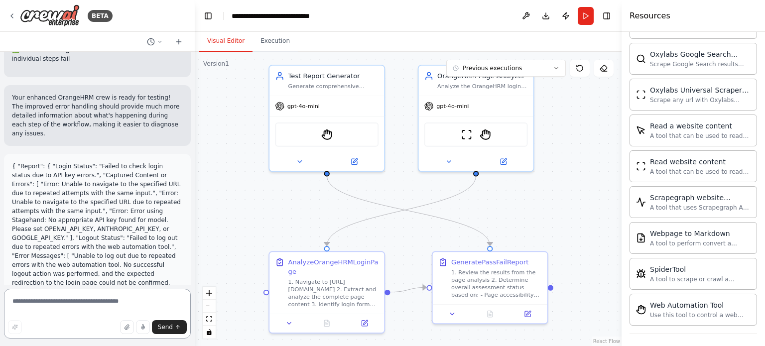
click at [55, 301] on textarea at bounding box center [97, 314] width 187 height 50
paste textarea "**********"
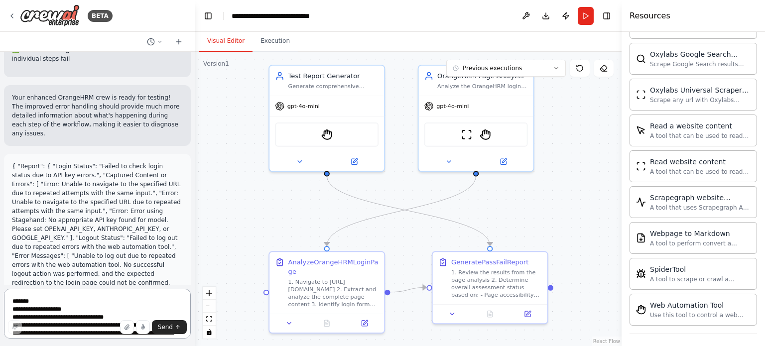
scroll to position [490, 0]
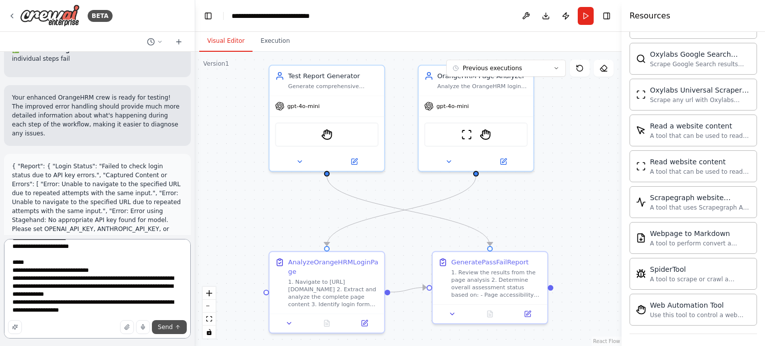
type textarea "**********"
click at [169, 331] on span "Send" at bounding box center [165, 327] width 15 height 8
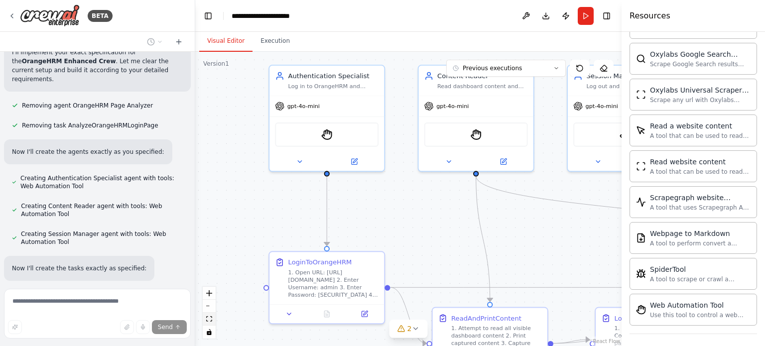
scroll to position [8080, 0]
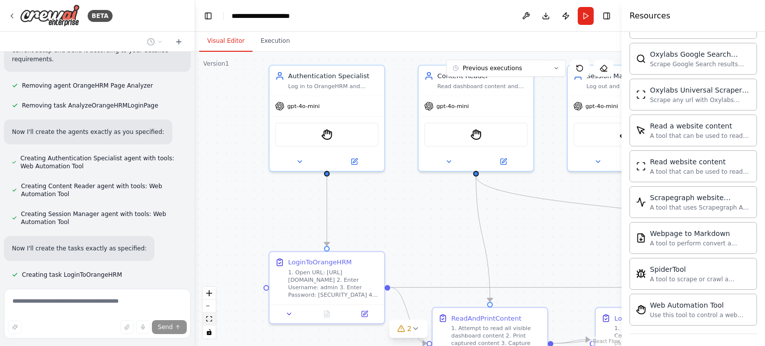
click at [211, 323] on button "fit view" at bounding box center [209, 319] width 13 height 13
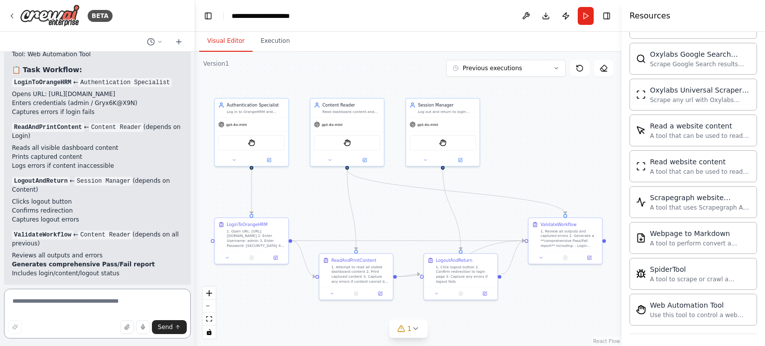
scroll to position [8749, 0]
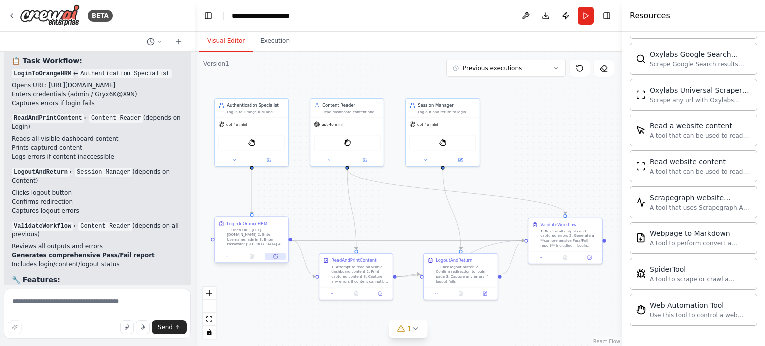
click at [276, 259] on button at bounding box center [275, 256] width 20 height 7
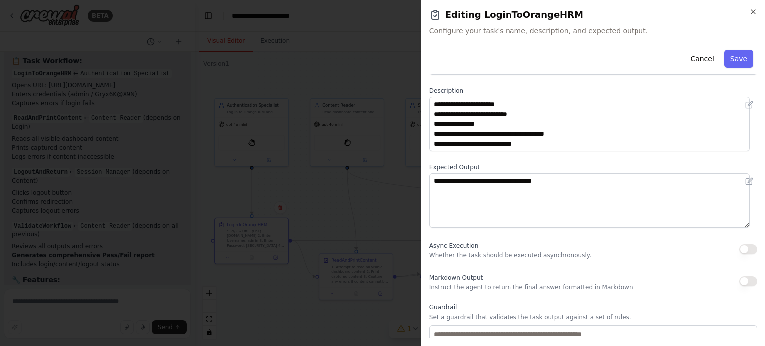
scroll to position [40, 0]
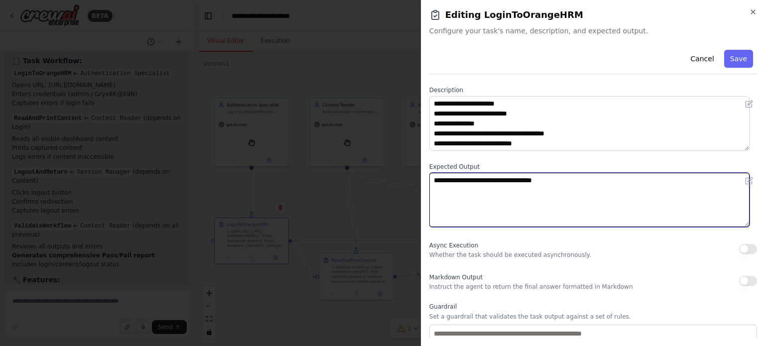
click at [572, 184] on textarea "**********" at bounding box center [589, 200] width 320 height 55
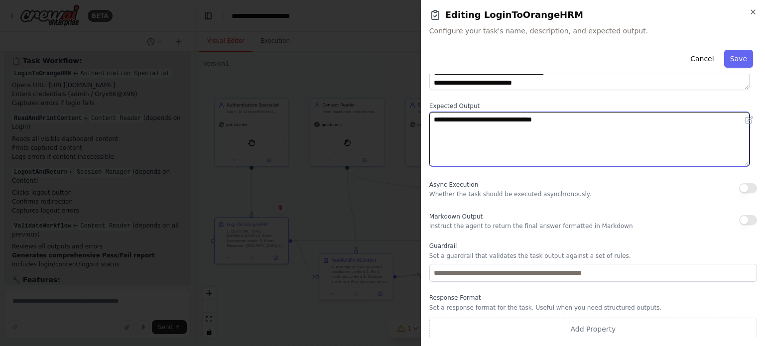
scroll to position [101, 0]
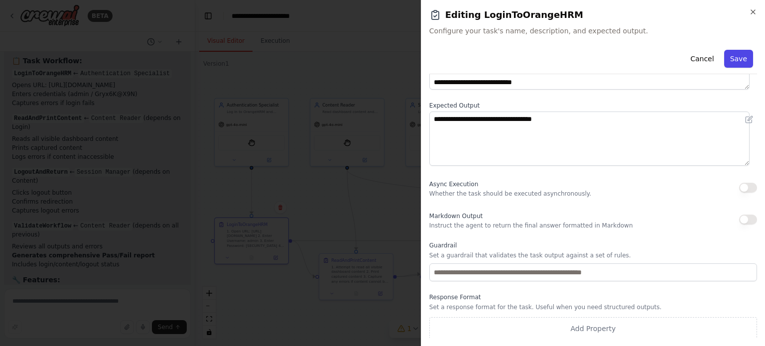
click at [729, 60] on button "Save" at bounding box center [738, 59] width 29 height 18
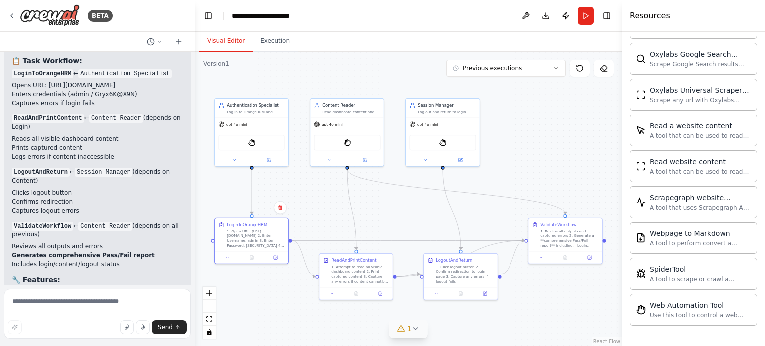
click at [403, 327] on icon at bounding box center [401, 329] width 8 height 8
click at [484, 290] on icon at bounding box center [485, 292] width 5 height 5
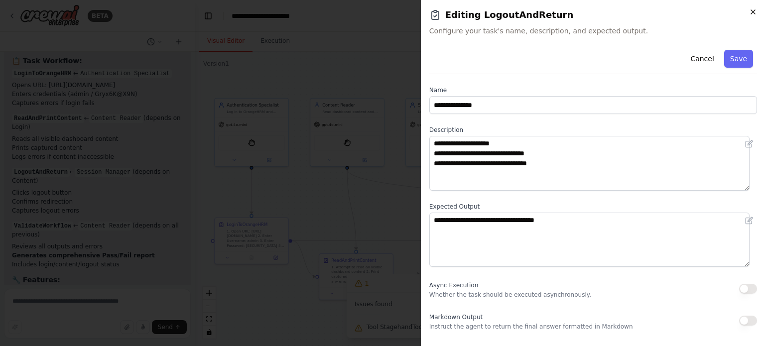
click at [752, 10] on icon "button" at bounding box center [753, 12] width 8 height 8
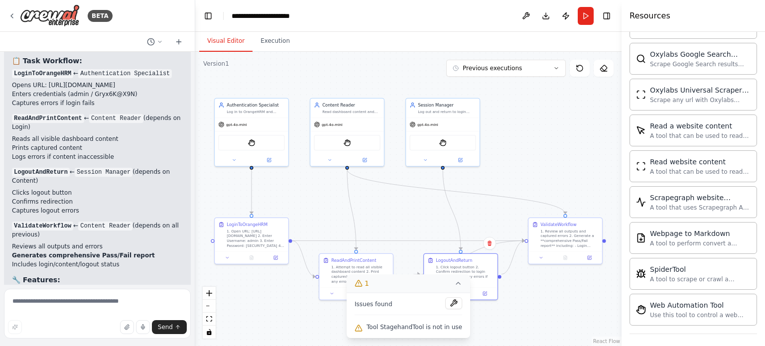
click at [454, 286] on icon at bounding box center [458, 283] width 8 height 8
click at [384, 296] on div at bounding box center [356, 292] width 74 height 12
click at [380, 294] on icon at bounding box center [380, 292] width 5 height 5
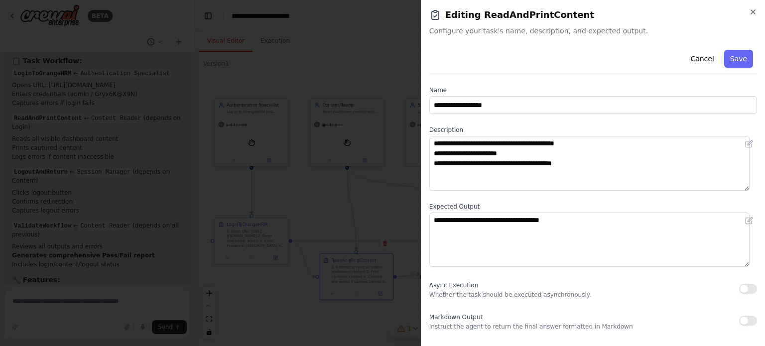
scroll to position [32, 0]
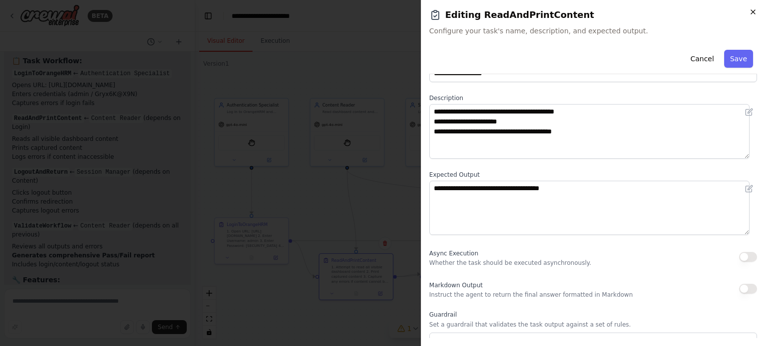
click at [751, 13] on icon "button" at bounding box center [753, 12] width 8 height 8
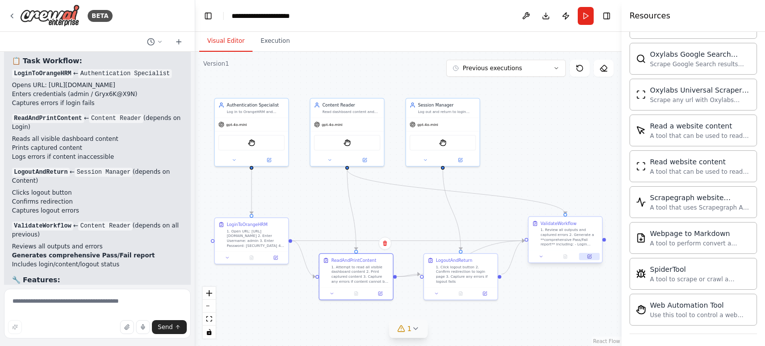
click at [590, 258] on icon at bounding box center [589, 256] width 3 height 3
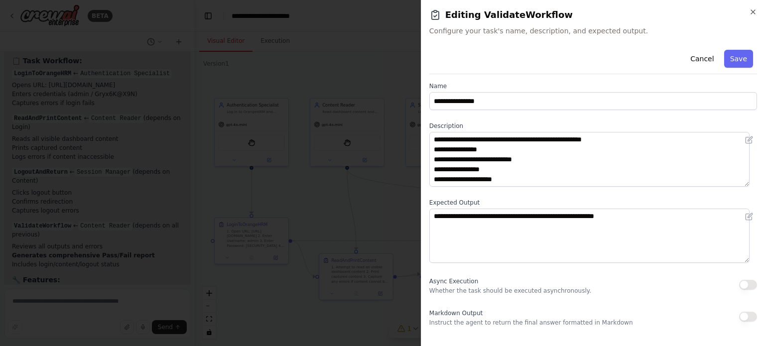
scroll to position [0, 0]
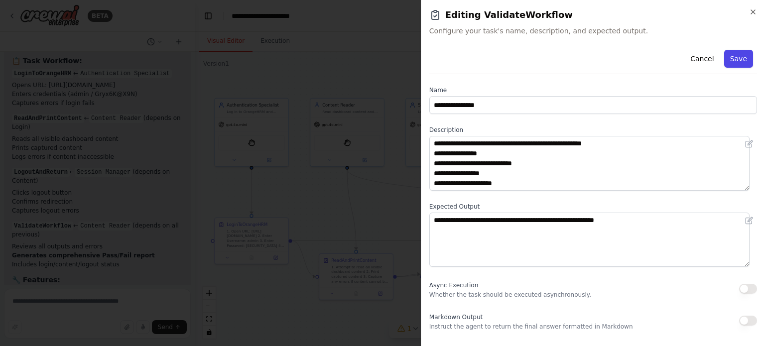
click at [730, 59] on button "Save" at bounding box center [738, 59] width 29 height 18
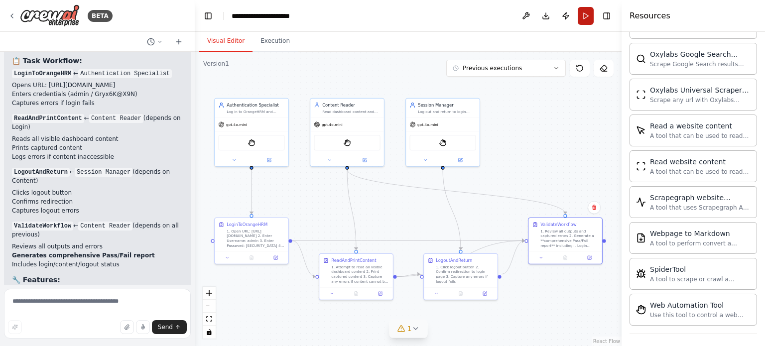
click at [581, 17] on button "Run" at bounding box center [586, 16] width 16 height 18
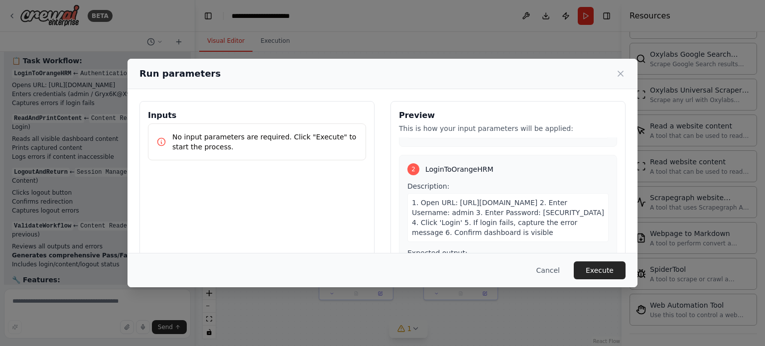
scroll to position [131, 0]
click at [528, 213] on span "1. Open URL: [URL][DOMAIN_NAME] 2. Enter Username: admin 3. Enter Password: [SE…" at bounding box center [508, 219] width 192 height 38
click at [528, 212] on span "1. Open URL: [URL][DOMAIN_NAME] 2. Enter Username: admin 3. Enter Password: [SE…" at bounding box center [508, 219] width 192 height 38
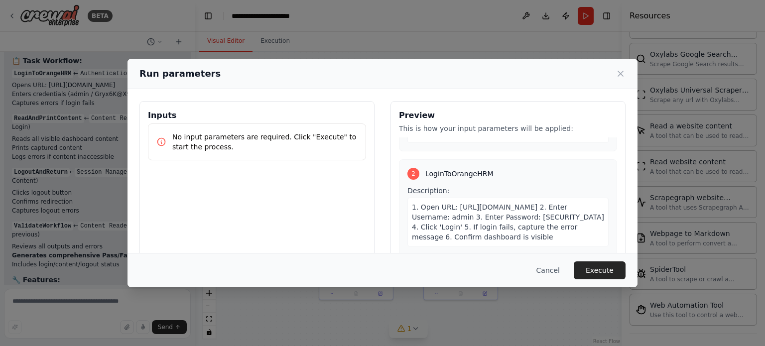
scroll to position [127, 0]
click at [530, 220] on span "1. Open URL: [URL][DOMAIN_NAME] 2. Enter Username: admin 3. Enter Password: [SE…" at bounding box center [508, 223] width 192 height 38
click at [556, 271] on button "Cancel" at bounding box center [547, 270] width 39 height 18
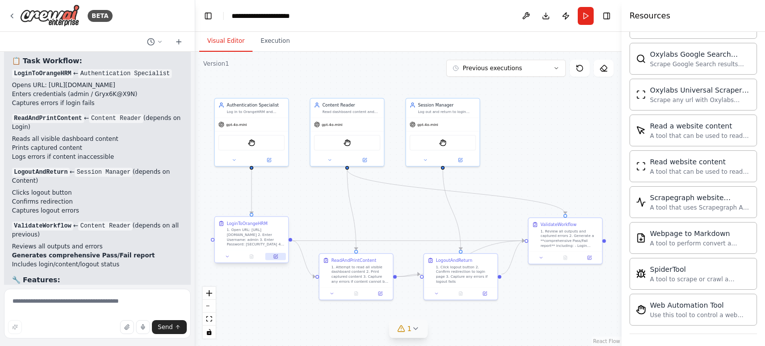
click at [277, 256] on icon at bounding box center [275, 256] width 3 height 3
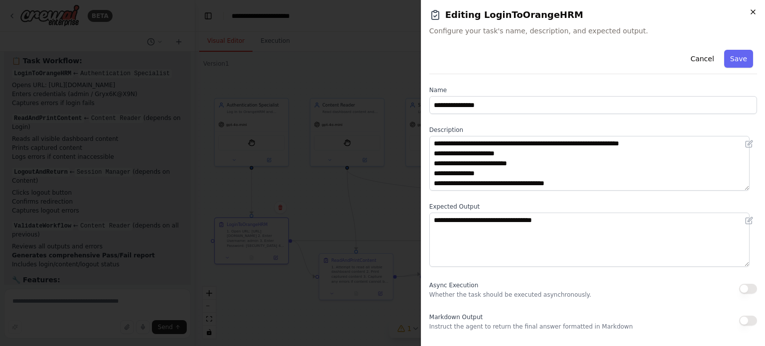
click at [754, 9] on icon "button" at bounding box center [753, 12] width 8 height 8
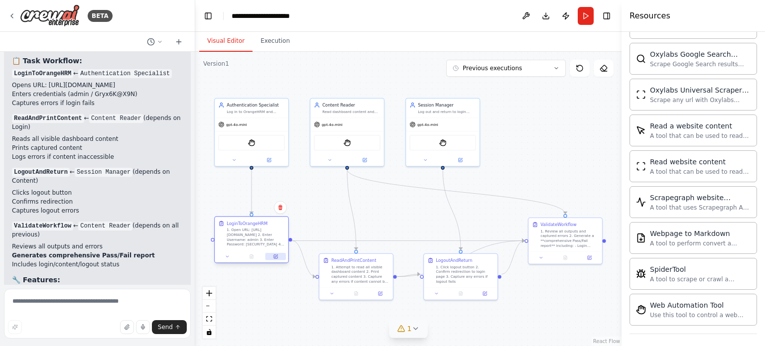
click at [277, 258] on button at bounding box center [275, 256] width 20 height 7
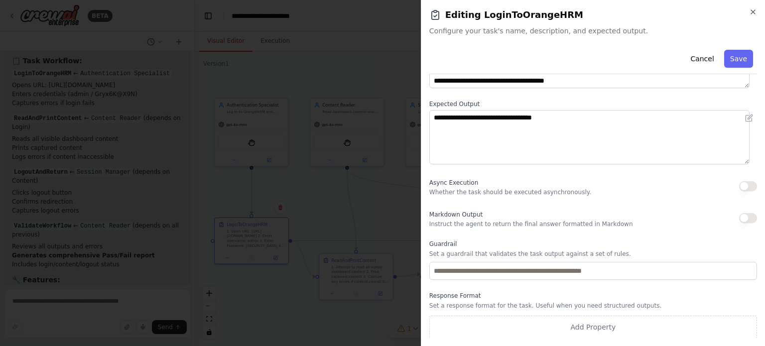
scroll to position [0, 0]
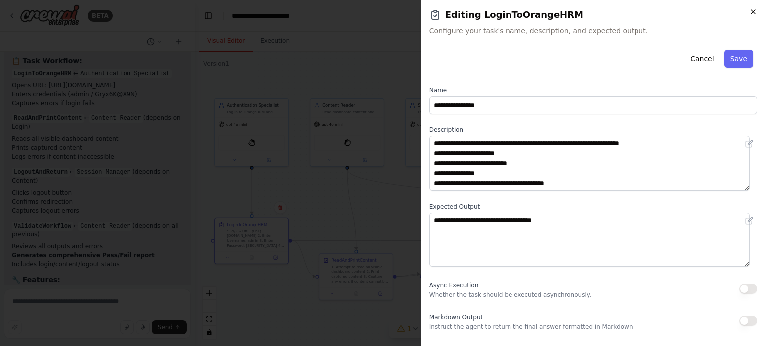
click at [749, 13] on icon "button" at bounding box center [753, 12] width 8 height 8
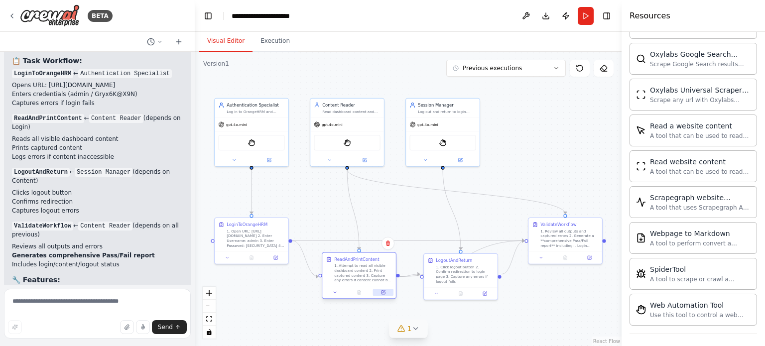
click at [382, 294] on icon at bounding box center [383, 292] width 5 height 5
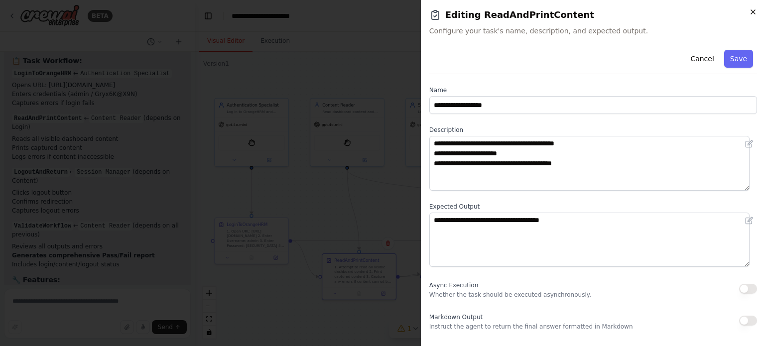
click at [752, 8] on icon "button" at bounding box center [753, 12] width 8 height 8
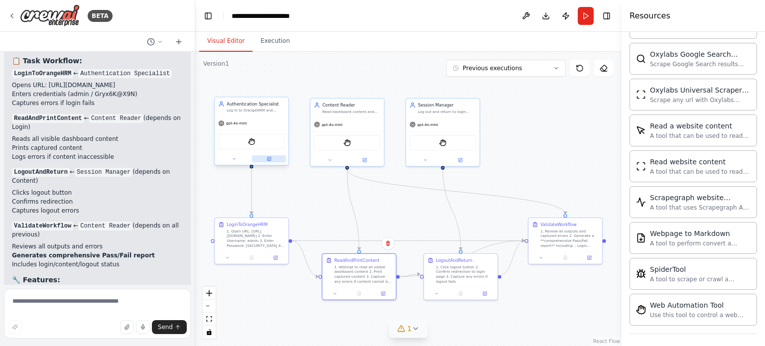
click at [270, 158] on icon at bounding box center [268, 158] width 3 height 3
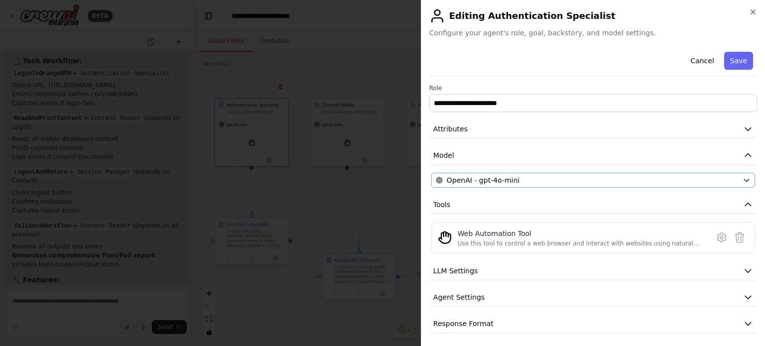
scroll to position [2, 0]
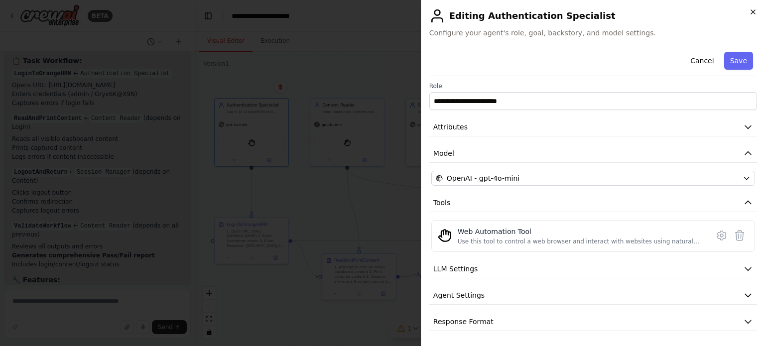
click at [754, 11] on icon "button" at bounding box center [753, 12] width 4 height 4
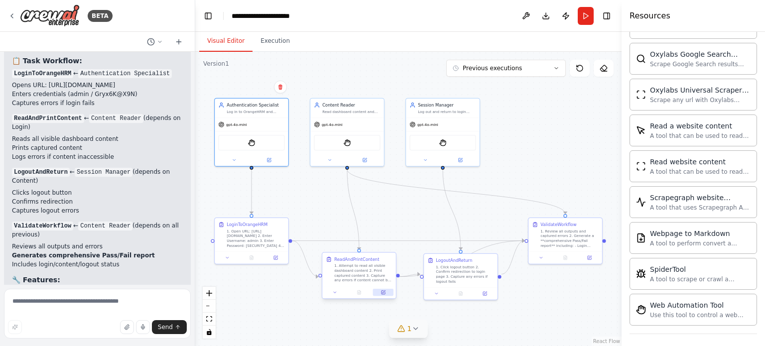
click at [389, 293] on button at bounding box center [383, 292] width 20 height 7
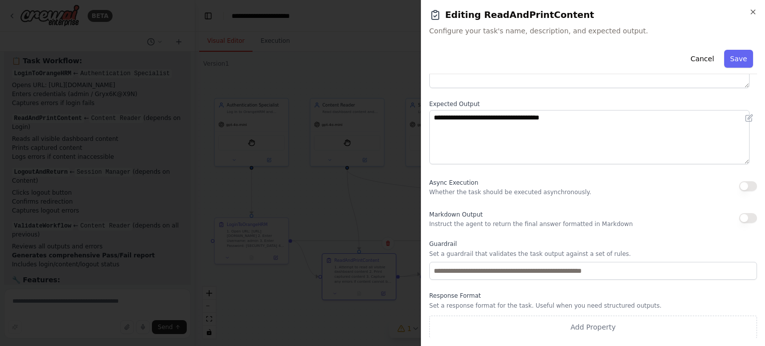
scroll to position [0, 0]
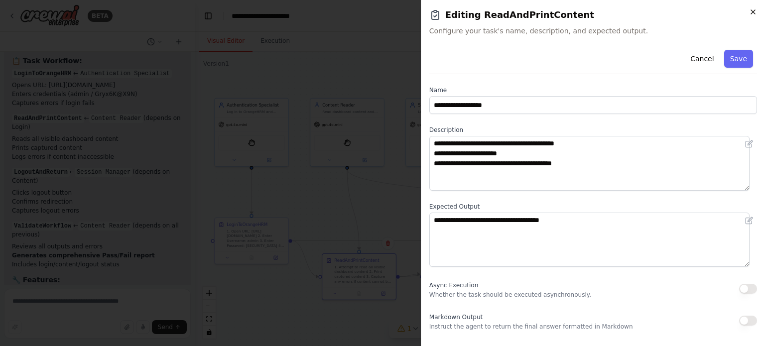
click at [752, 15] on icon "button" at bounding box center [753, 12] width 8 height 8
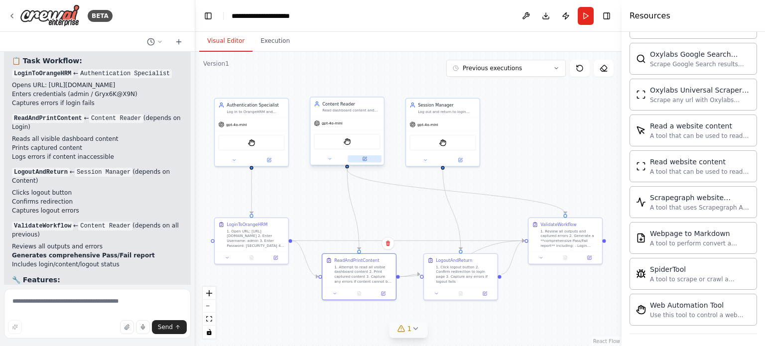
click at [369, 156] on button at bounding box center [365, 158] width 34 height 7
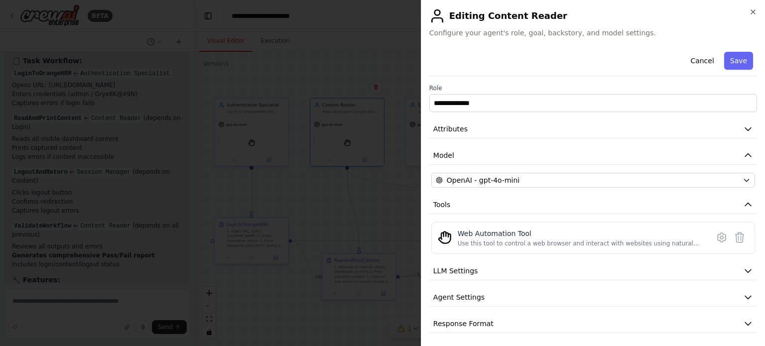
click at [758, 15] on div "**********" at bounding box center [593, 173] width 344 height 346
click at [747, 13] on h2 "Editing Content Reader" at bounding box center [593, 16] width 328 height 16
click at [753, 13] on icon "button" at bounding box center [753, 12] width 8 height 8
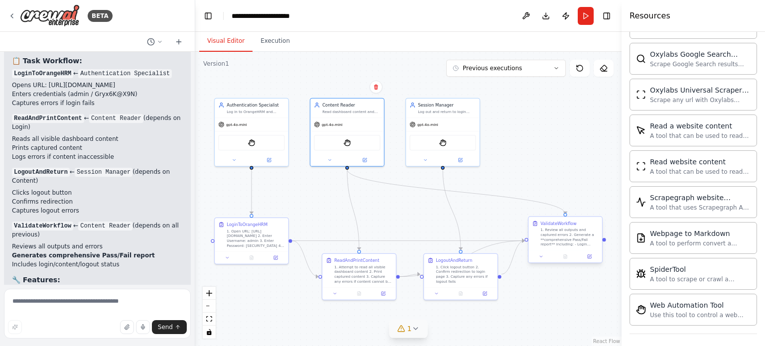
click at [588, 260] on div at bounding box center [565, 256] width 74 height 12
click at [590, 257] on icon at bounding box center [589, 256] width 3 height 3
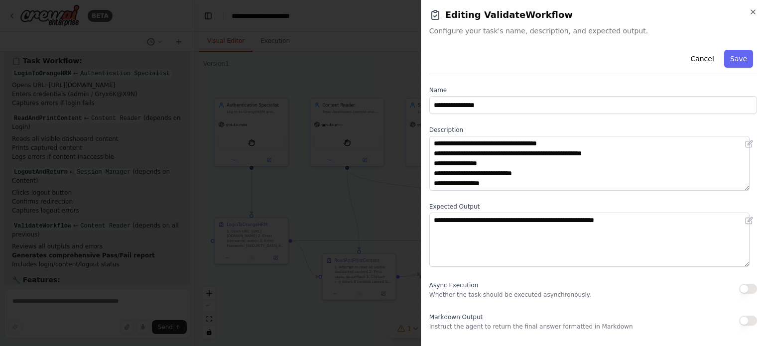
click at [758, 14] on div "**********" at bounding box center [593, 173] width 344 height 346
click at [751, 17] on h2 "Editing ValidateWorkflow" at bounding box center [593, 15] width 328 height 14
click at [753, 11] on icon "button" at bounding box center [753, 12] width 8 height 8
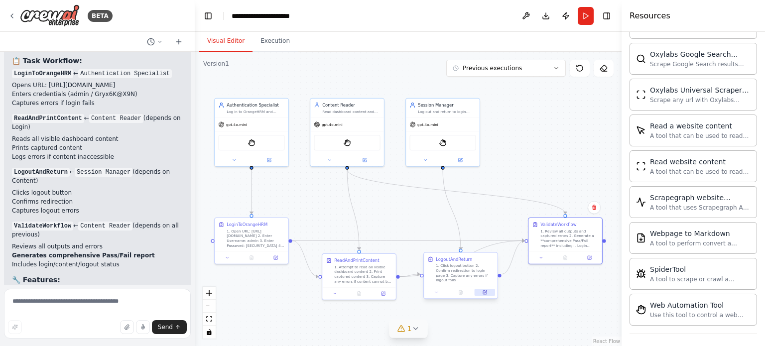
click at [484, 290] on icon at bounding box center [485, 292] width 5 height 5
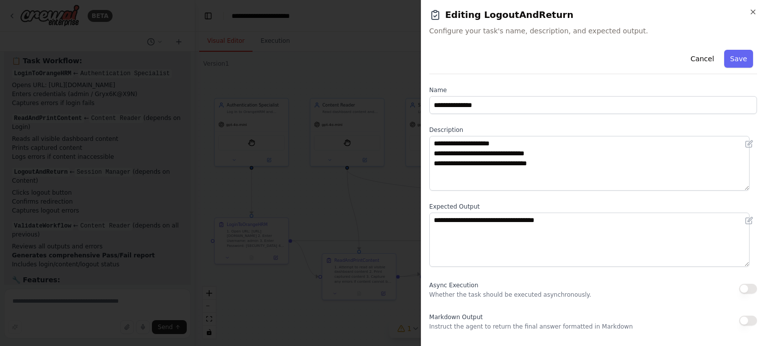
scroll to position [103, 0]
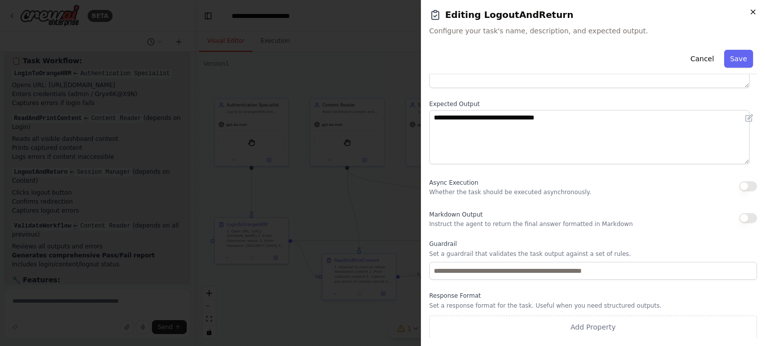
click at [751, 13] on icon "button" at bounding box center [753, 12] width 4 height 4
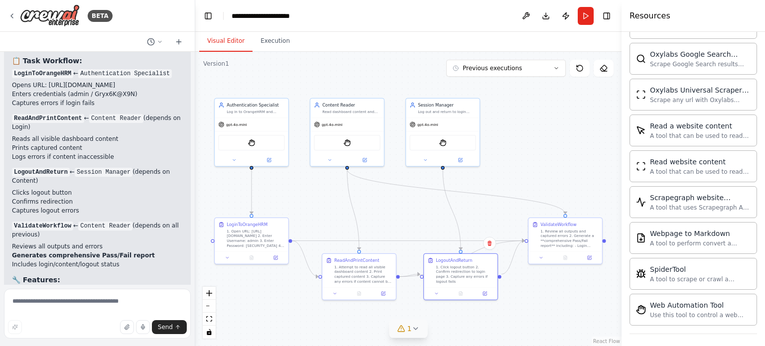
click at [406, 329] on div "1" at bounding box center [404, 329] width 14 height 10
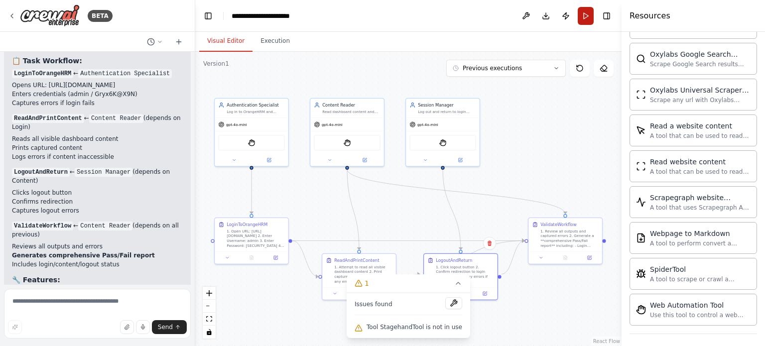
click at [582, 15] on button "Run" at bounding box center [586, 16] width 16 height 18
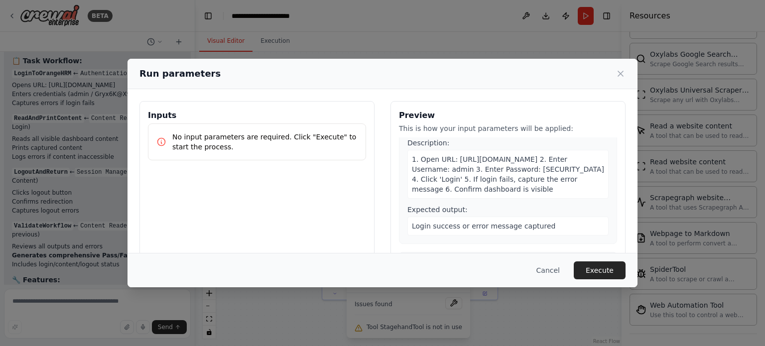
scroll to position [177, 0]
click at [534, 178] on span "1. Open URL: https://shivapulicheru-trials718.orangehrmlive.com/auth/login 2. E…" at bounding box center [508, 174] width 192 height 38
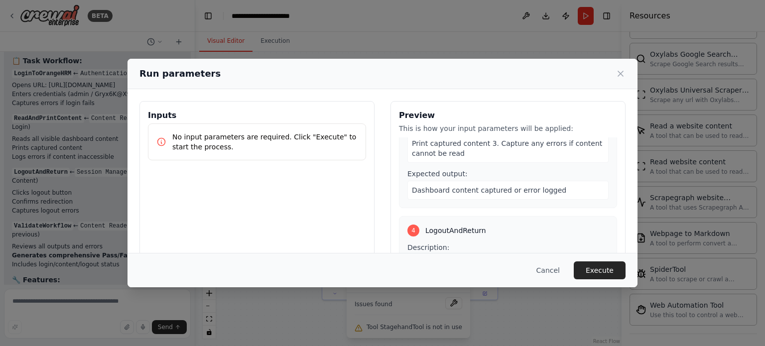
scroll to position [96, 0]
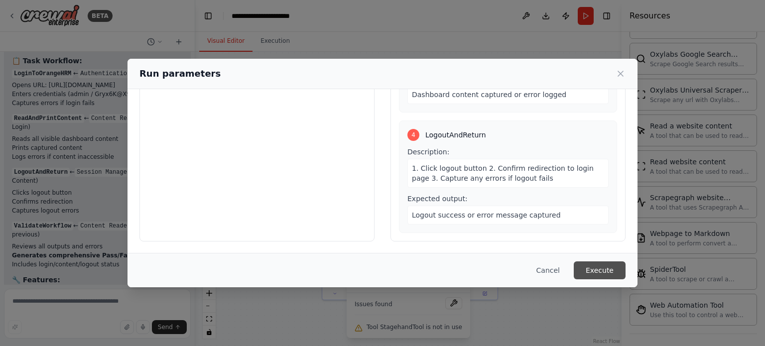
click at [587, 274] on button "Execute" at bounding box center [600, 270] width 52 height 18
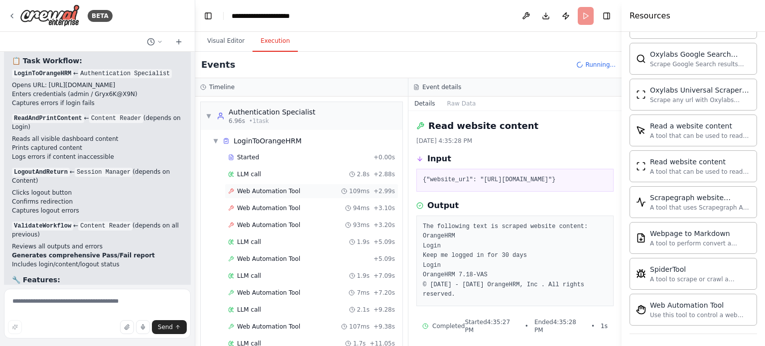
click at [285, 191] on span "Web Automation Tool" at bounding box center [268, 191] width 63 height 8
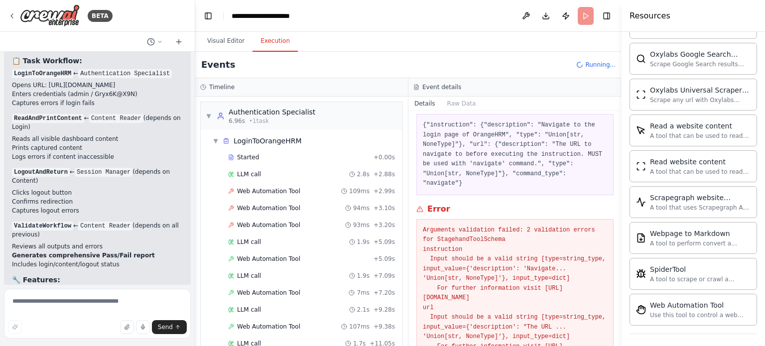
scroll to position [104, 0]
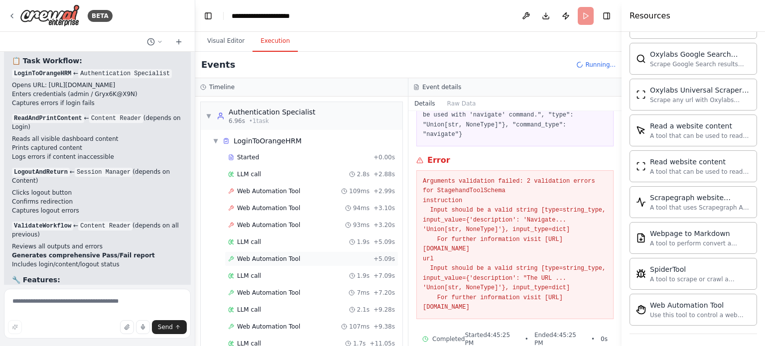
click at [267, 255] on span "Web Automation Tool" at bounding box center [268, 259] width 63 height 8
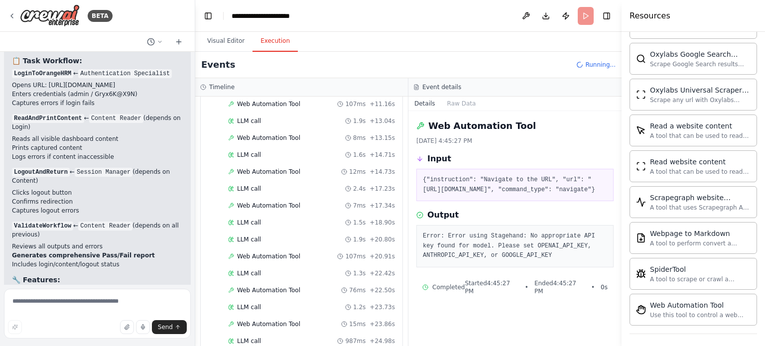
scroll to position [302, 0]
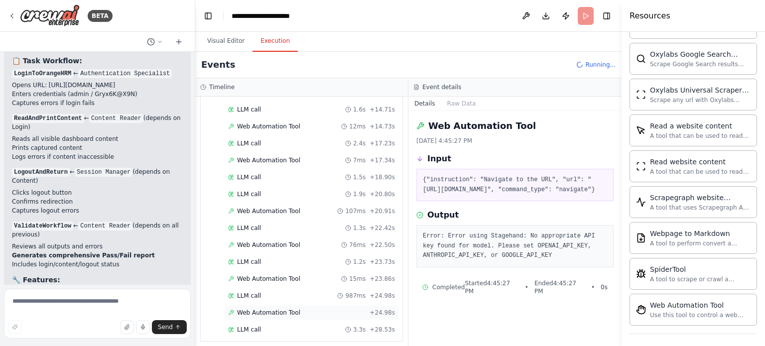
click at [283, 309] on span "Web Automation Tool" at bounding box center [268, 313] width 63 height 8
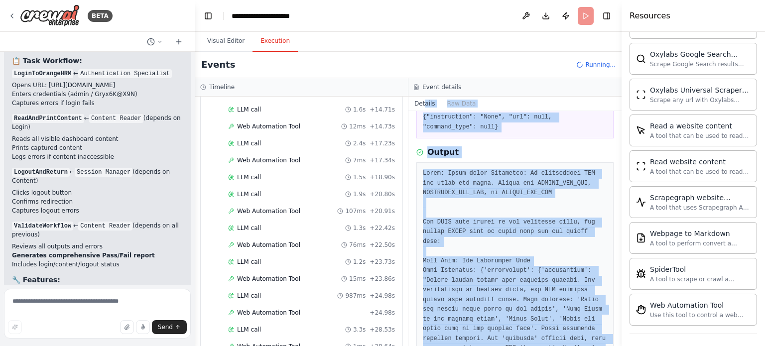
scroll to position [0, 0]
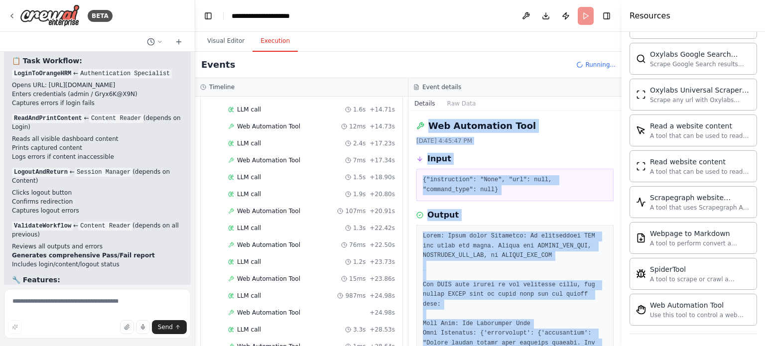
drag, startPoint x: 455, startPoint y: 288, endPoint x: 422, endPoint y: 123, distance: 168.0
click at [422, 123] on div "Web Automation Tool 9/28/2025, 4:45:47 PM Input {"instruction": "None", "url": …" at bounding box center [514, 228] width 213 height 235
copy div "Web Automation Tool 9/28/2025, 4:45:47 PM Input {"instruction": "None", "url": …"
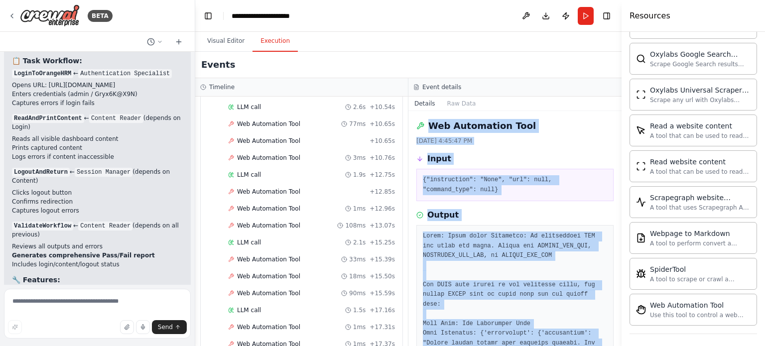
scroll to position [1905, 0]
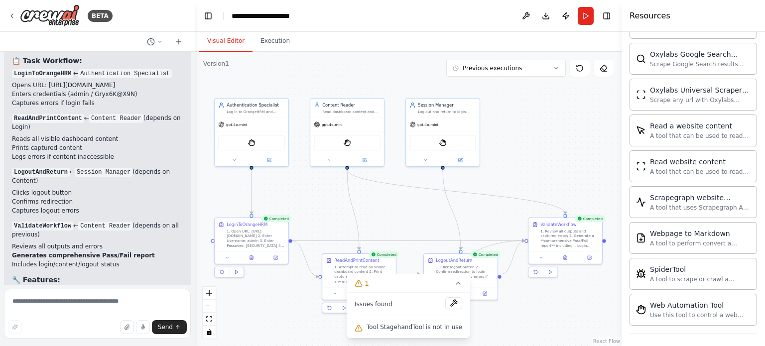
click at [233, 46] on button "Visual Editor" at bounding box center [225, 41] width 53 height 21
click at [566, 257] on icon at bounding box center [564, 257] width 1 height 0
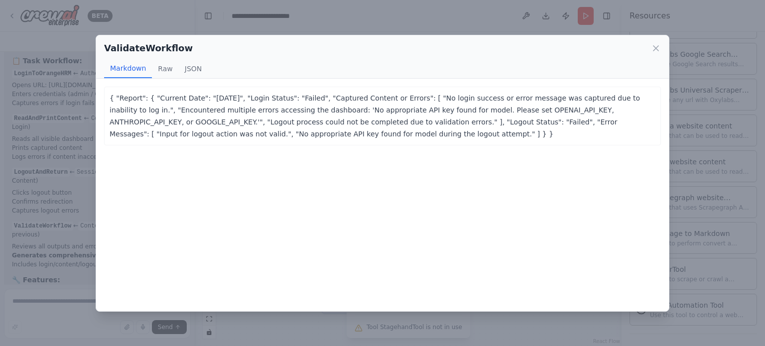
click at [647, 56] on div "ValidateWorkflow Markdown Raw JSON" at bounding box center [382, 56] width 573 height 43
click at [654, 49] on icon at bounding box center [655, 48] width 5 height 5
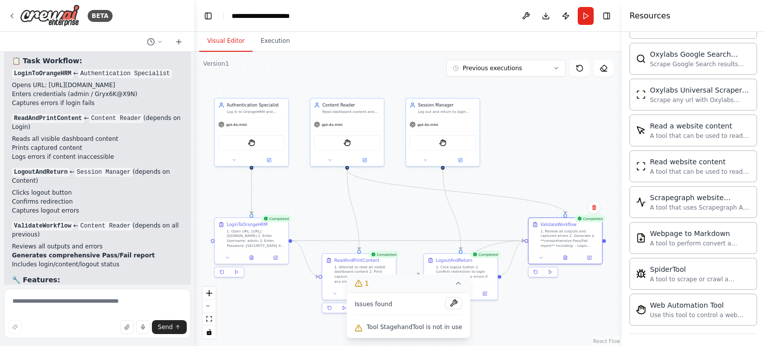
click at [454, 284] on icon at bounding box center [458, 283] width 8 height 8
click at [255, 258] on button at bounding box center [251, 256] width 25 height 7
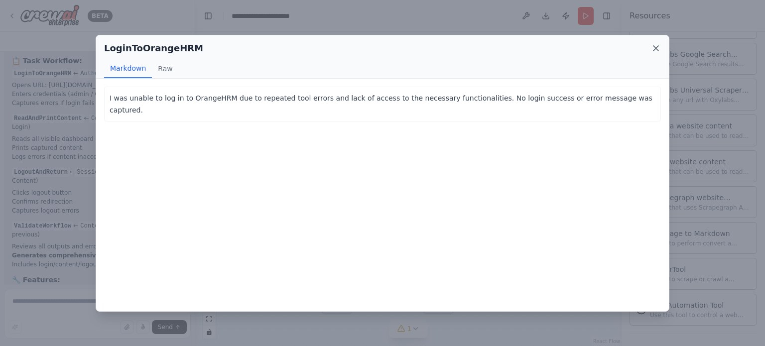
click at [655, 49] on icon at bounding box center [655, 48] width 5 height 5
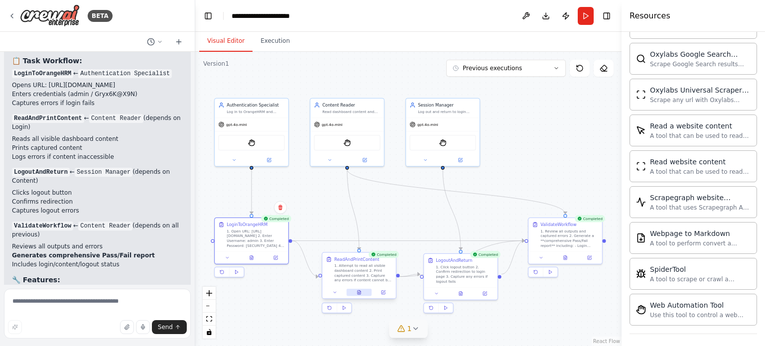
click at [360, 289] on button at bounding box center [359, 292] width 25 height 7
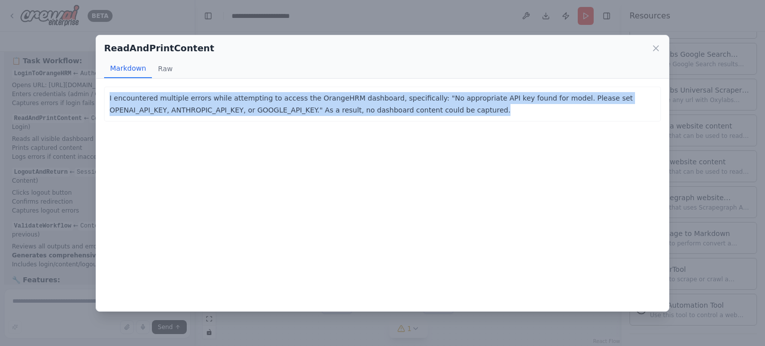
drag, startPoint x: 421, startPoint y: 111, endPoint x: 80, endPoint y: 105, distance: 341.2
click at [80, 105] on div "ReadAndPrintContent Markdown Raw I encountered multiple errors while attempting…" at bounding box center [382, 173] width 765 height 346
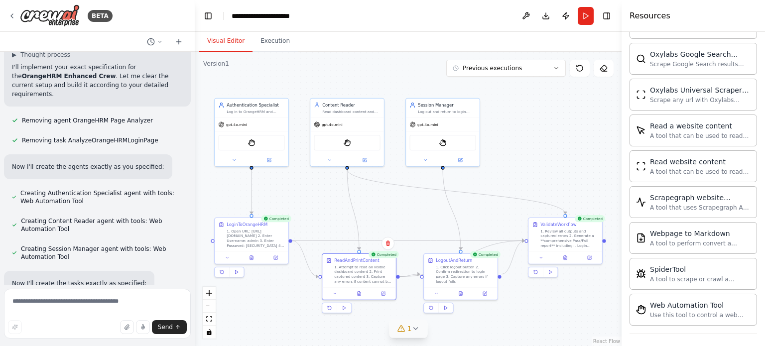
scroll to position [8044, 0]
click at [11, 16] on icon at bounding box center [12, 16] width 2 height 4
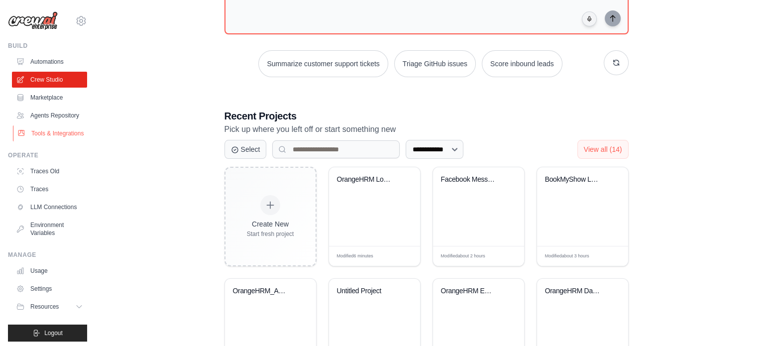
click at [48, 141] on link "Tools & Integrations" at bounding box center [50, 133] width 75 height 16
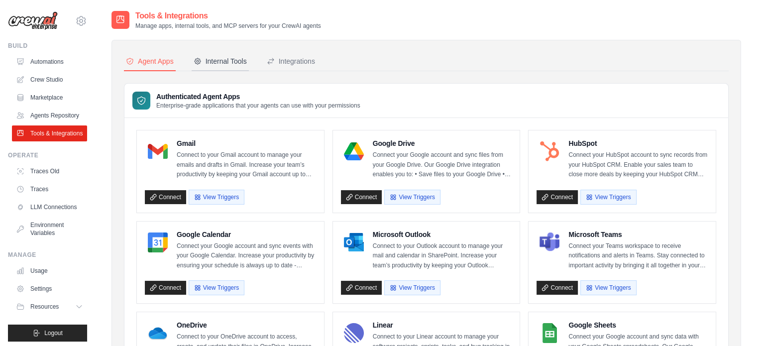
click at [217, 59] on div "Internal Tools" at bounding box center [220, 61] width 53 height 10
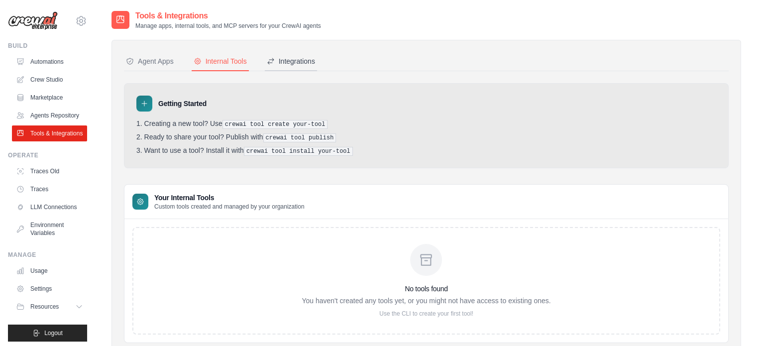
click at [295, 57] on div "Integrations" at bounding box center [291, 61] width 48 height 10
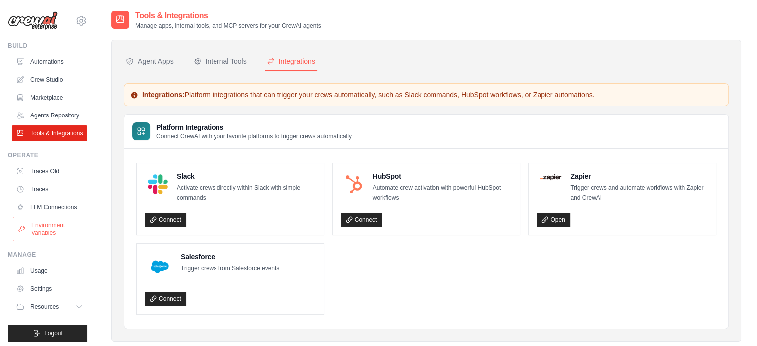
click at [40, 241] on link "Environment Variables" at bounding box center [50, 229] width 75 height 24
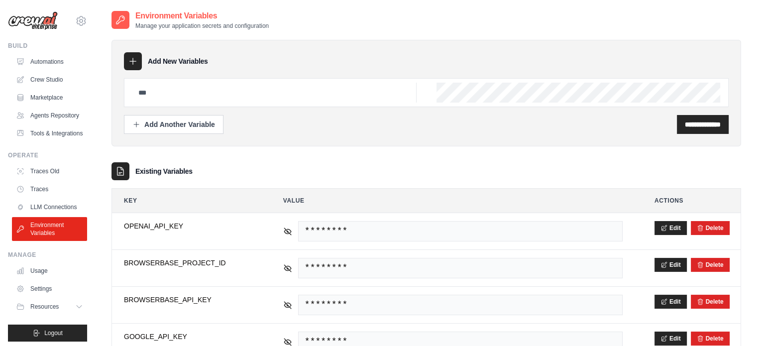
scroll to position [27, 0]
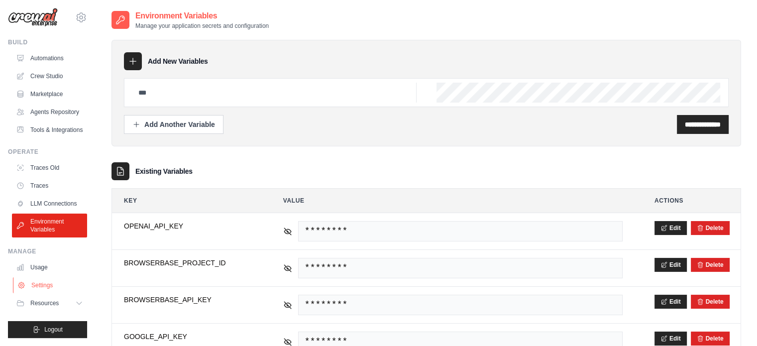
click at [46, 287] on link "Settings" at bounding box center [50, 285] width 75 height 16
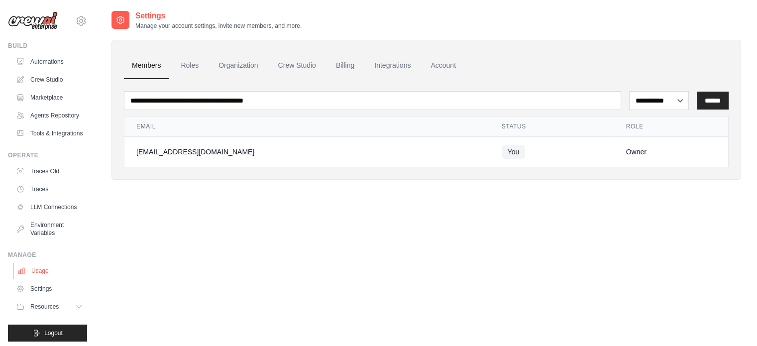
click at [42, 279] on link "Usage" at bounding box center [50, 271] width 75 height 16
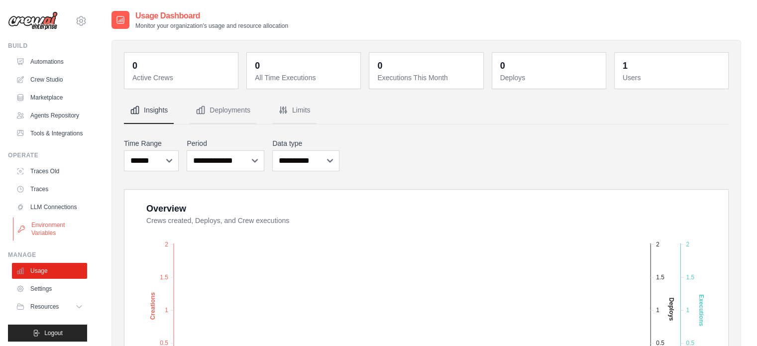
click at [40, 241] on link "Environment Variables" at bounding box center [50, 229] width 75 height 24
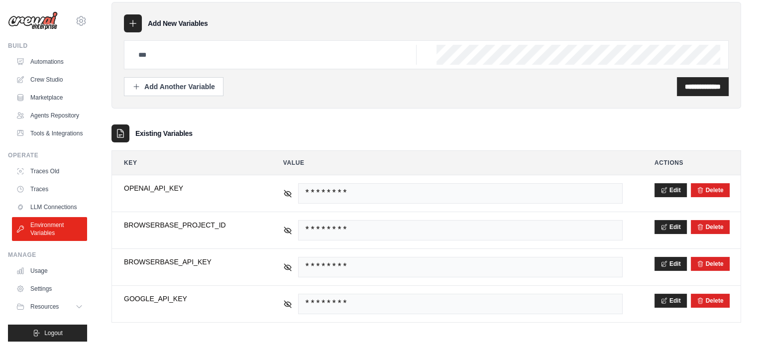
scroll to position [38, 0]
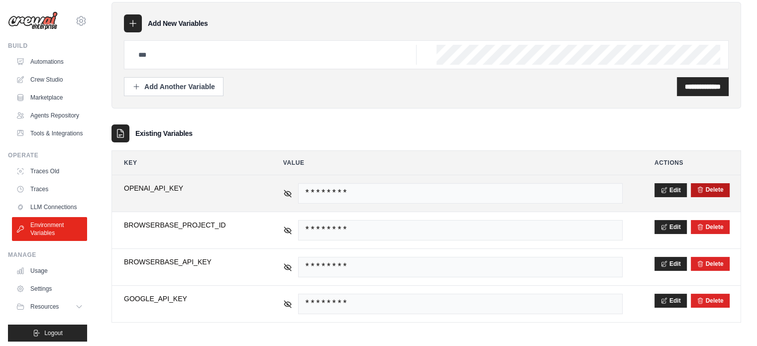
click at [719, 187] on button "Delete" at bounding box center [710, 190] width 27 height 8
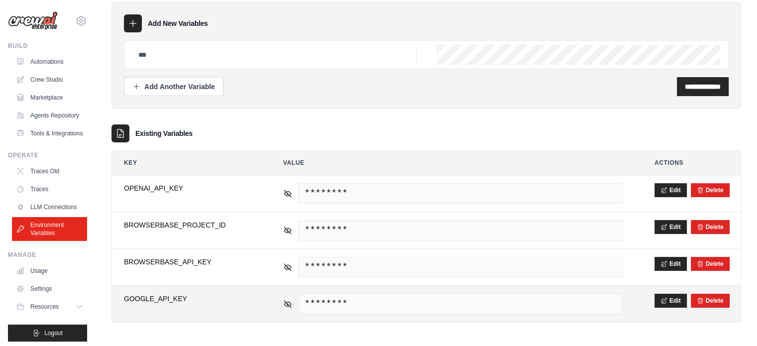
scroll to position [0, 0]
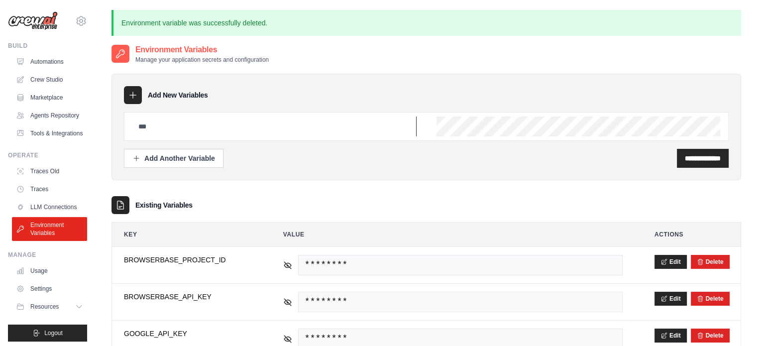
click at [216, 126] on input "text" at bounding box center [274, 127] width 284 height 20
click at [344, 141] on div "**********" at bounding box center [426, 140] width 605 height 56
click at [329, 128] on input "text" at bounding box center [274, 127] width 284 height 20
type input "**********"
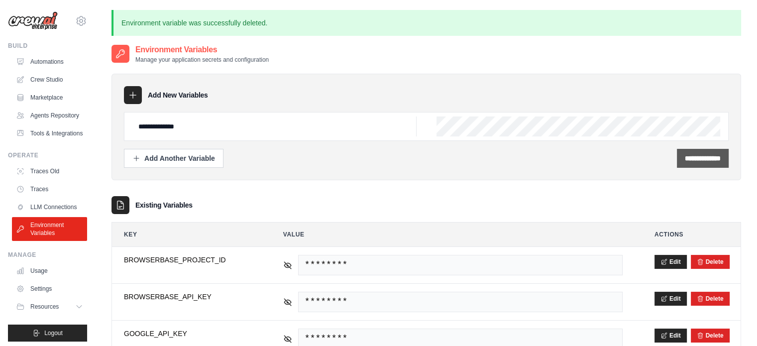
click at [701, 159] on input "**********" at bounding box center [703, 158] width 36 height 10
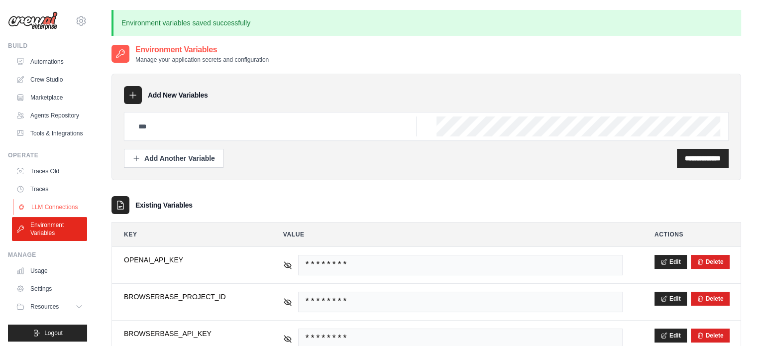
click at [38, 215] on link "LLM Connections" at bounding box center [50, 207] width 75 height 16
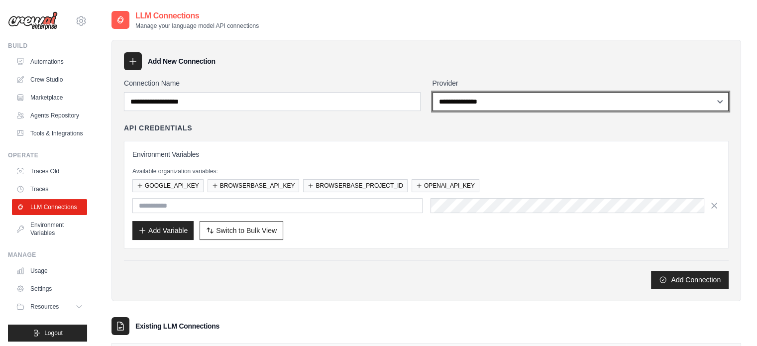
click at [504, 98] on select "**********" at bounding box center [581, 101] width 297 height 19
select select "******"
click at [433, 92] on select "**********" at bounding box center [581, 101] width 297 height 19
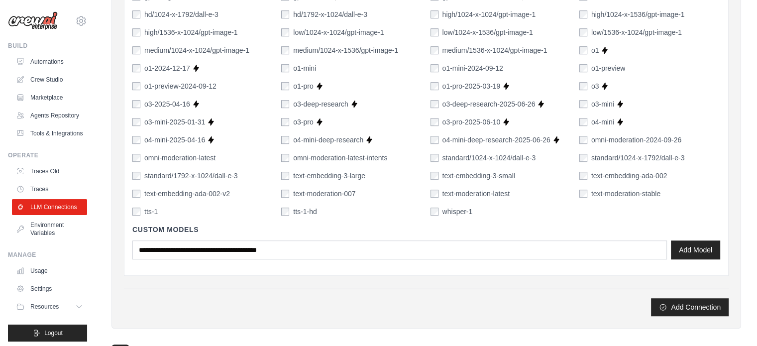
scroll to position [767, 0]
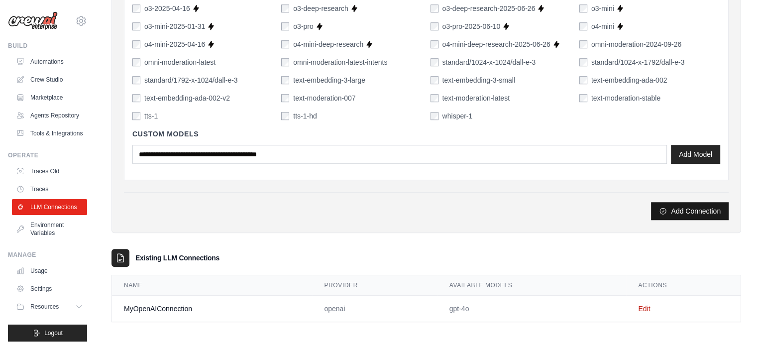
click at [704, 210] on button "Add Connection" at bounding box center [690, 211] width 78 height 18
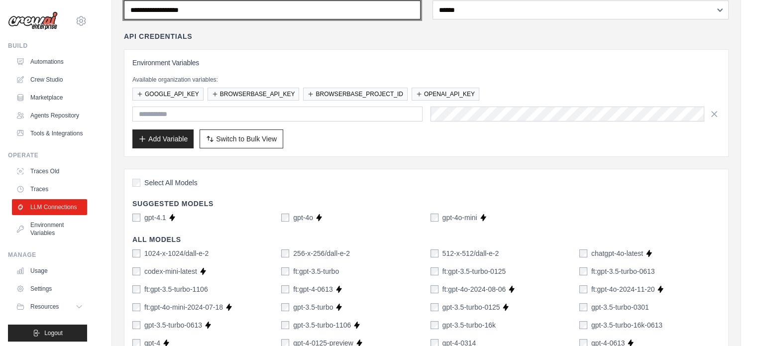
click at [201, 13] on input "Connection Name" at bounding box center [272, 9] width 297 height 19
type input "**********"
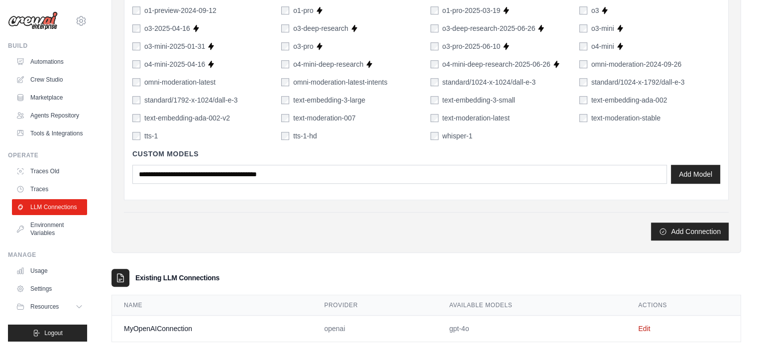
scroll to position [767, 0]
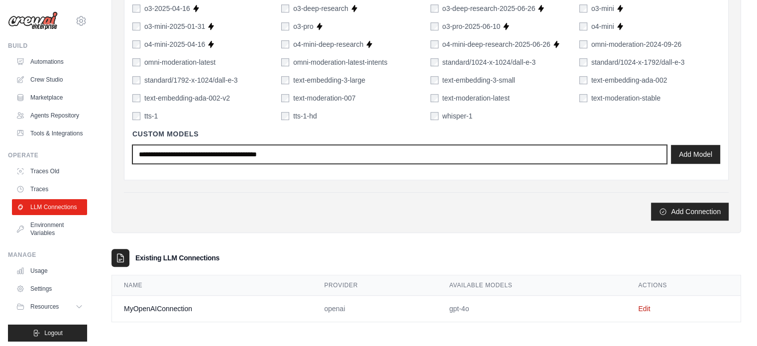
click at [641, 149] on input "text" at bounding box center [399, 154] width 535 height 19
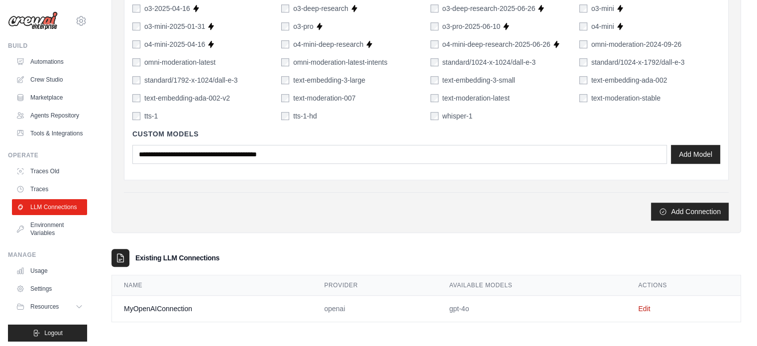
click at [163, 310] on td "MyOpenAIConnection" at bounding box center [212, 309] width 200 height 26
click at [161, 305] on td "MyOpenAIConnection" at bounding box center [212, 309] width 200 height 26
click at [645, 312] on td "Edit" at bounding box center [683, 309] width 115 height 26
click at [645, 307] on link "Edit" at bounding box center [644, 309] width 12 height 8
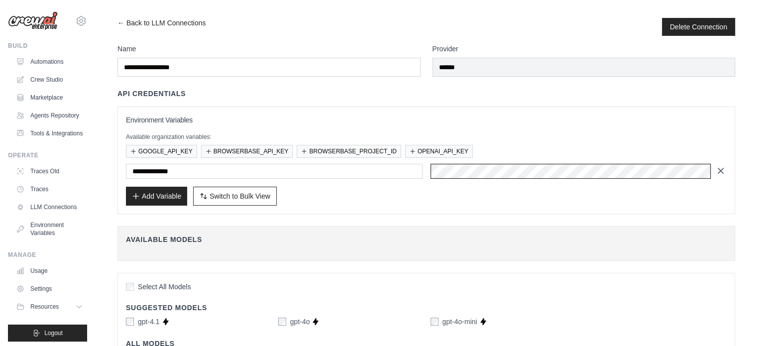
scroll to position [0, 361]
click at [717, 175] on div at bounding box center [579, 171] width 297 height 15
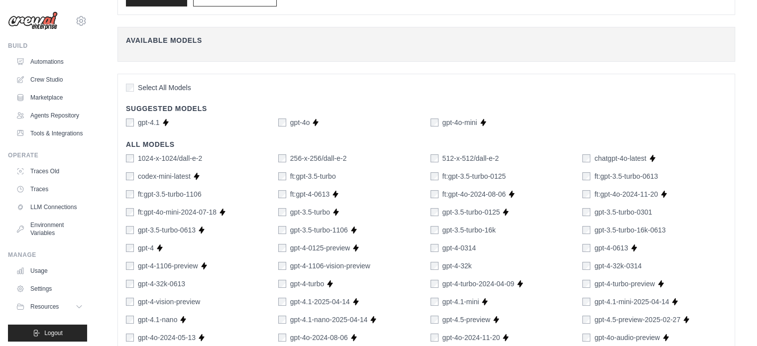
scroll to position [201, 0]
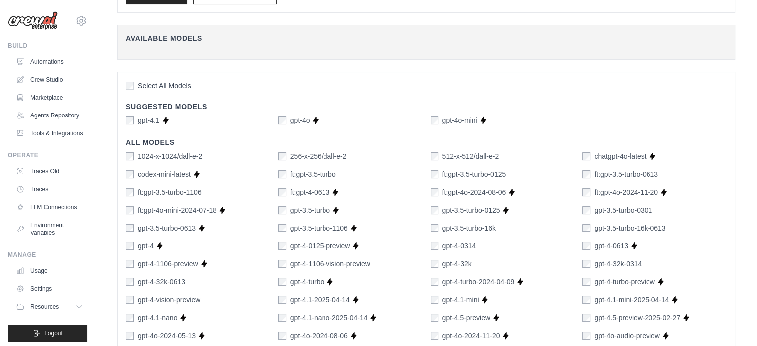
click at [339, 193] on icon at bounding box center [336, 192] width 8 height 8
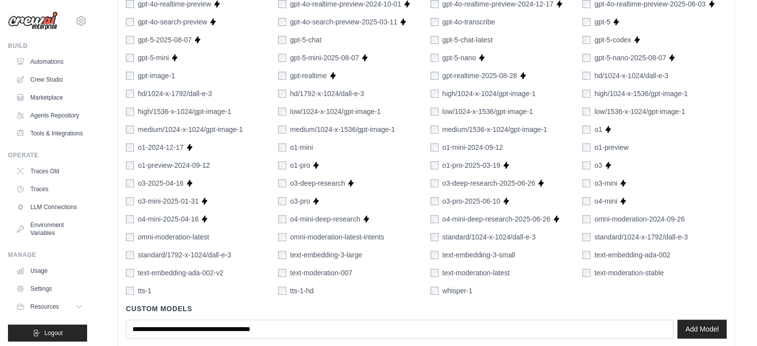
scroll to position [662, 0]
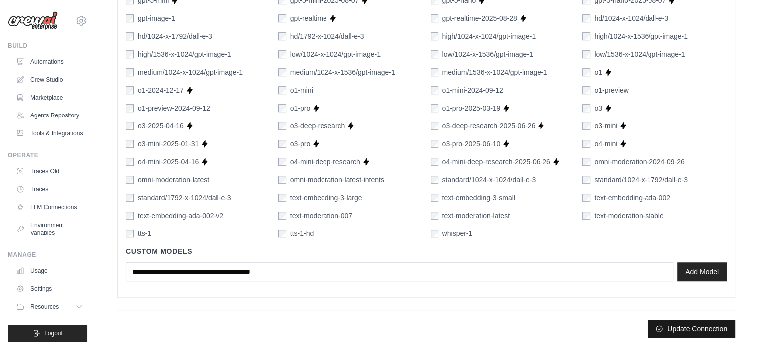
click at [673, 326] on button "Update Connection" at bounding box center [692, 329] width 88 height 18
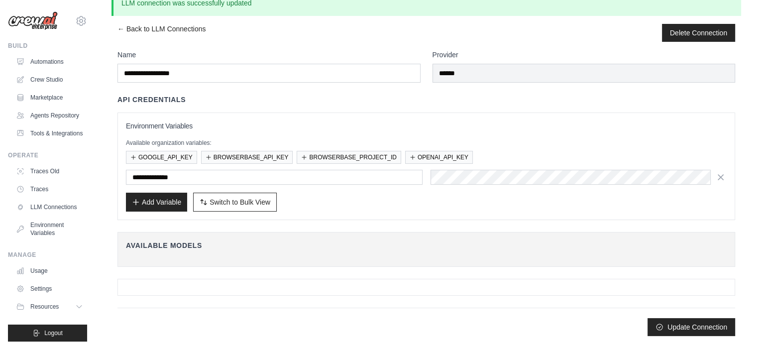
scroll to position [0, 0]
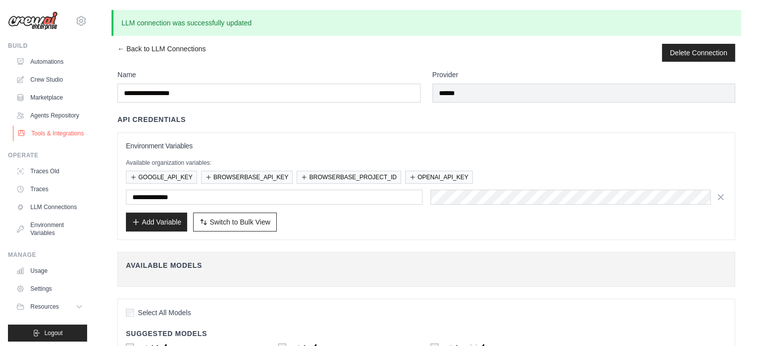
click at [43, 141] on link "Tools & Integrations" at bounding box center [50, 133] width 75 height 16
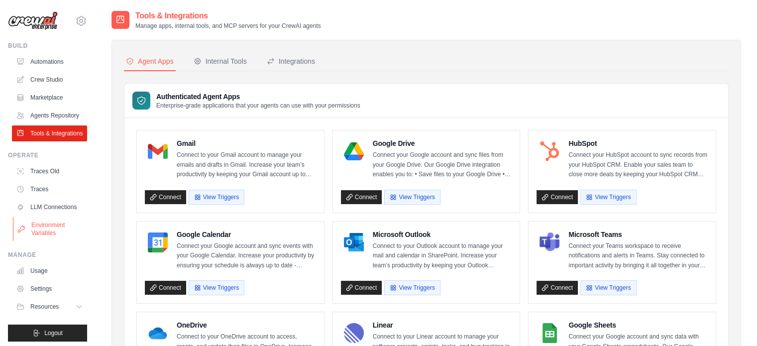
click at [41, 241] on link "Environment Variables" at bounding box center [50, 229] width 75 height 24
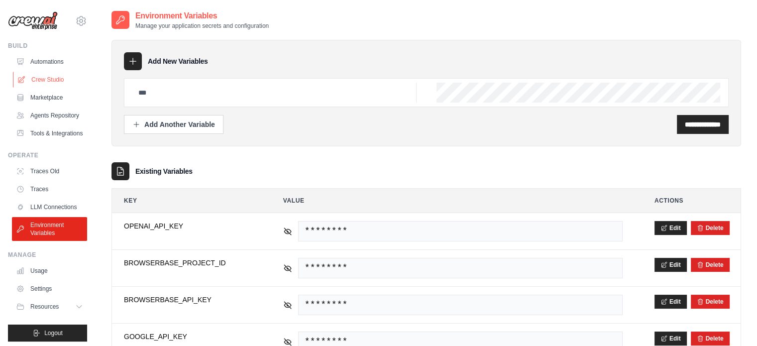
click at [42, 81] on link "Crew Studio" at bounding box center [50, 80] width 75 height 16
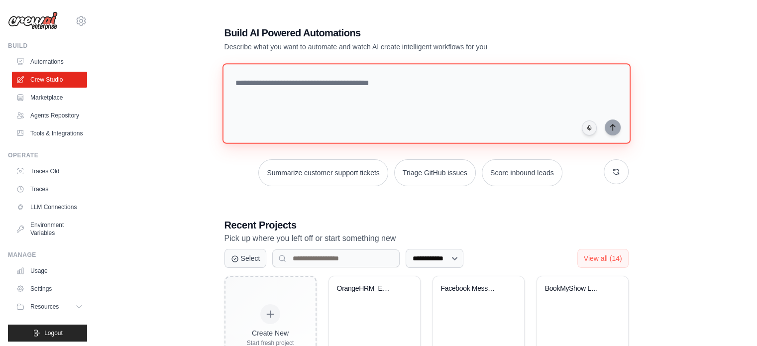
click at [285, 87] on textarea at bounding box center [426, 103] width 408 height 81
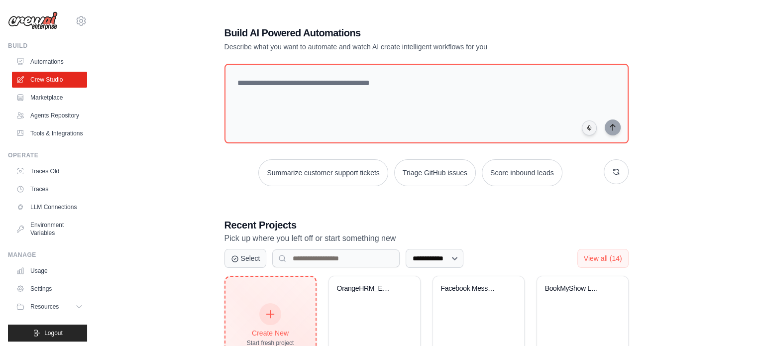
click at [270, 313] on icon at bounding box center [270, 314] width 7 height 7
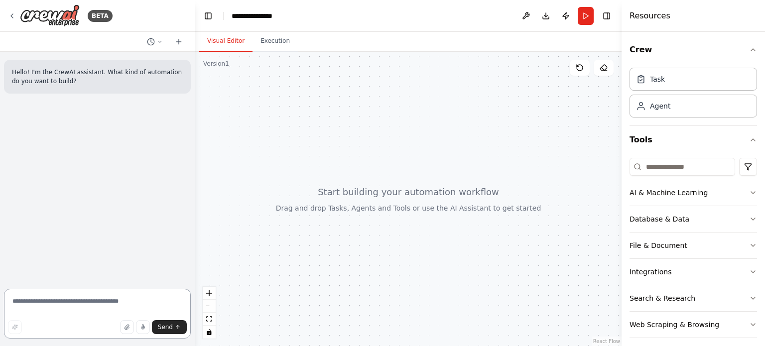
click at [74, 303] on textarea at bounding box center [97, 314] width 187 height 50
paste textarea "**********"
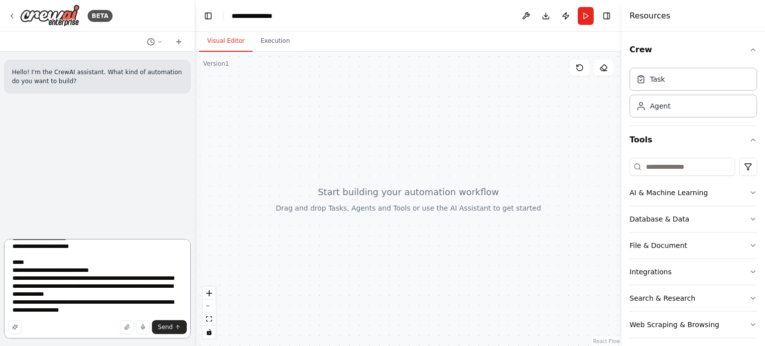
scroll to position [514, 0]
type textarea "**********"
click at [167, 328] on span "Send" at bounding box center [165, 327] width 15 height 8
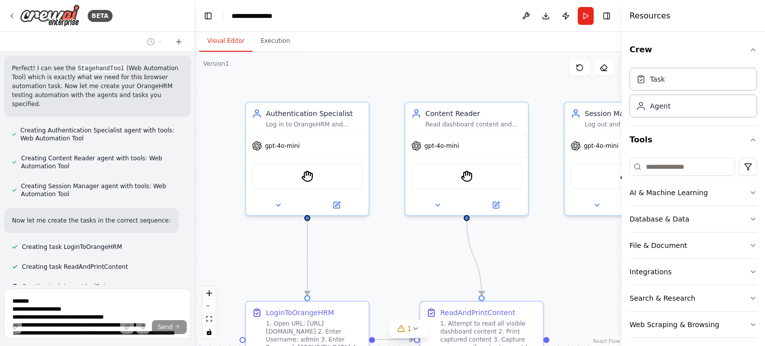
scroll to position [652, 0]
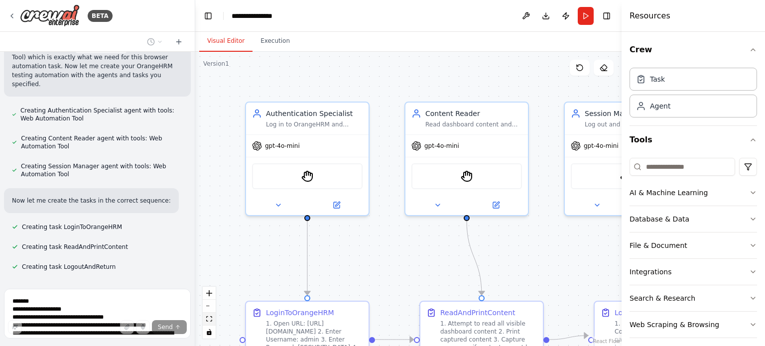
click at [208, 316] on button "fit view" at bounding box center [209, 319] width 13 height 13
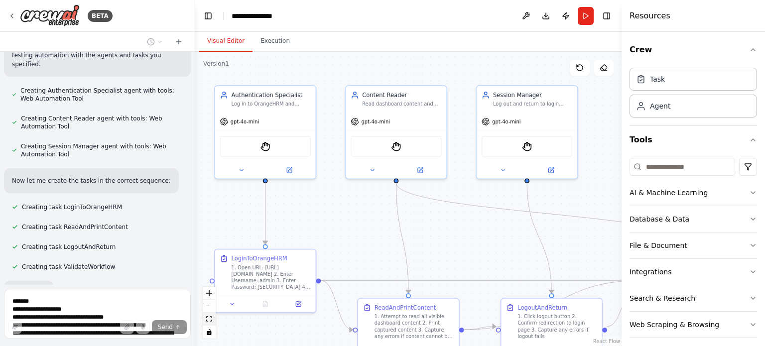
scroll to position [725, 0]
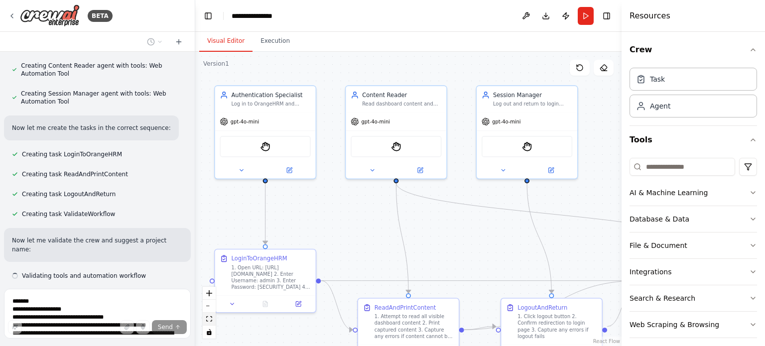
click at [210, 317] on icon "fit view" at bounding box center [209, 318] width 6 height 5
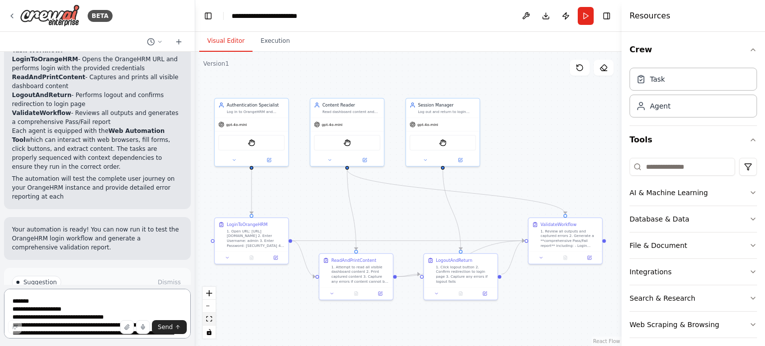
scroll to position [1104, 0]
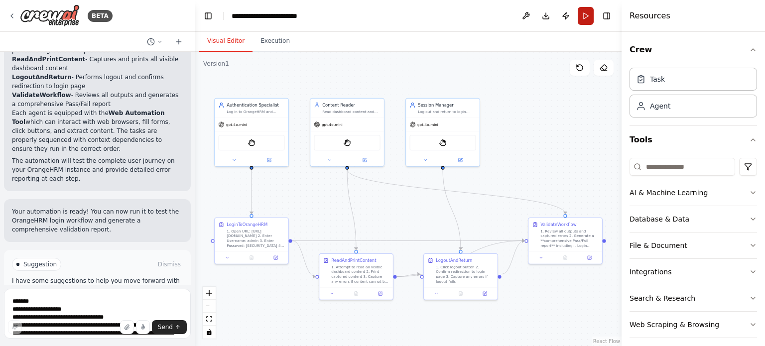
click at [587, 16] on button "Run" at bounding box center [586, 16] width 16 height 18
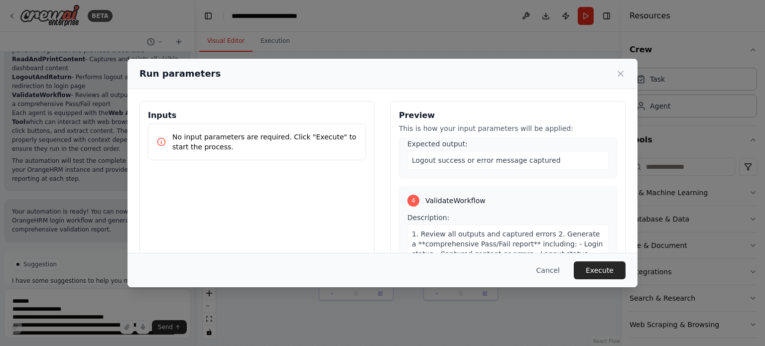
scroll to position [96, 0]
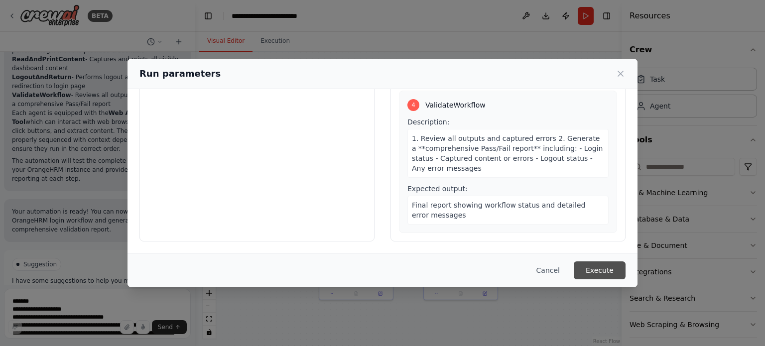
click at [608, 278] on button "Execute" at bounding box center [600, 270] width 52 height 18
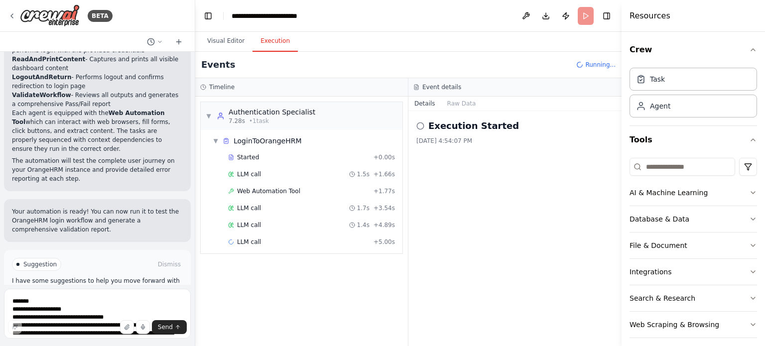
click at [257, 182] on div "Started + 0.00s LLM call 1.5s + 1.66s Web Automation Tool + 1.77s LLM call 1.7s…" at bounding box center [306, 201] width 194 height 102
click at [257, 187] on span "Web Automation Tool" at bounding box center [268, 191] width 63 height 8
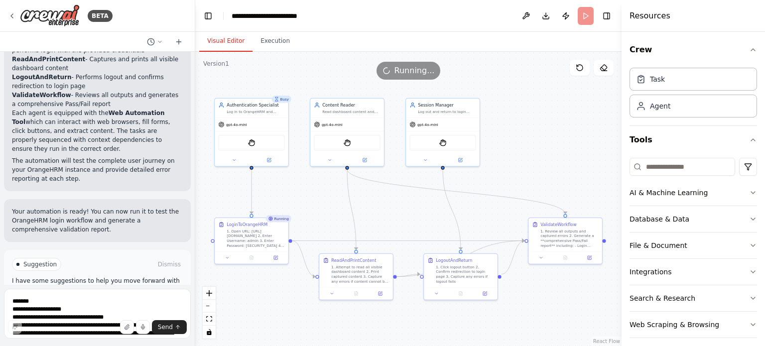
click at [211, 45] on button "Visual Editor" at bounding box center [225, 41] width 53 height 21
click at [206, 322] on icon "fit view" at bounding box center [209, 318] width 6 height 5
click at [251, 254] on icon at bounding box center [251, 256] width 5 height 5
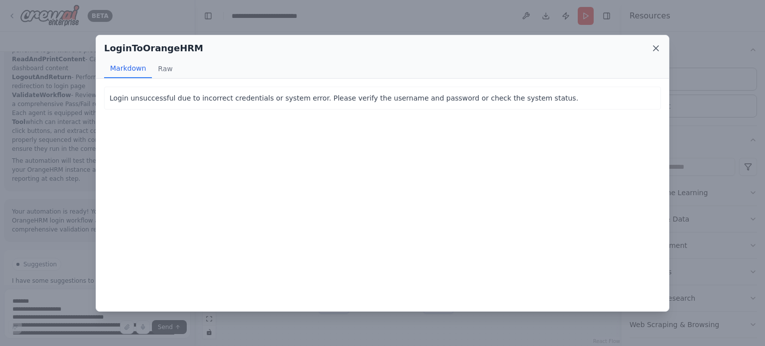
click at [655, 51] on icon at bounding box center [656, 48] width 10 height 10
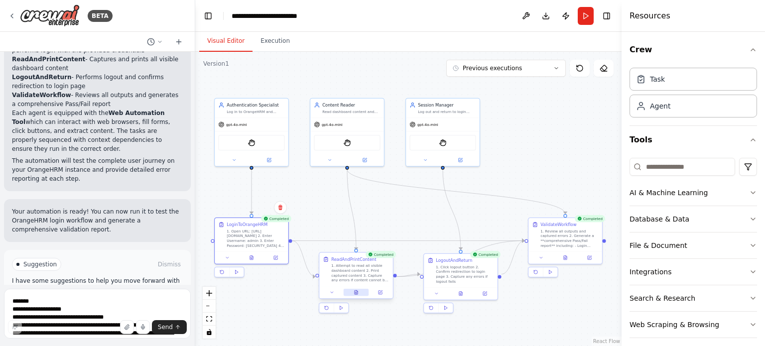
click at [357, 292] on icon at bounding box center [356, 292] width 3 height 4
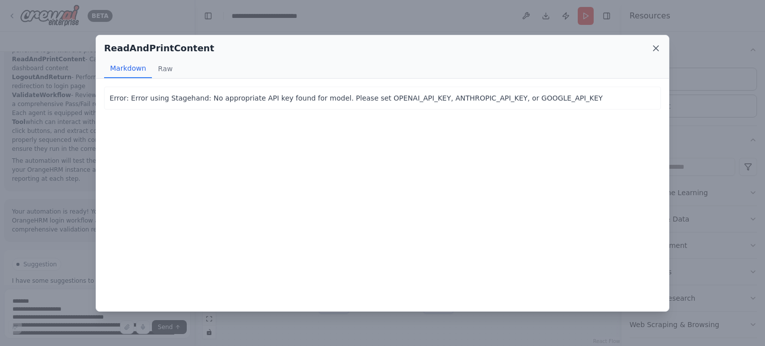
click at [657, 48] on icon at bounding box center [656, 48] width 10 height 10
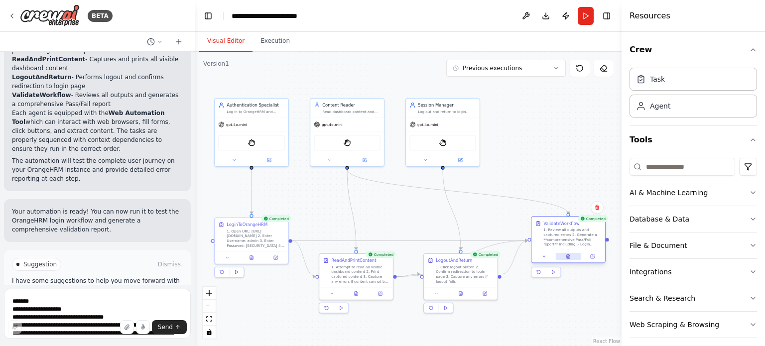
click at [568, 258] on button at bounding box center [568, 256] width 25 height 7
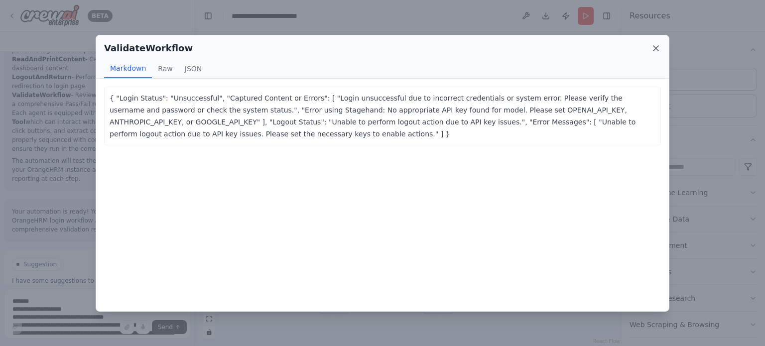
click at [657, 52] on icon at bounding box center [656, 48] width 10 height 10
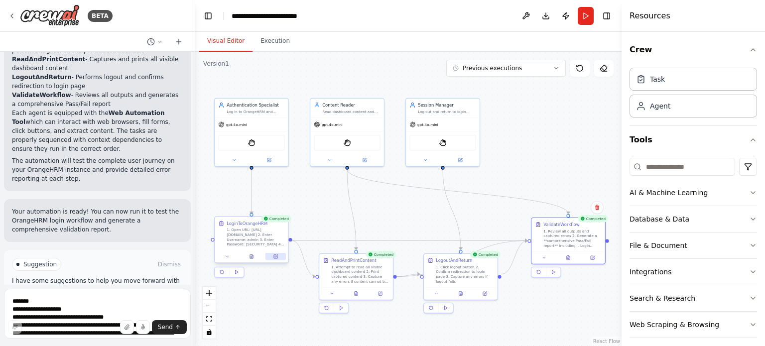
click at [271, 253] on button at bounding box center [275, 256] width 20 height 7
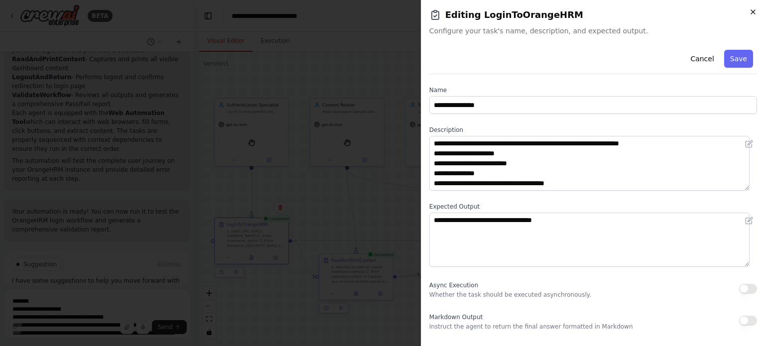
click at [752, 11] on icon "button" at bounding box center [753, 12] width 4 height 4
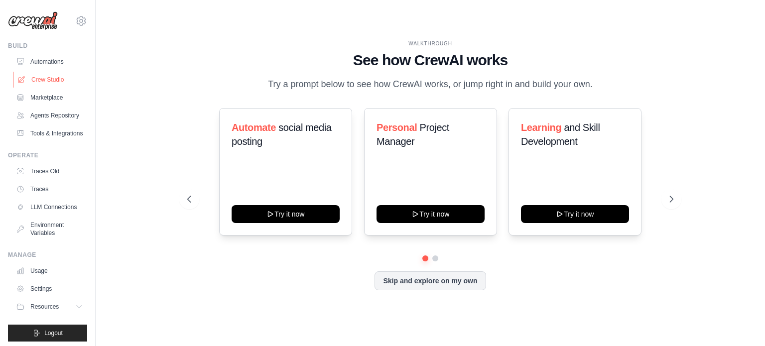
click at [44, 82] on link "Crew Studio" at bounding box center [50, 80] width 75 height 16
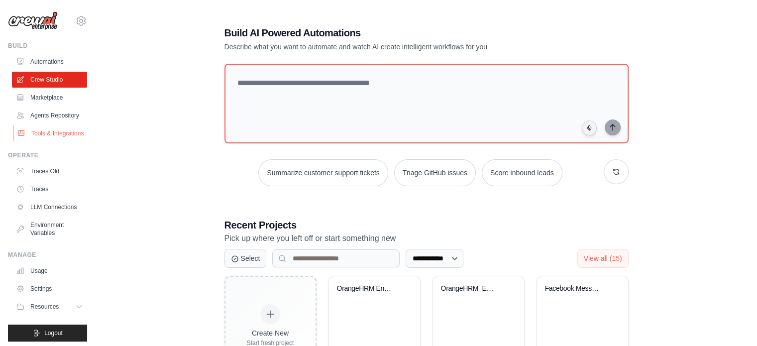
click at [45, 141] on link "Tools & Integrations" at bounding box center [50, 133] width 75 height 16
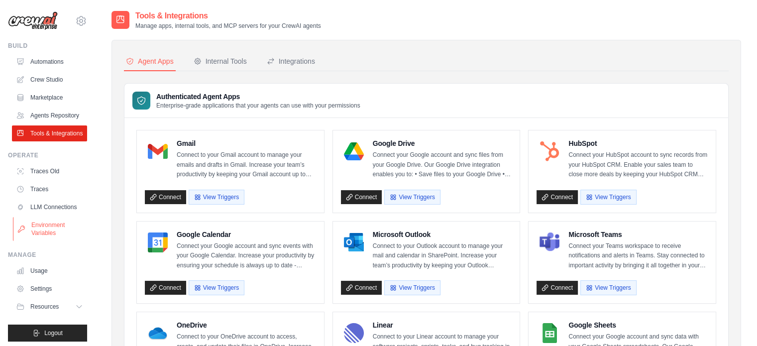
click at [44, 241] on link "Environment Variables" at bounding box center [50, 229] width 75 height 24
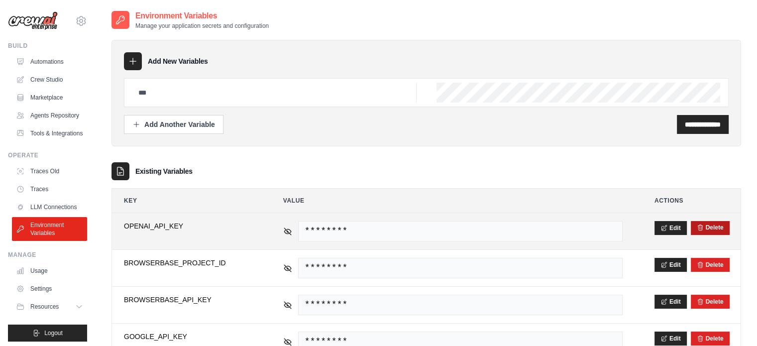
click at [705, 226] on button "Delete" at bounding box center [710, 228] width 27 height 8
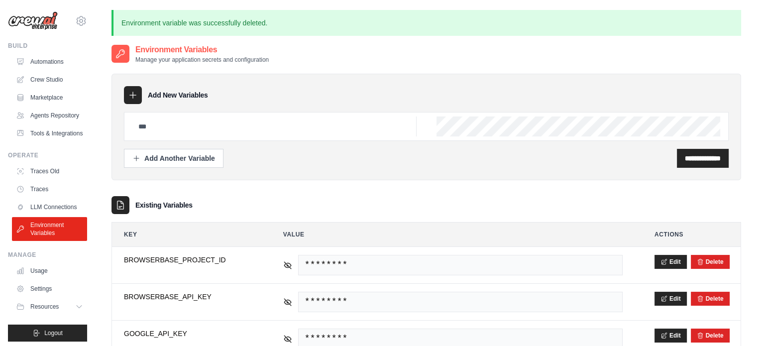
click at [522, 98] on div "Add New Variables" at bounding box center [426, 95] width 605 height 18
click at [159, 133] on input "text" at bounding box center [274, 127] width 284 height 20
type input "**********"
click at [685, 156] on input "**********" at bounding box center [703, 158] width 36 height 10
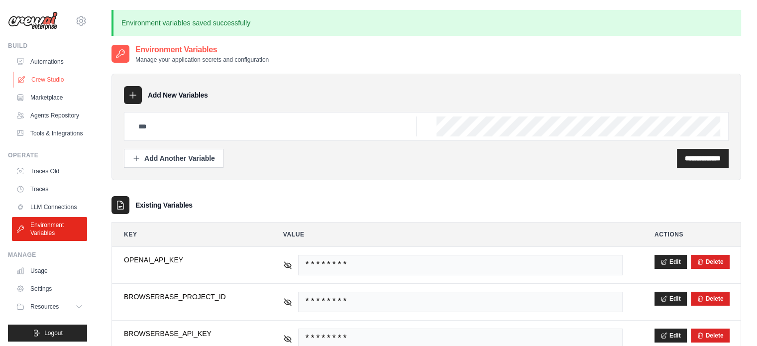
click at [50, 80] on link "Crew Studio" at bounding box center [50, 80] width 75 height 16
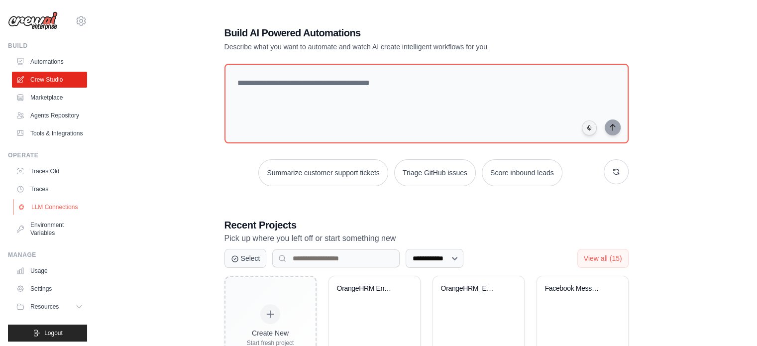
click at [48, 215] on link "LLM Connections" at bounding box center [50, 207] width 75 height 16
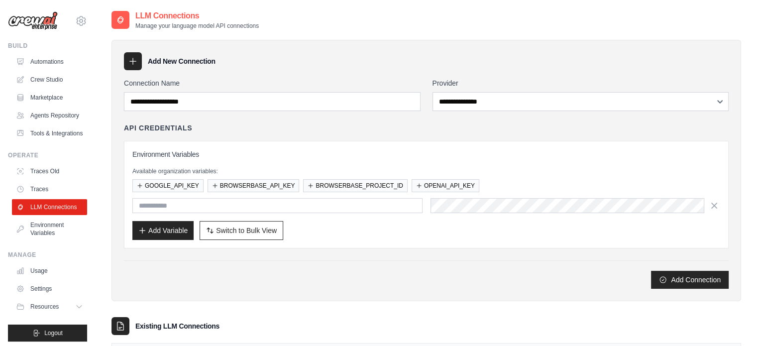
scroll to position [68, 0]
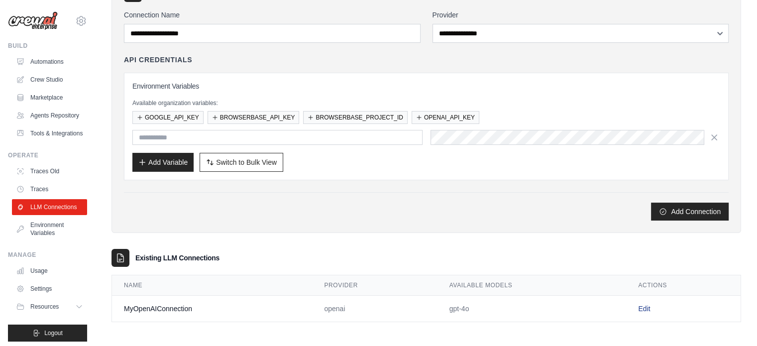
click at [645, 308] on link "Edit" at bounding box center [644, 309] width 12 height 8
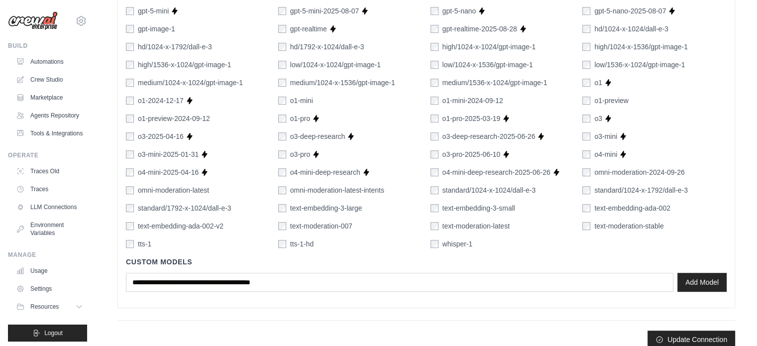
scroll to position [662, 0]
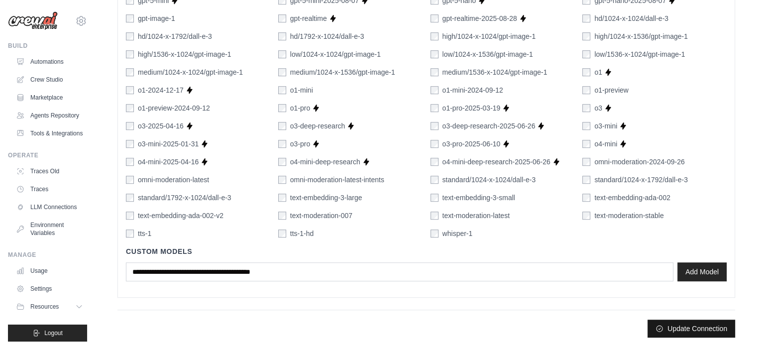
click at [680, 326] on button "Update Connection" at bounding box center [692, 329] width 88 height 18
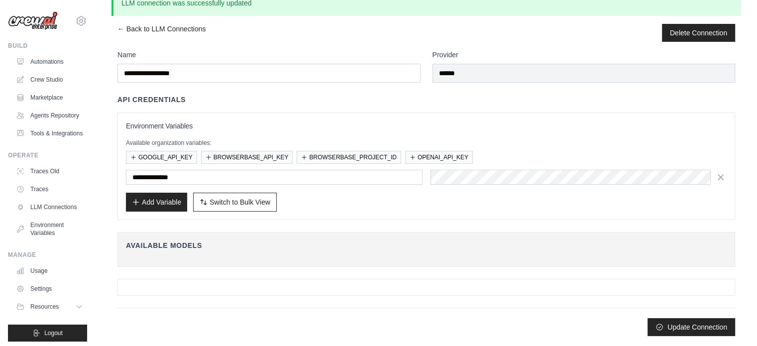
scroll to position [0, 0]
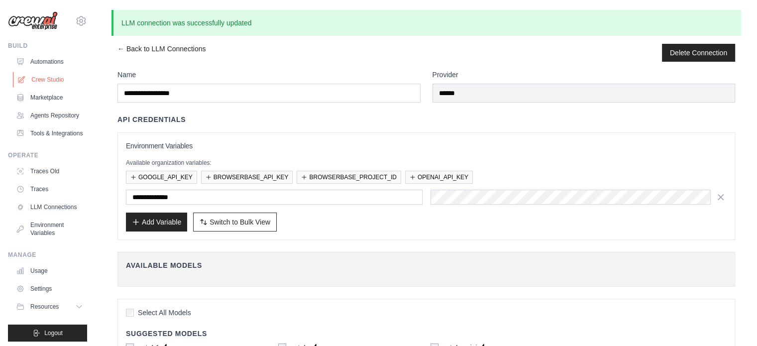
click at [46, 80] on link "Crew Studio" at bounding box center [50, 80] width 75 height 16
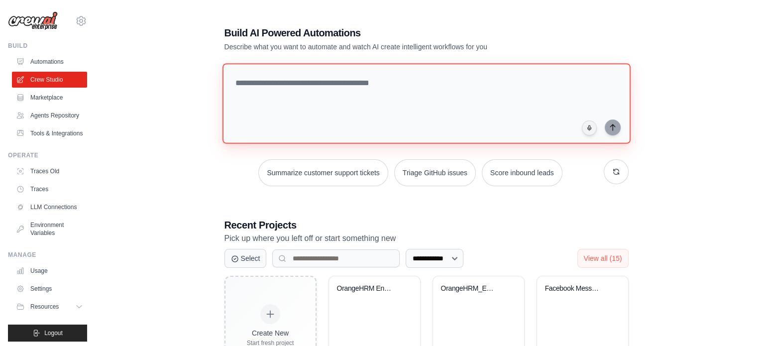
click at [318, 100] on textarea at bounding box center [426, 103] width 408 height 81
paste textarea "**********"
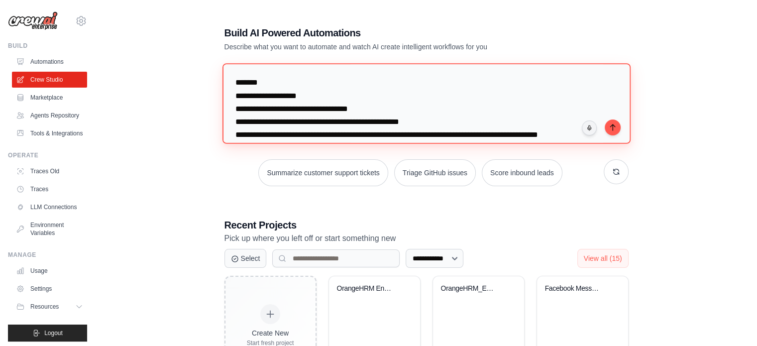
scroll to position [722, 0]
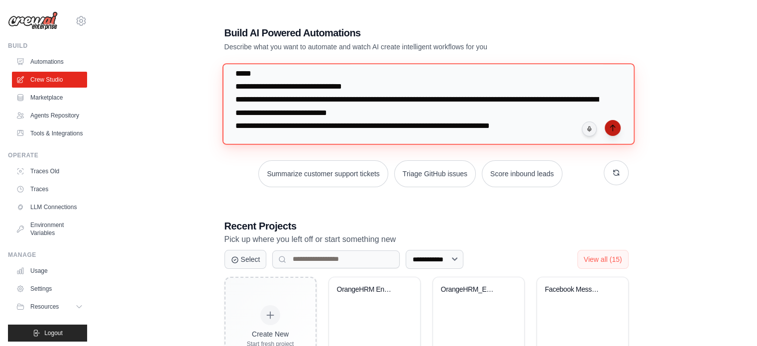
type textarea "**********"
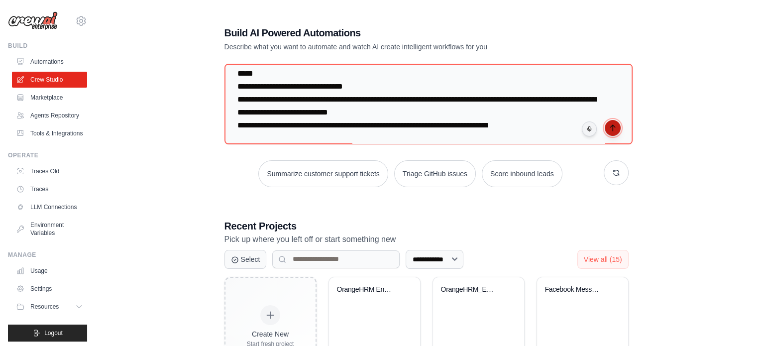
click at [613, 126] on icon "submit" at bounding box center [613, 128] width 8 height 8
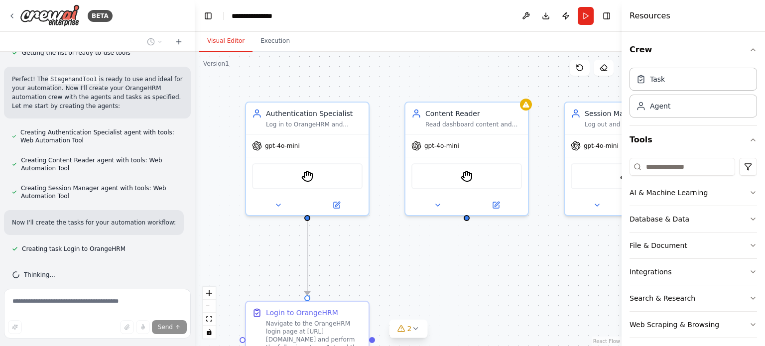
scroll to position [928, 0]
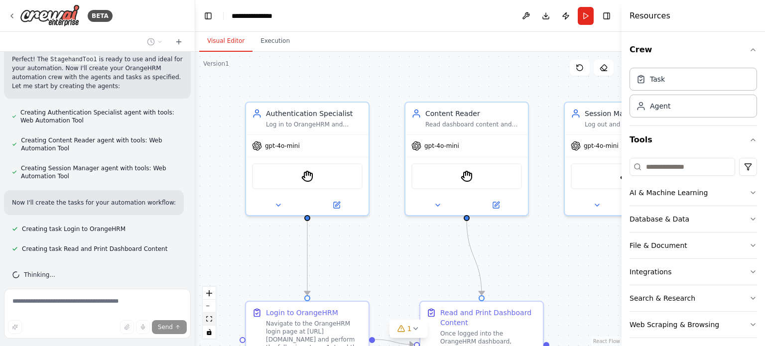
click at [210, 320] on icon "fit view" at bounding box center [209, 318] width 6 height 5
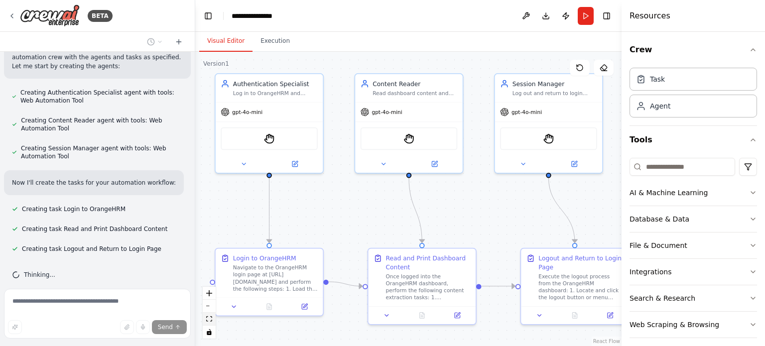
scroll to position [968, 0]
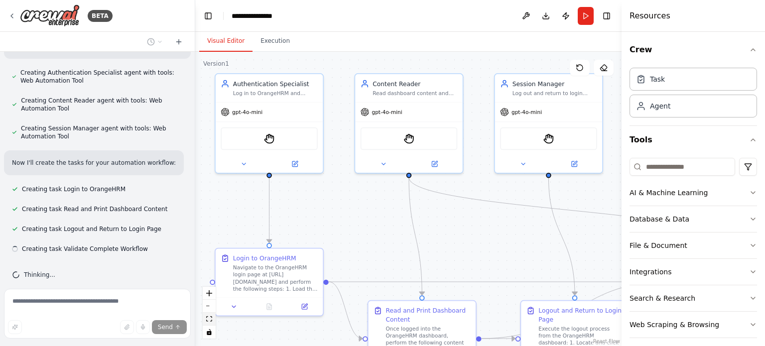
click at [210, 320] on icon "fit view" at bounding box center [209, 318] width 6 height 5
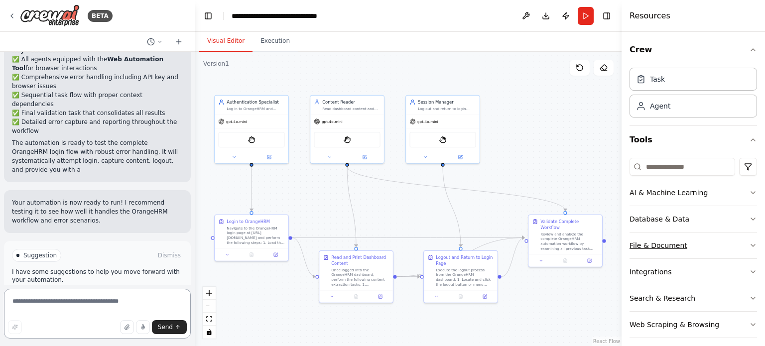
scroll to position [1471, 0]
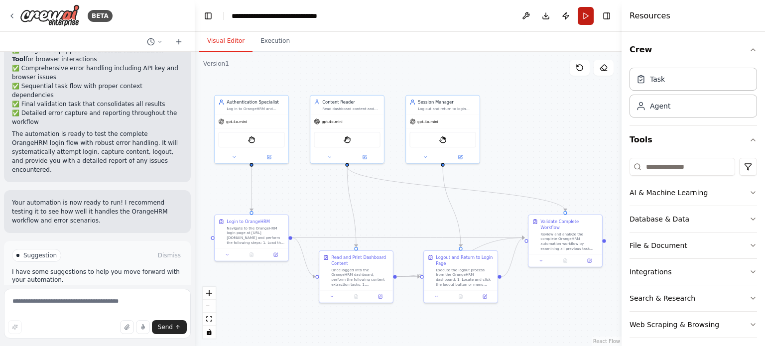
click at [591, 14] on button "Run" at bounding box center [586, 16] width 16 height 18
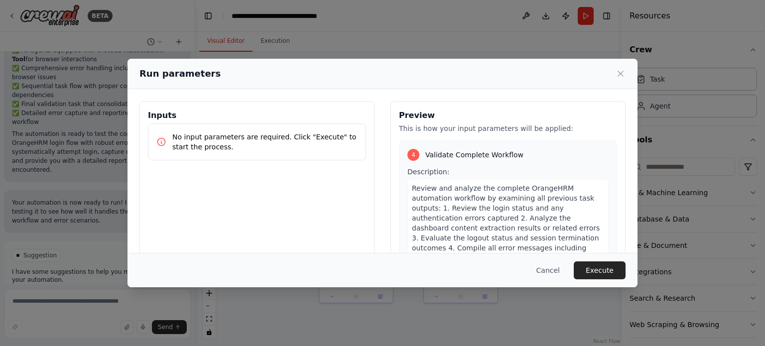
scroll to position [758, 0]
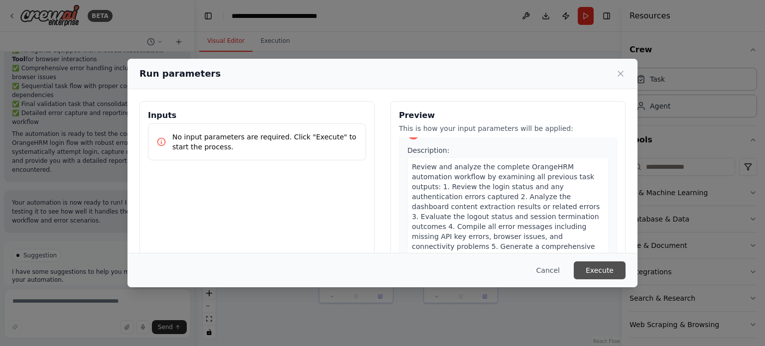
click at [604, 273] on button "Execute" at bounding box center [600, 270] width 52 height 18
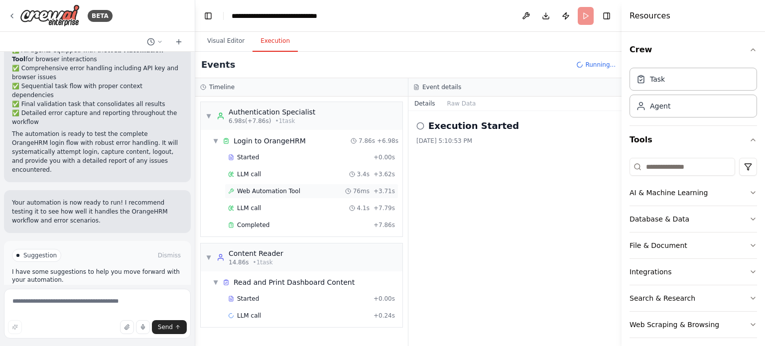
click at [262, 188] on span "Web Automation Tool" at bounding box center [268, 191] width 63 height 8
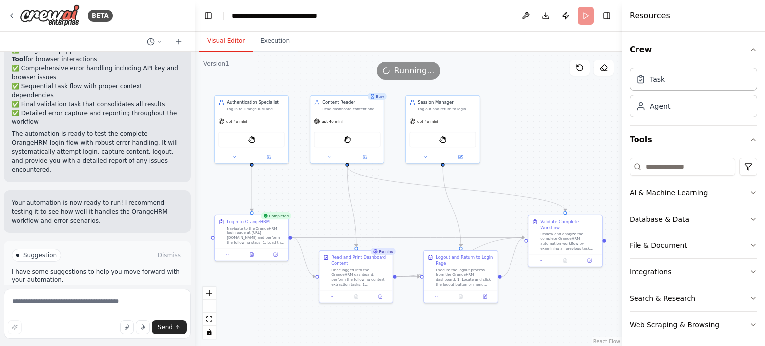
click at [213, 42] on button "Visual Editor" at bounding box center [225, 41] width 53 height 21
click at [251, 255] on icon at bounding box center [251, 253] width 5 height 5
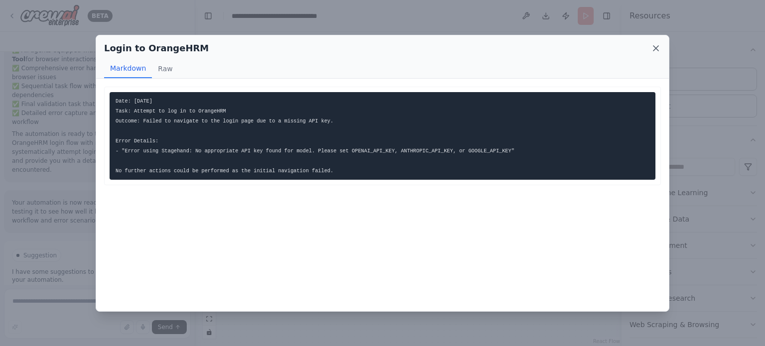
click at [652, 51] on icon at bounding box center [656, 48] width 10 height 10
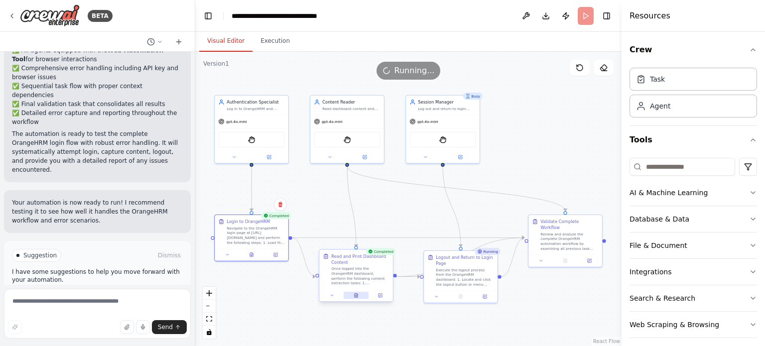
click at [351, 294] on button at bounding box center [356, 295] width 25 height 7
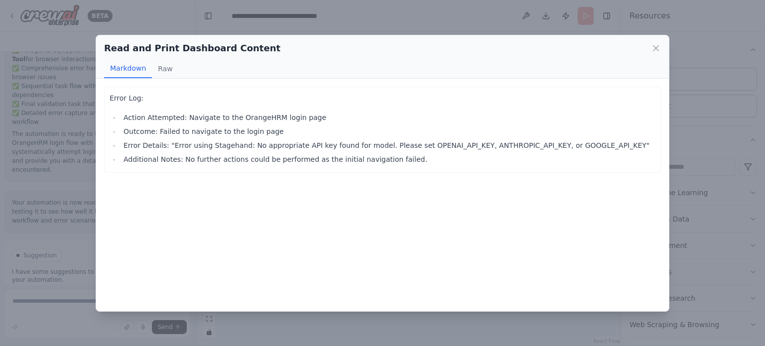
click at [413, 164] on li "Additional Notes: No further actions could be performed as the initial navigati…" at bounding box center [388, 159] width 535 height 12
click at [652, 45] on icon at bounding box center [656, 48] width 10 height 10
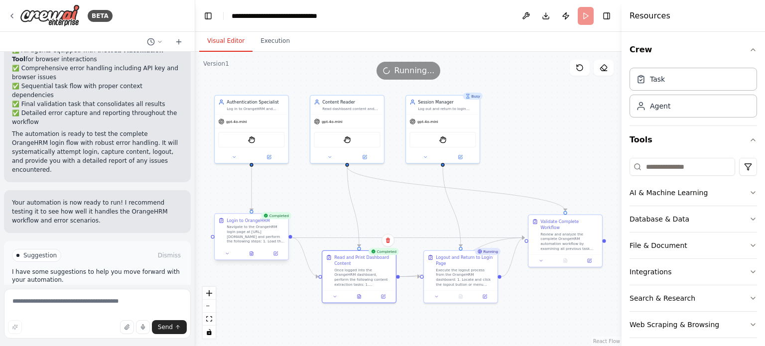
click at [254, 260] on div "Completed Login to OrangeHRM Navigate to the OrangeHRM login page at [URL][DOMA…" at bounding box center [251, 238] width 75 height 47
click at [251, 253] on icon at bounding box center [251, 253] width 3 height 4
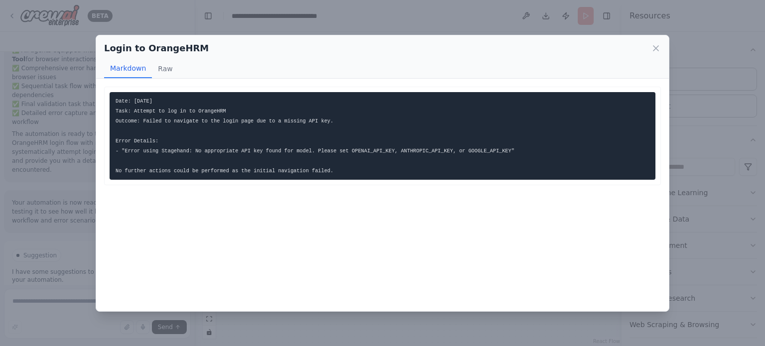
drag, startPoint x: 314, startPoint y: 177, endPoint x: 316, endPoint y: 168, distance: 9.2
click at [316, 168] on pre "Date: [DATE] Task: Attempt to log in to OrangeHRM Outcome: Failed to navigate t…" at bounding box center [383, 136] width 546 height 88
copy code "Date: [DATE] Task: Attempt to log in to OrangeHRM Outcome: Failed to navigate t…"
drag, startPoint x: 316, startPoint y: 168, endPoint x: 107, endPoint y: 103, distance: 219.6
click at [107, 103] on div "Date: [DATE] Task: Attempt to log in to OrangeHRM Outcome: Failed to navigate t…" at bounding box center [382, 136] width 557 height 99
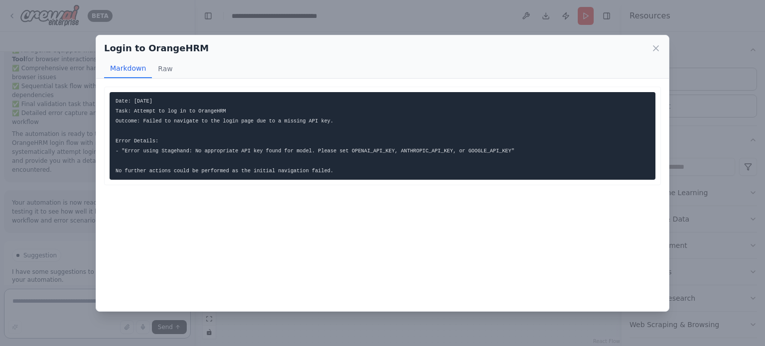
scroll to position [1471, 0]
click at [655, 48] on icon at bounding box center [656, 48] width 10 height 10
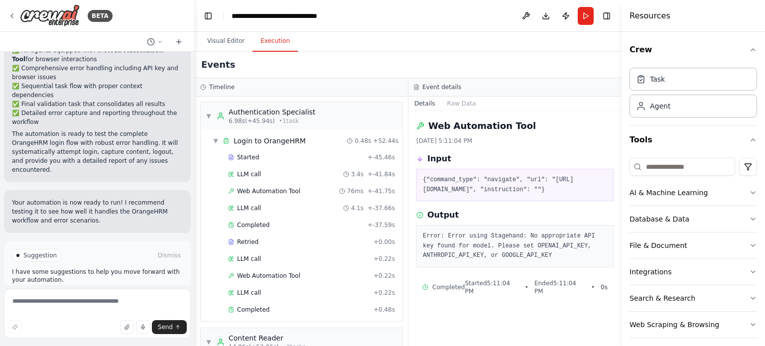
click at [259, 43] on button "Execution" at bounding box center [274, 41] width 45 height 21
drag, startPoint x: 560, startPoint y: 264, endPoint x: 515, endPoint y: 265, distance: 44.8
click at [515, 261] on pre "Error: Error using Stagehand: No appropriate API key found for model. Please se…" at bounding box center [515, 246] width 184 height 29
copy pre "OPENAI_API_KEY"
click at [12, 13] on icon at bounding box center [12, 16] width 8 height 8
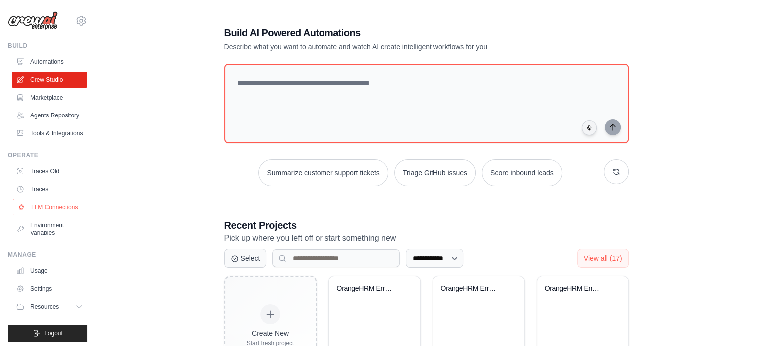
click at [50, 215] on link "LLM Connections" at bounding box center [50, 207] width 75 height 16
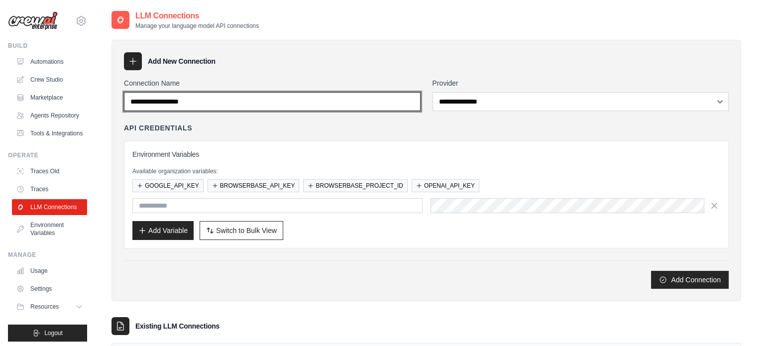
drag, startPoint x: 225, startPoint y: 100, endPoint x: 176, endPoint y: 108, distance: 49.5
click at [176, 108] on input "Connection Name" at bounding box center [272, 101] width 297 height 19
type input "**********"
drag, startPoint x: 209, startPoint y: 103, endPoint x: 123, endPoint y: 106, distance: 85.7
click at [123, 106] on div "**********" at bounding box center [427, 170] width 630 height 261
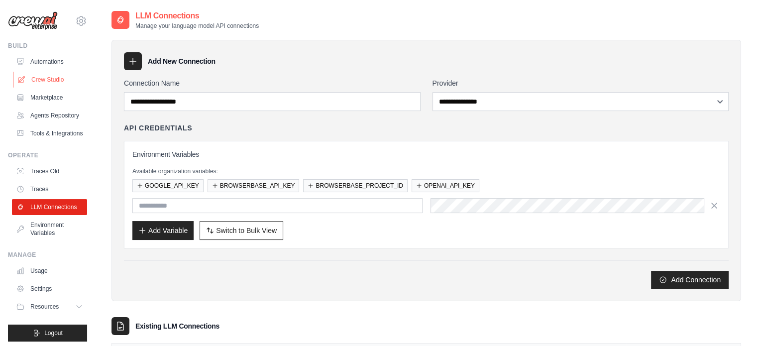
click at [48, 85] on link "Crew Studio" at bounding box center [50, 80] width 75 height 16
